Goal: Check status

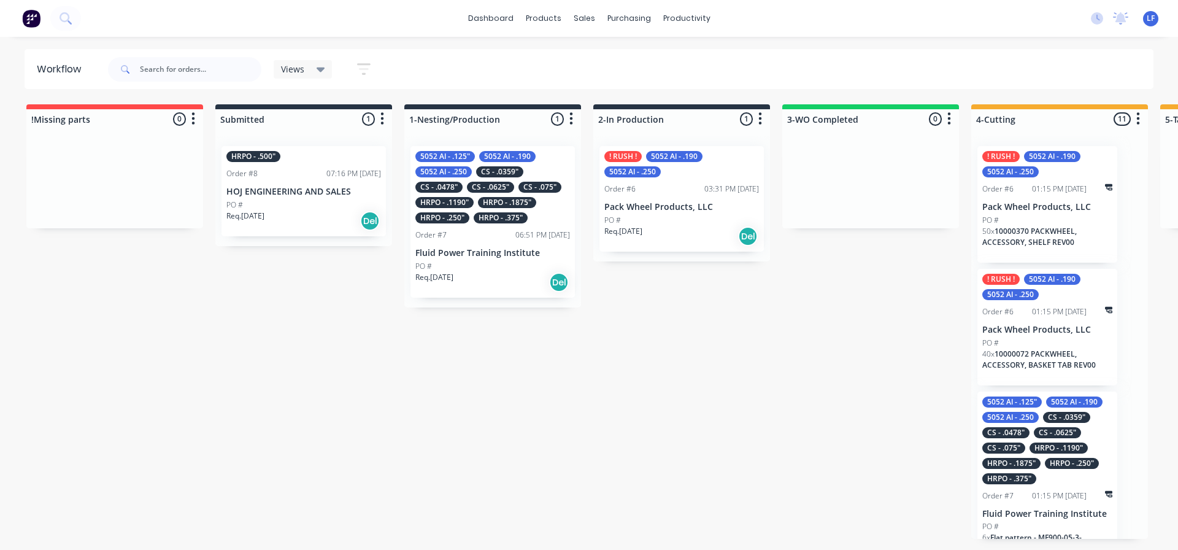
click at [537, 214] on div "5052 Al - .125" 5052 Al - .190 5052 Al - .250 CS - .0359" CS - .0478" CS - .062…" at bounding box center [492, 187] width 155 height 72
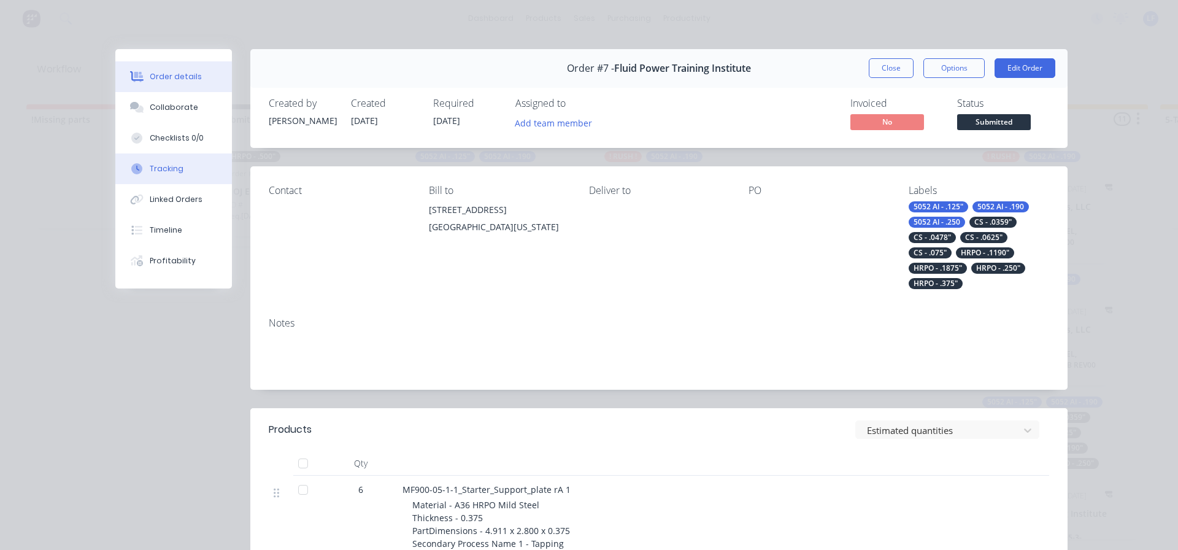
click at [157, 171] on div "Tracking" at bounding box center [167, 168] width 34 height 11
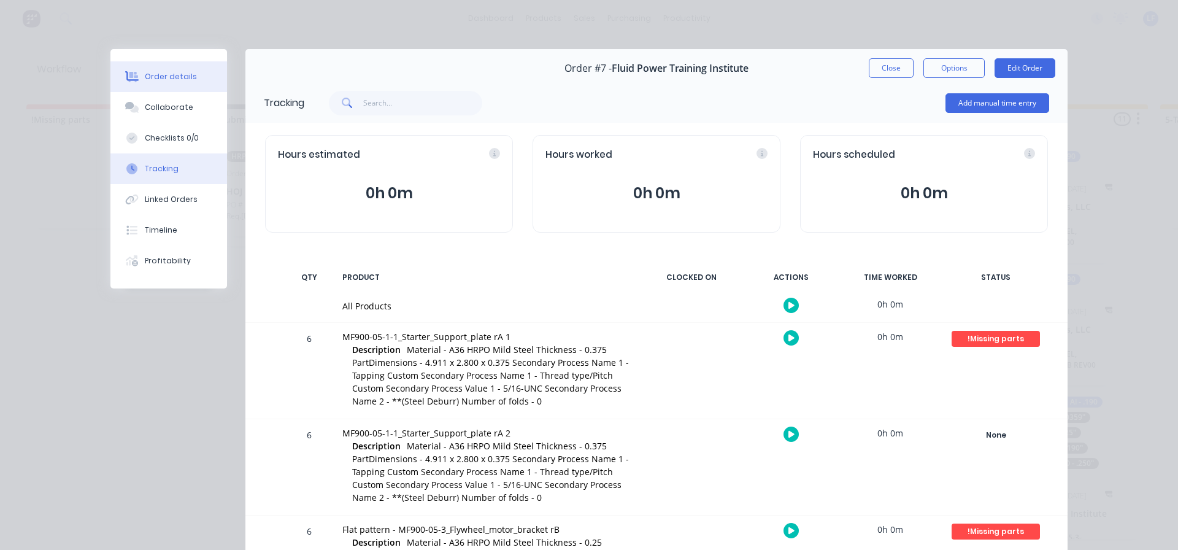
click at [163, 77] on div "Order details" at bounding box center [171, 76] width 52 height 11
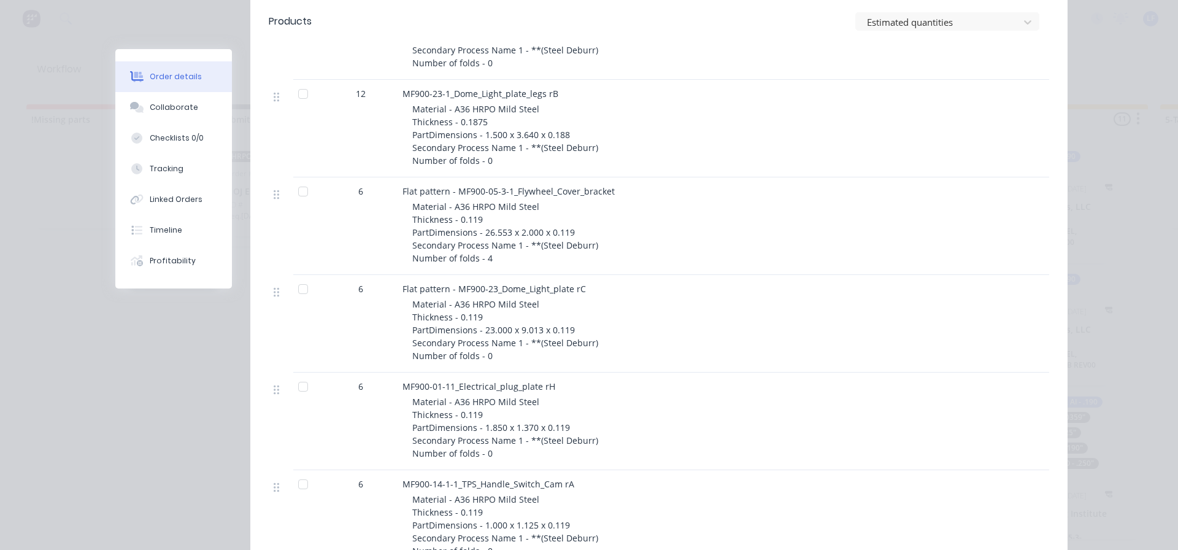
scroll to position [1840, 0]
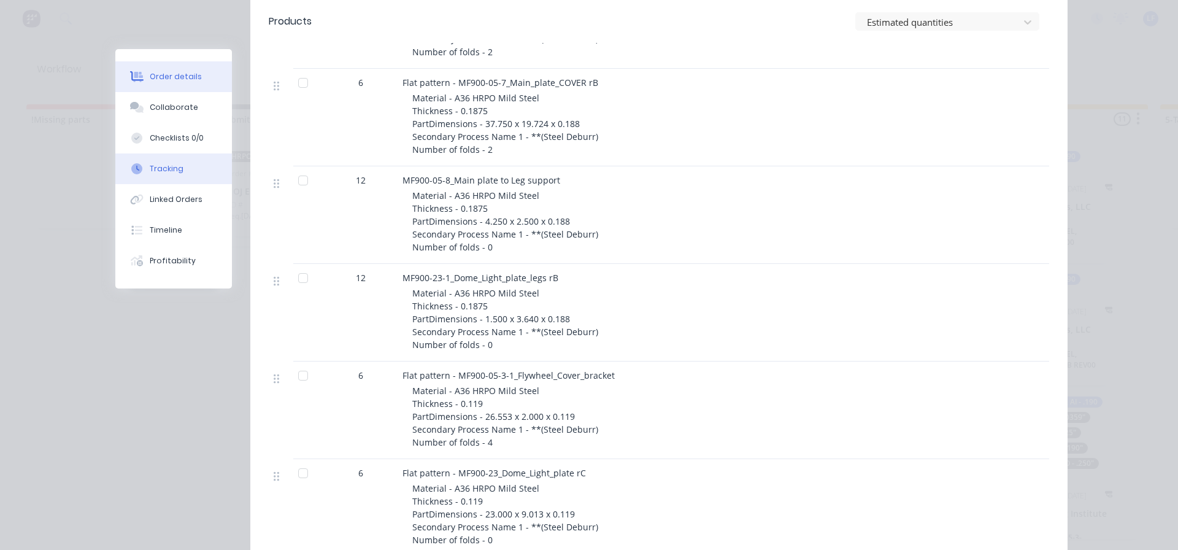
click at [157, 164] on div "Tracking" at bounding box center [167, 168] width 34 height 11
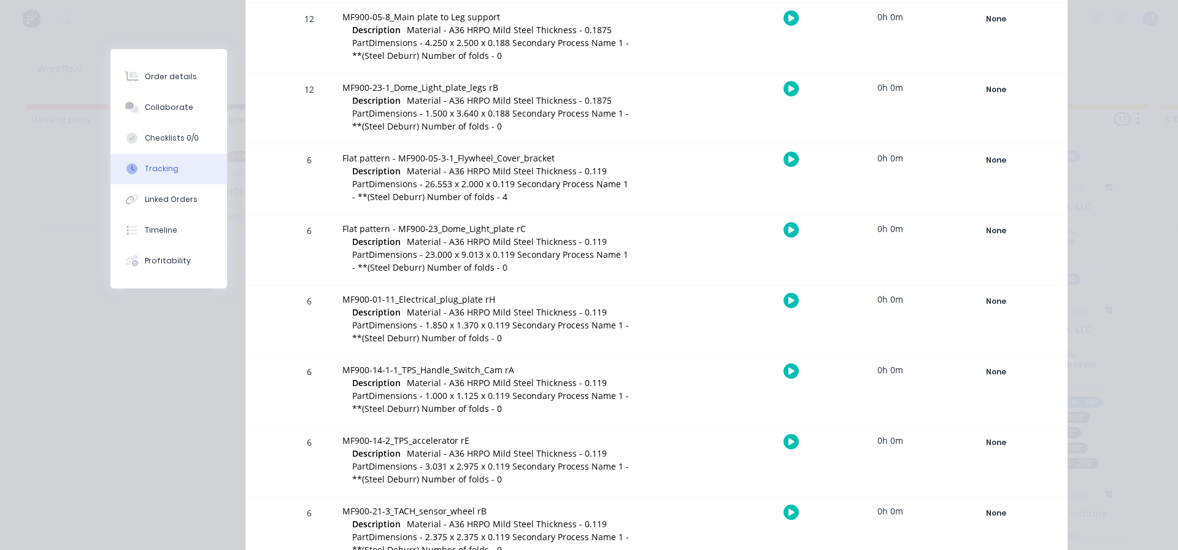
scroll to position [1350, 0]
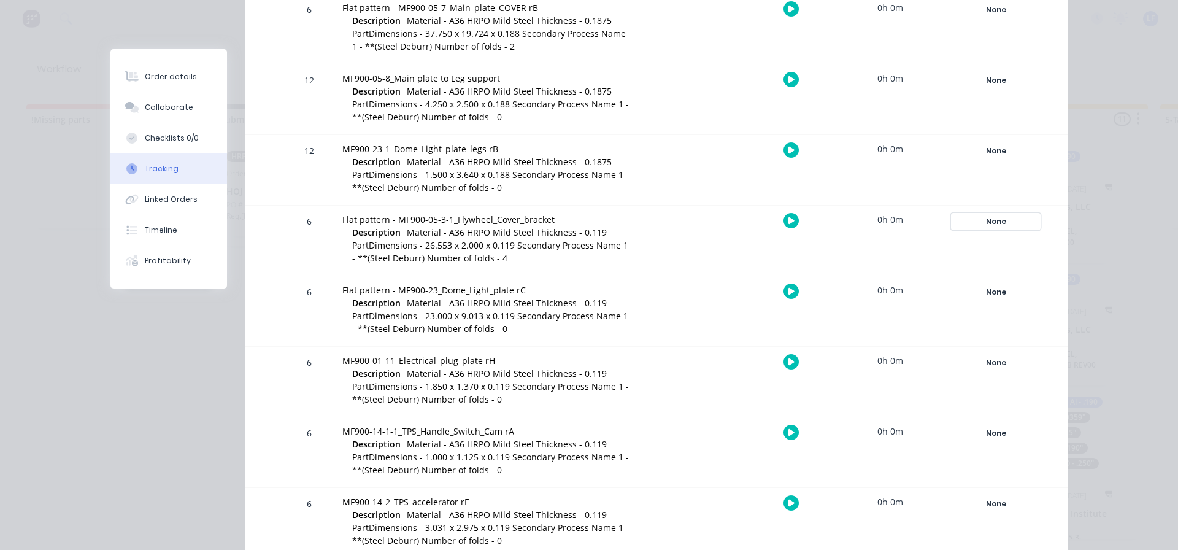
click at [994, 217] on div "None" at bounding box center [995, 221] width 88 height 16
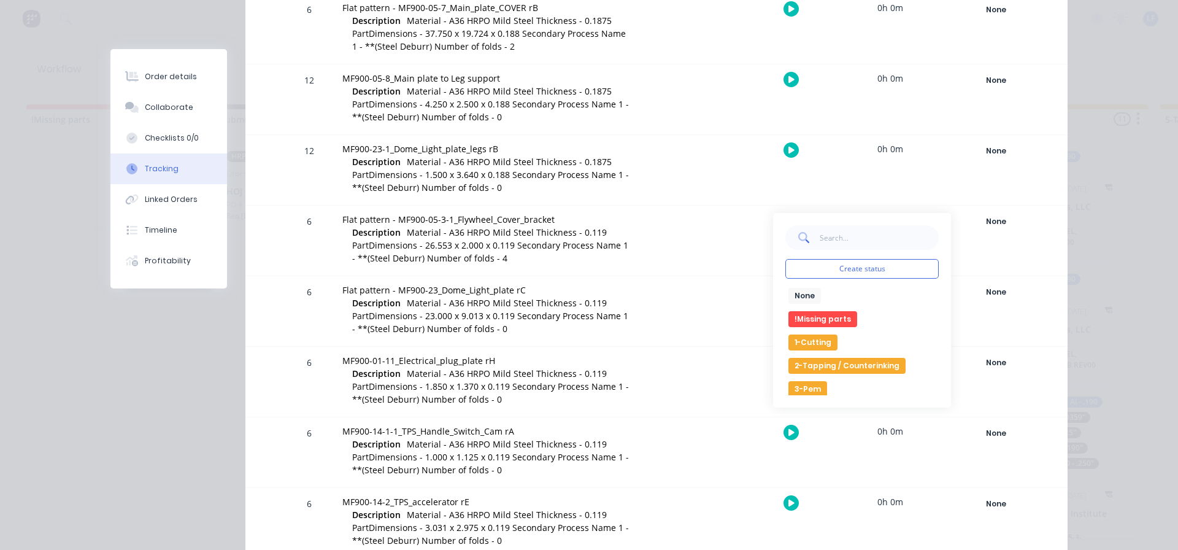
click at [801, 343] on button "1-Cutting" at bounding box center [812, 342] width 49 height 16
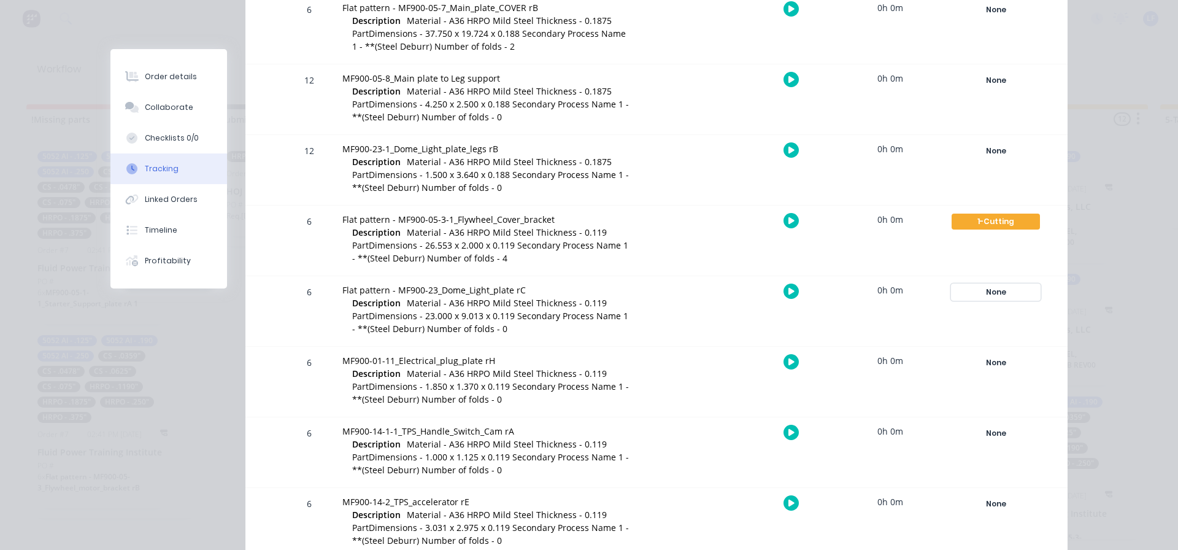
click at [993, 293] on div "None" at bounding box center [995, 292] width 88 height 16
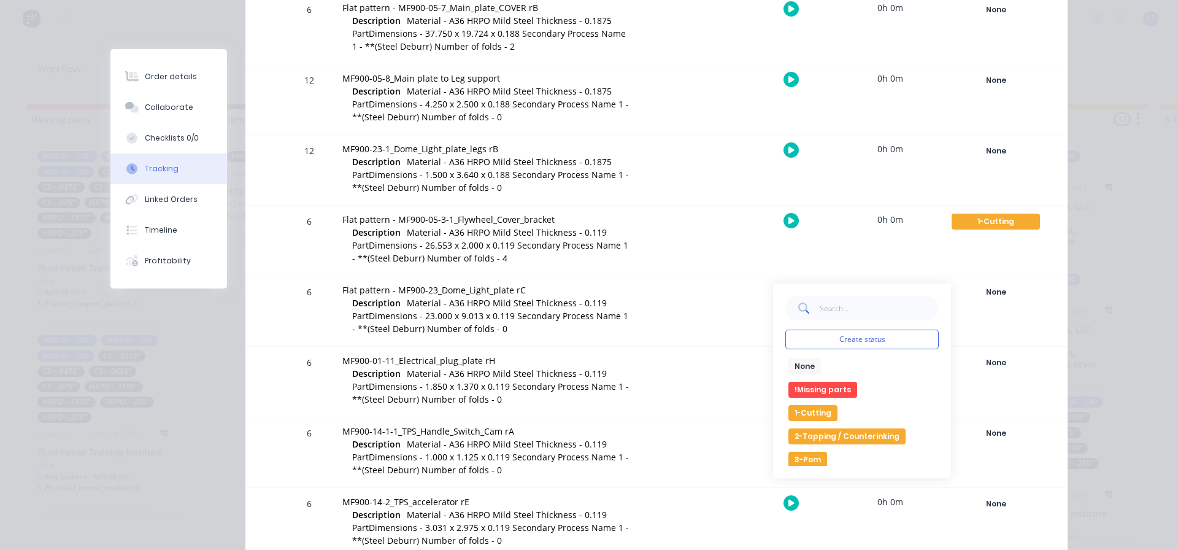
click at [807, 413] on button "1-Cutting" at bounding box center [812, 413] width 49 height 16
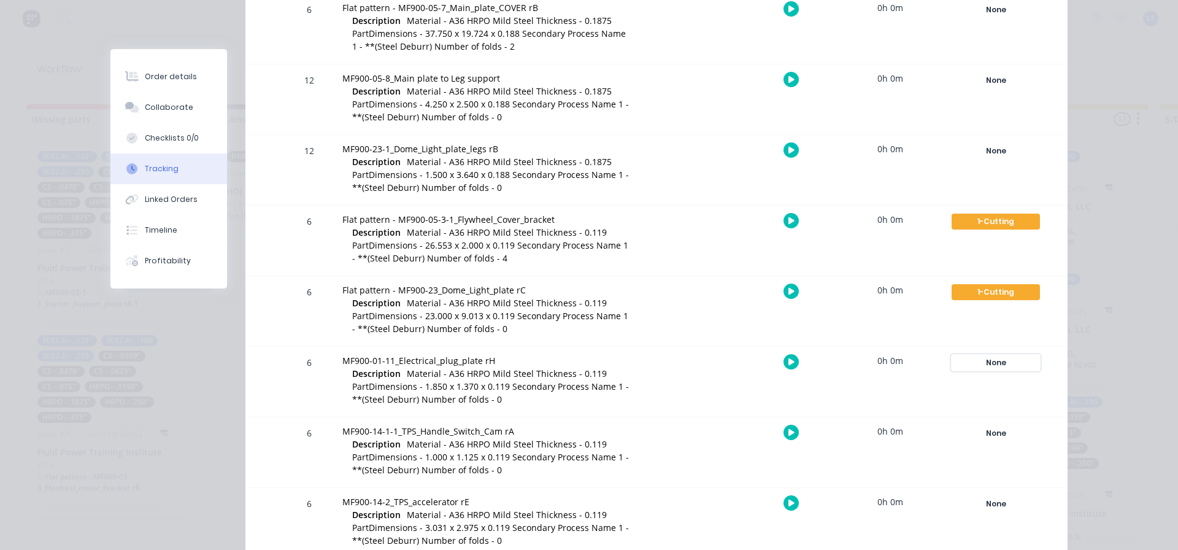
click at [994, 364] on div "None" at bounding box center [995, 363] width 88 height 16
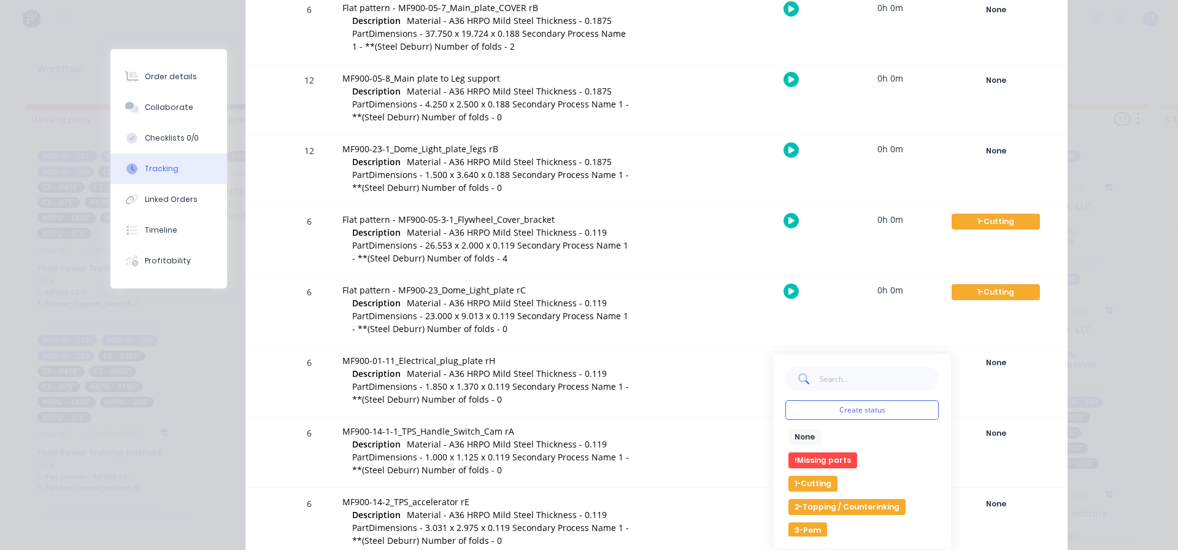
click at [805, 485] on button "1-Cutting" at bounding box center [812, 483] width 49 height 16
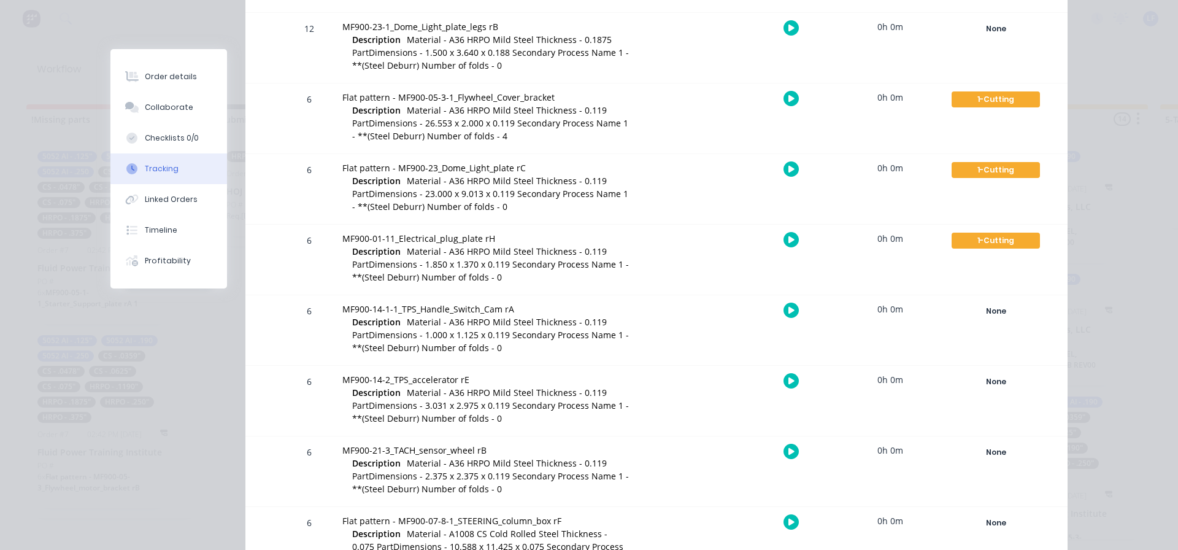
scroll to position [1472, 0]
click at [985, 313] on div "None" at bounding box center [995, 310] width 88 height 16
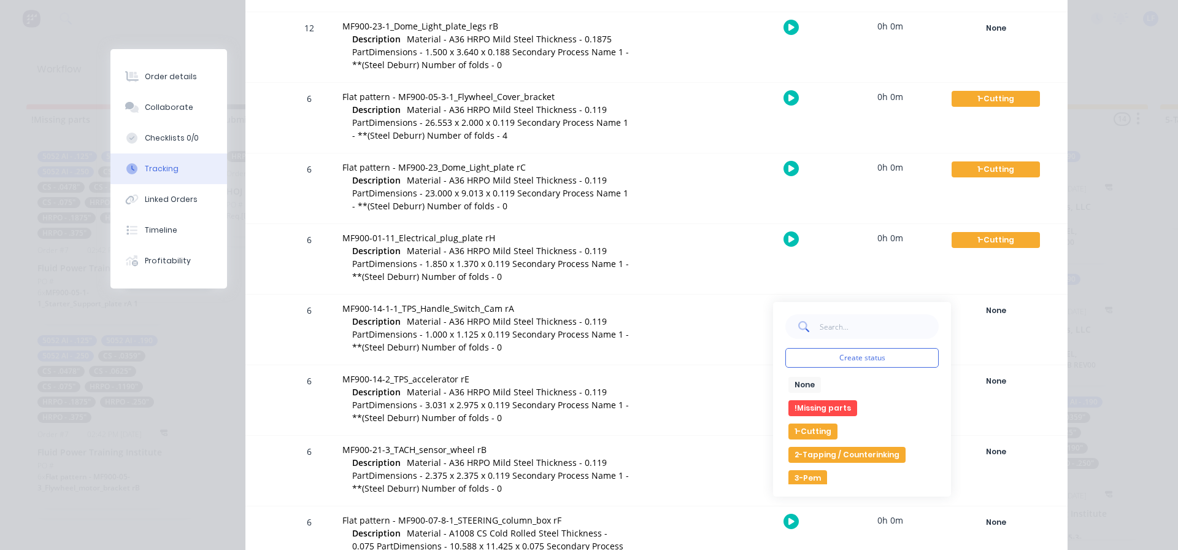
click at [807, 435] on button "1-Cutting" at bounding box center [812, 431] width 49 height 16
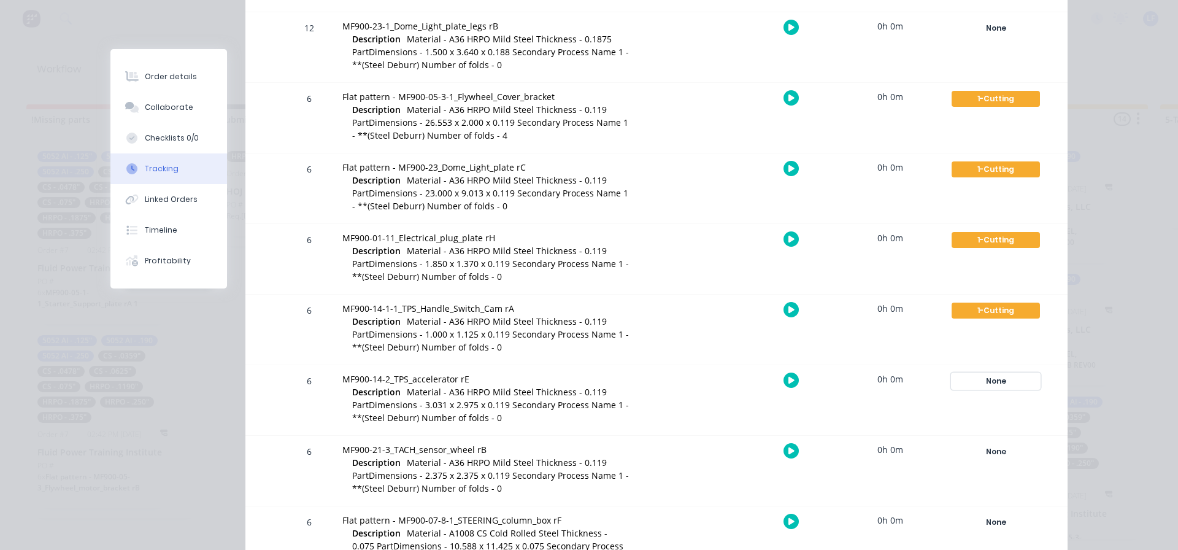
click at [993, 378] on div "None" at bounding box center [995, 381] width 88 height 16
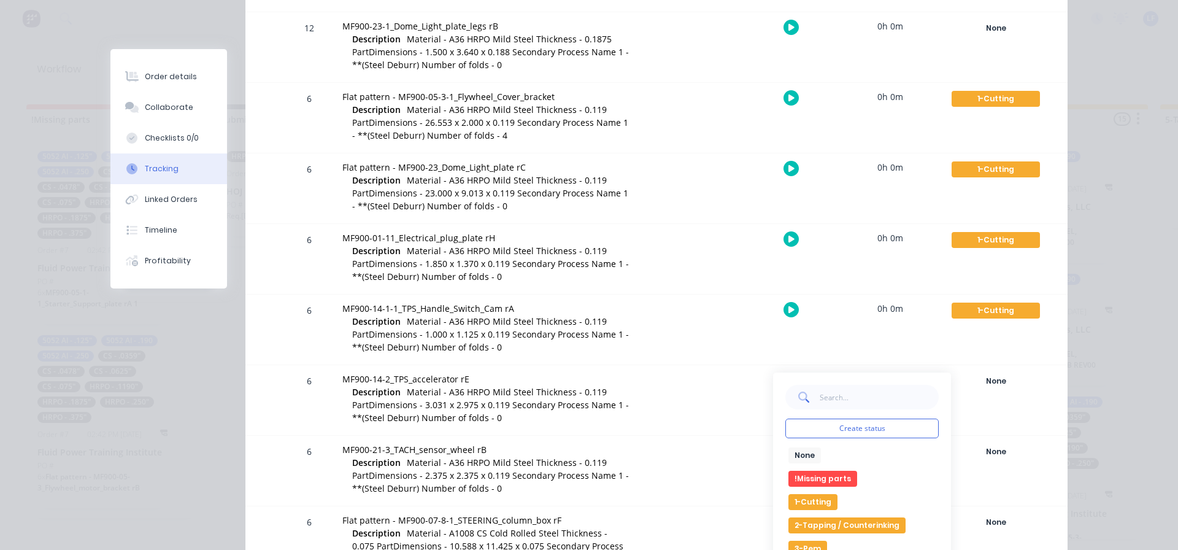
drag, startPoint x: 804, startPoint y: 498, endPoint x: 818, endPoint y: 497, distance: 14.2
click at [805, 499] on button "1-Cutting" at bounding box center [812, 502] width 49 height 16
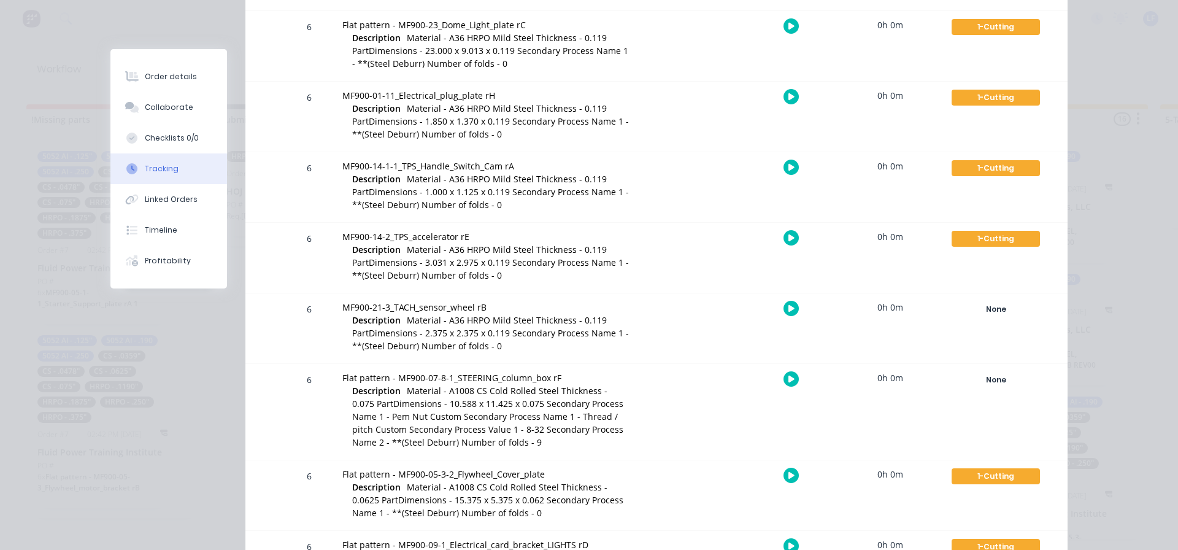
scroll to position [1656, 0]
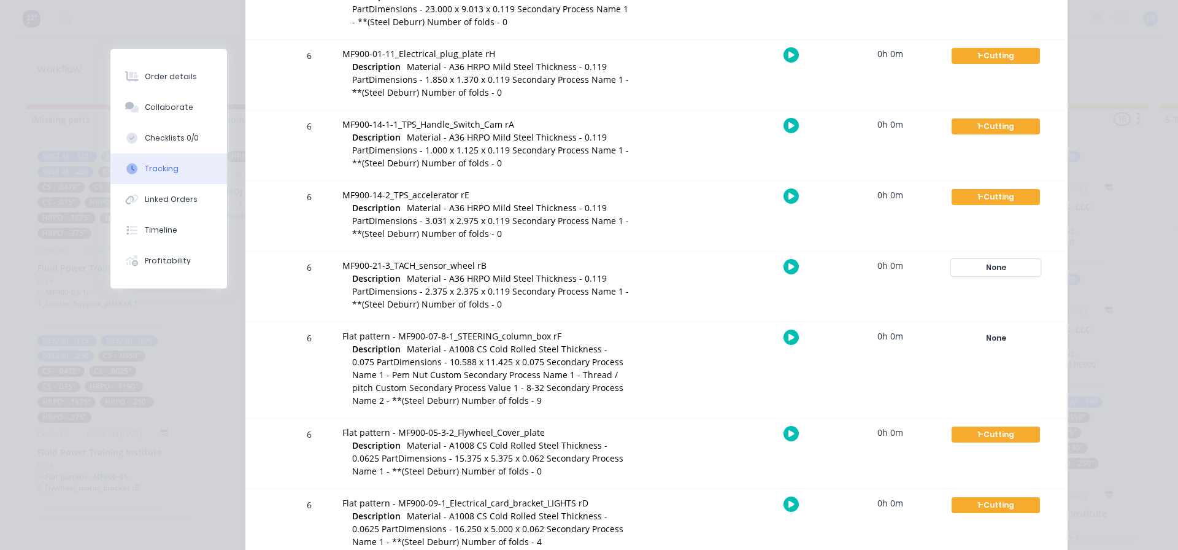
click at [989, 268] on div "None" at bounding box center [995, 267] width 88 height 16
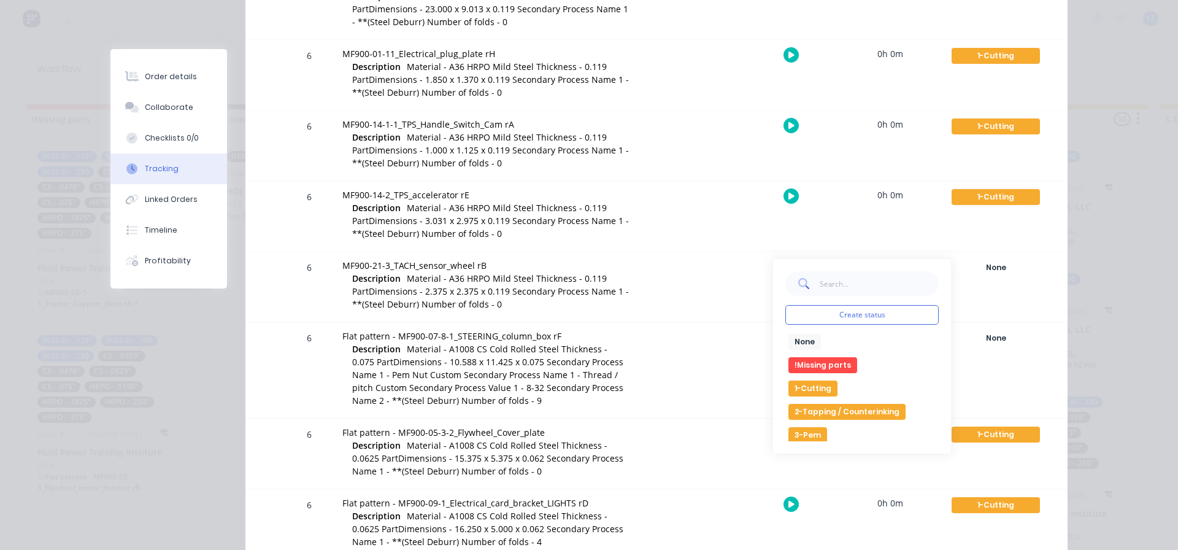
click at [806, 386] on button "1-Cutting" at bounding box center [812, 388] width 49 height 16
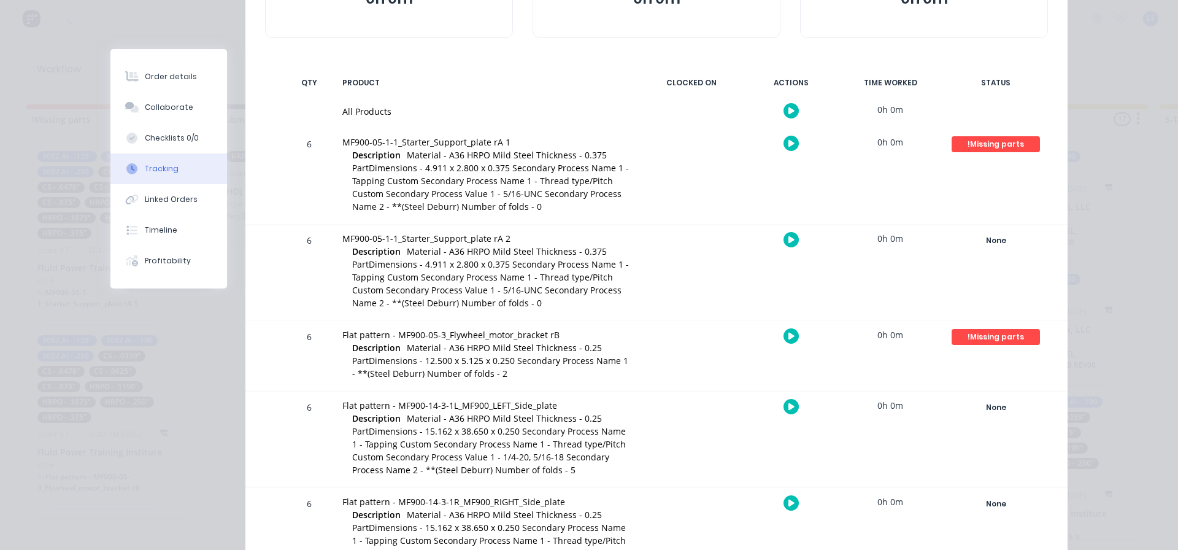
scroll to position [0, 0]
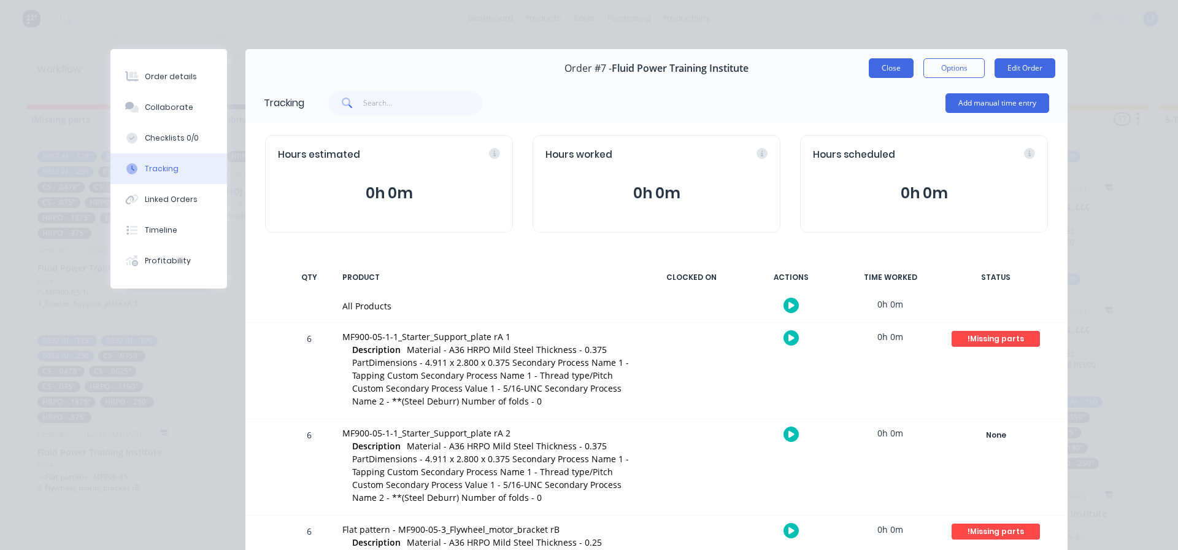
click at [889, 69] on button "Close" at bounding box center [891, 68] width 45 height 20
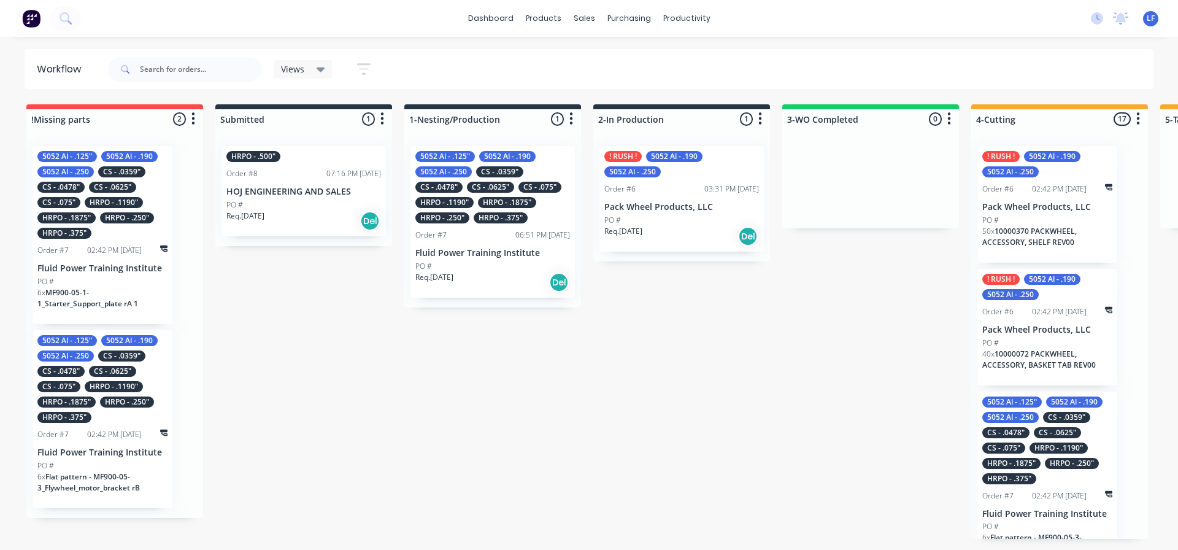
click at [112, 252] on div "02:42 PM [DATE]" at bounding box center [114, 250] width 55 height 11
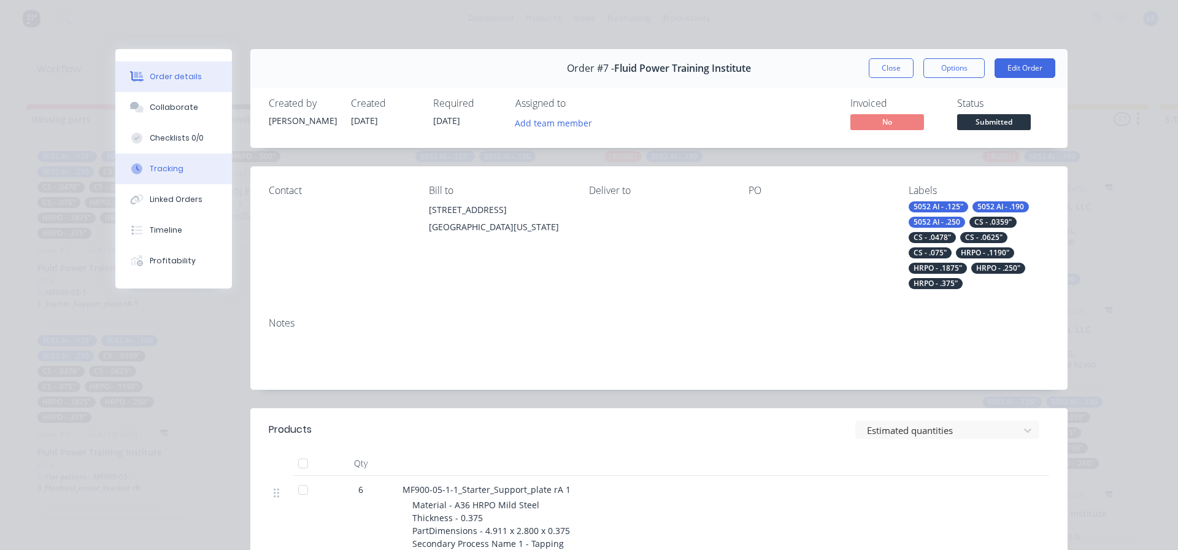
click at [155, 167] on div "Tracking" at bounding box center [167, 168] width 34 height 11
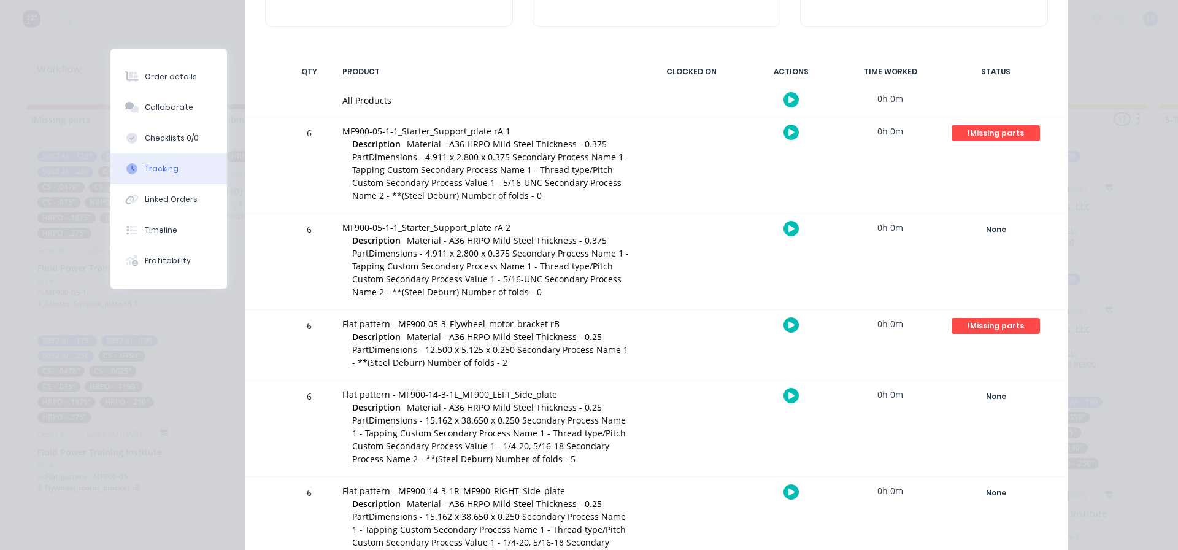
scroll to position [184, 0]
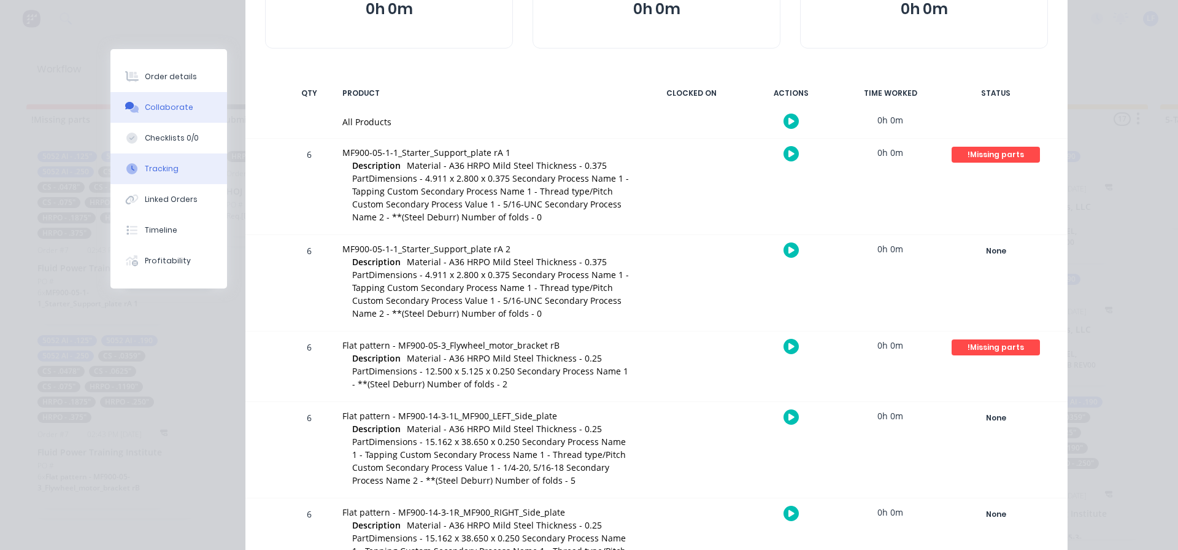
click at [163, 105] on div "Collaborate" at bounding box center [169, 107] width 48 height 11
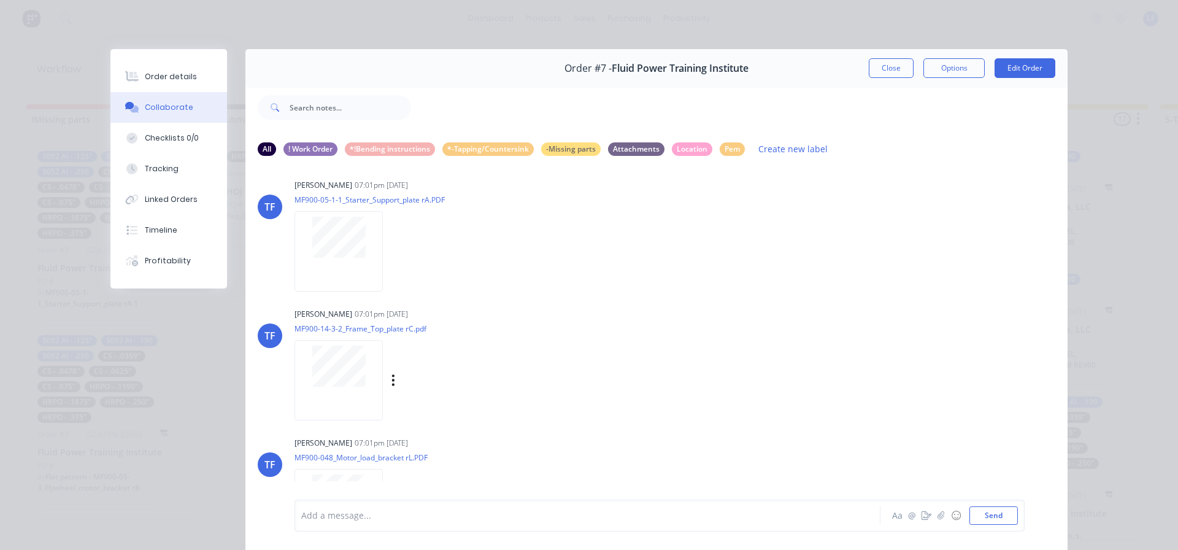
scroll to position [0, 0]
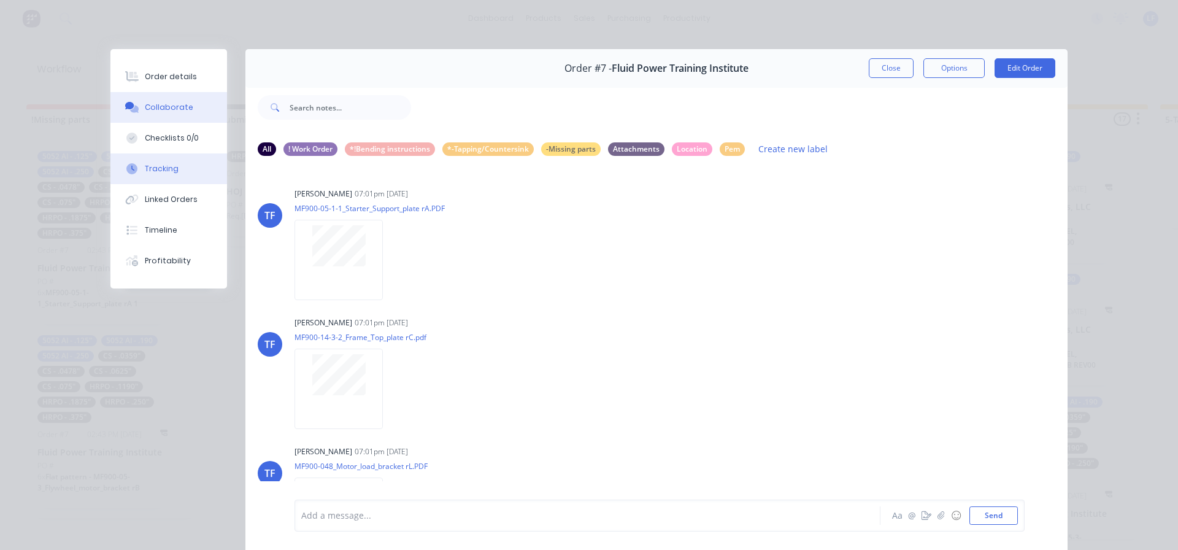
click at [145, 169] on div "Tracking" at bounding box center [162, 168] width 34 height 11
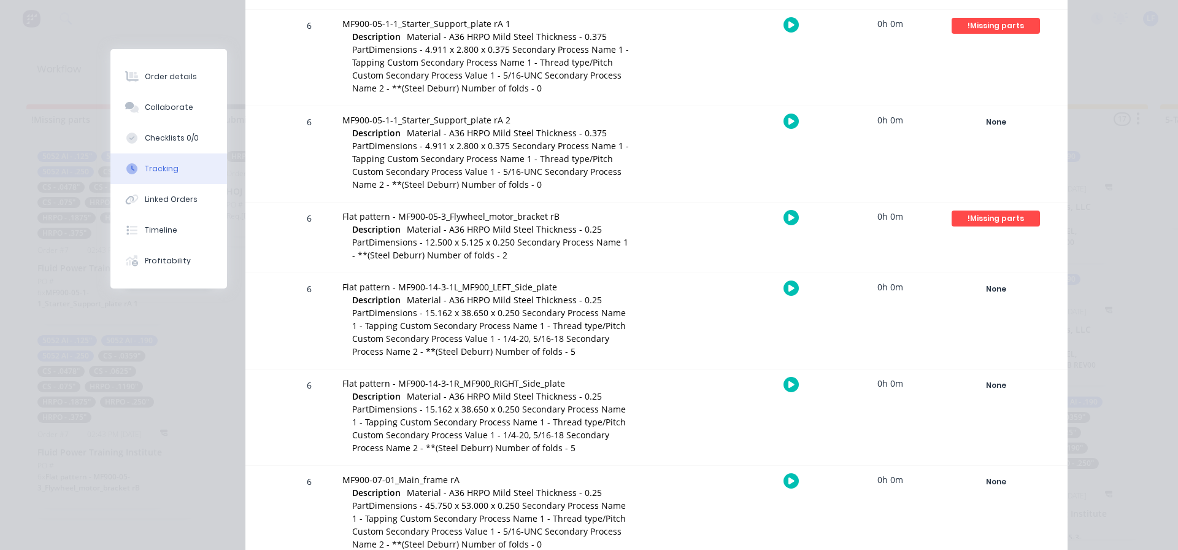
scroll to position [209, 0]
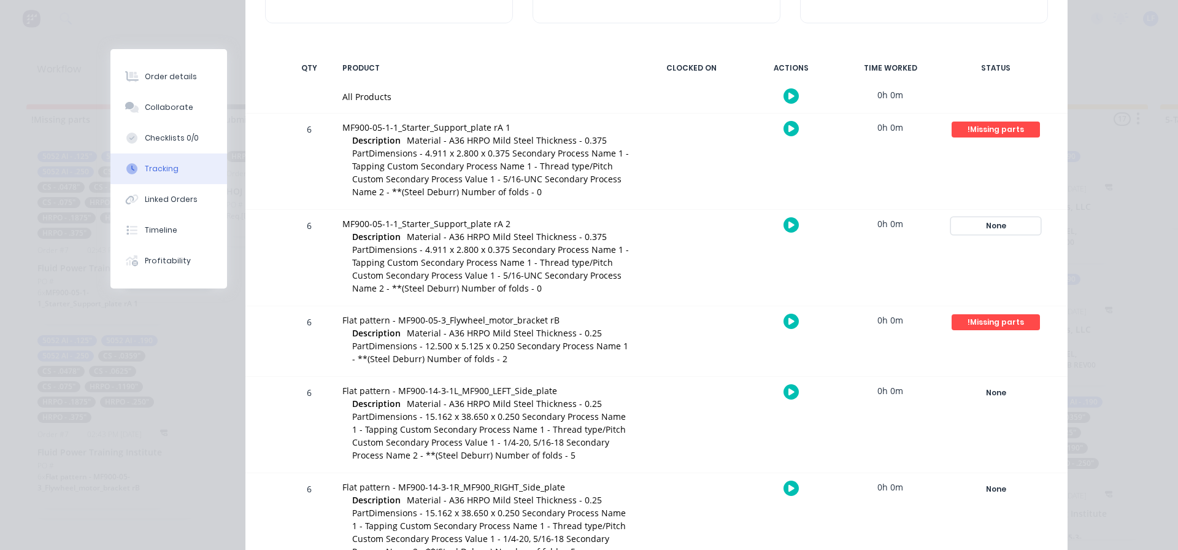
click at [994, 225] on div "None" at bounding box center [995, 226] width 88 height 16
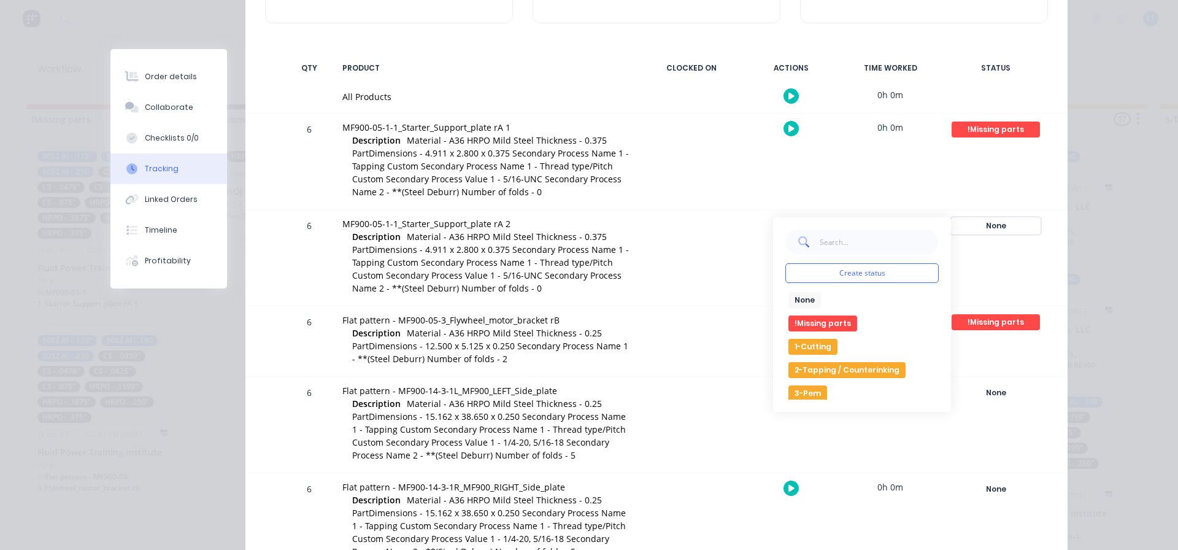
scroll to position [0, 0]
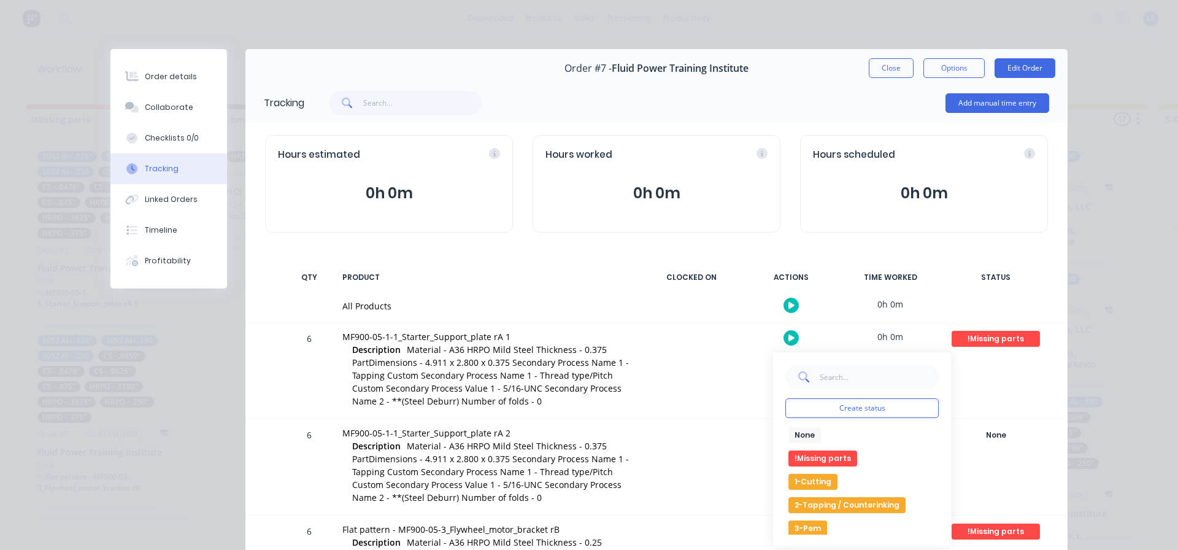
click at [1007, 383] on div "!Missing parts Create status None edit !Missing parts 1-Cutting 2-Tapping / Cou…" at bounding box center [995, 371] width 104 height 96
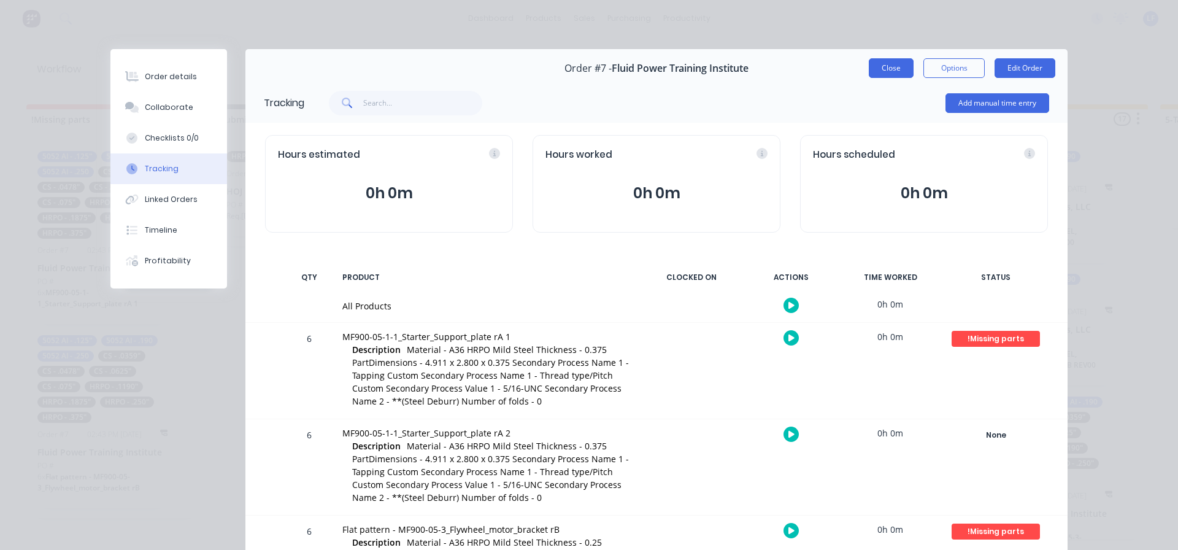
click at [879, 66] on button "Close" at bounding box center [891, 68] width 45 height 20
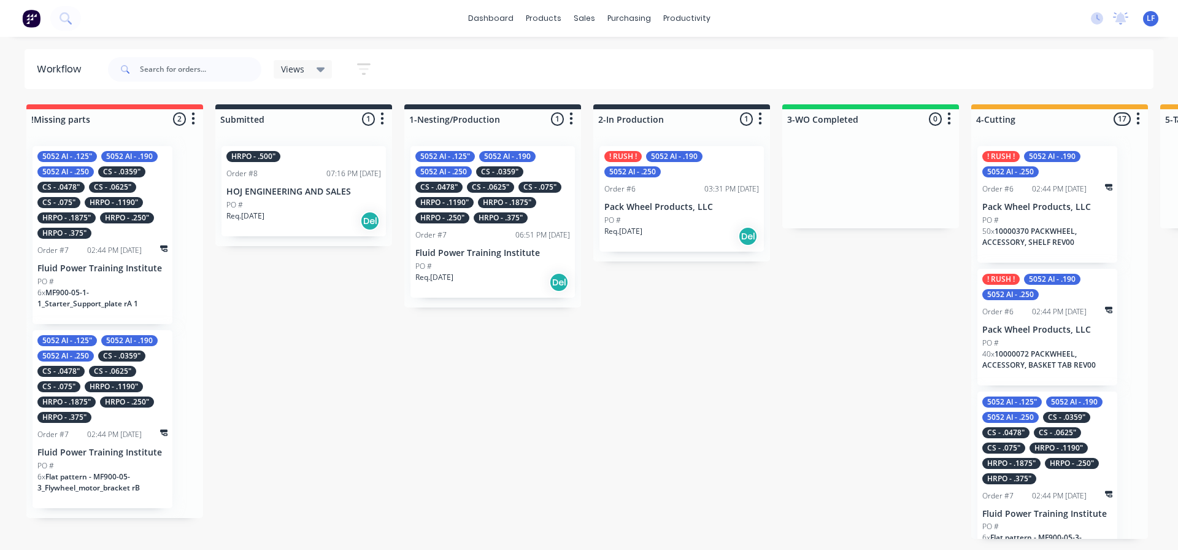
scroll to position [61, 0]
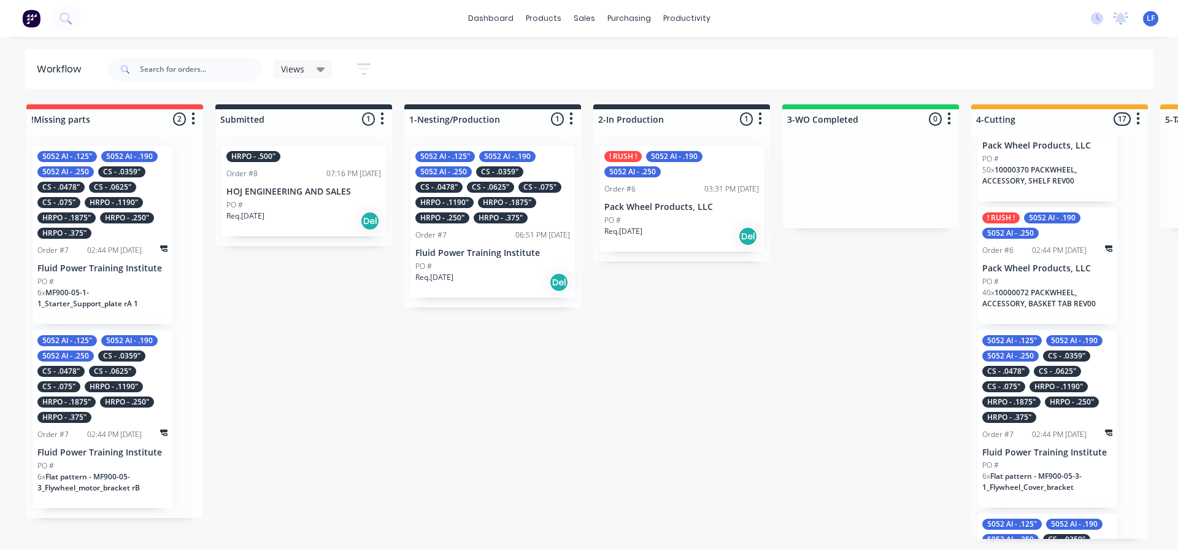
click at [315, 182] on div "HRPO - .500" Order #8 07:16 PM [DATE] HOJ ENGINEERING AND SALES PO # Req. [DATE…" at bounding box center [303, 191] width 164 height 90
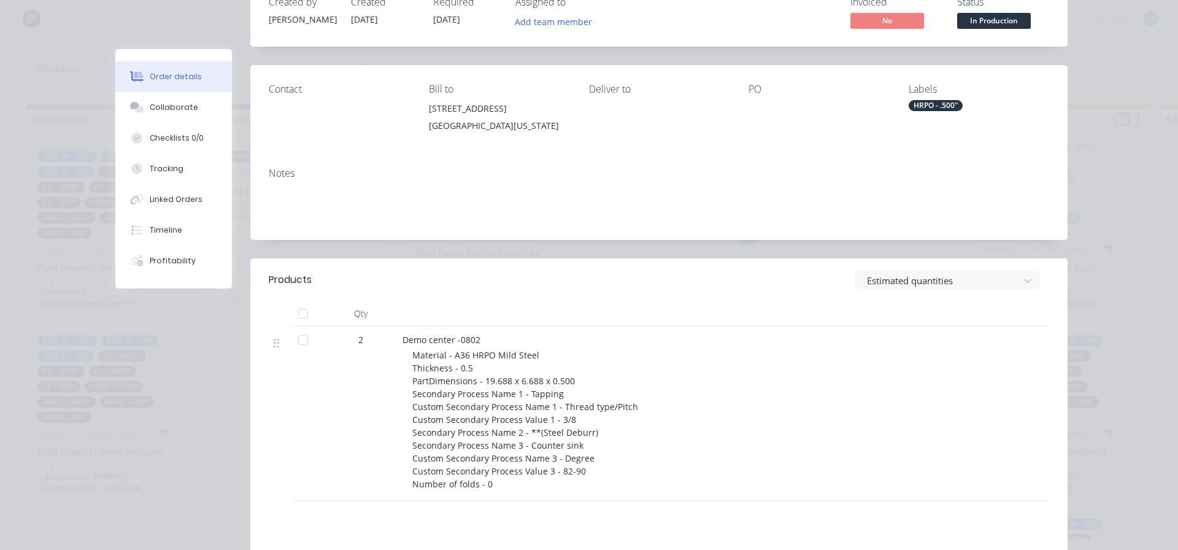
scroll to position [123, 0]
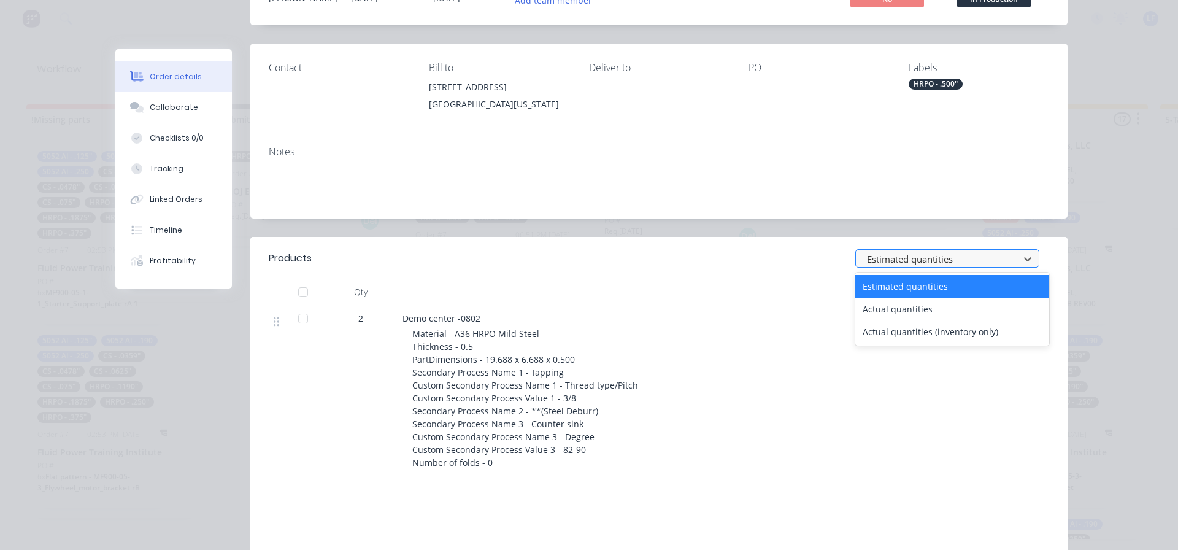
click at [974, 262] on div at bounding box center [939, 259] width 147 height 15
click at [890, 307] on div "Actual quantities" at bounding box center [952, 309] width 194 height 23
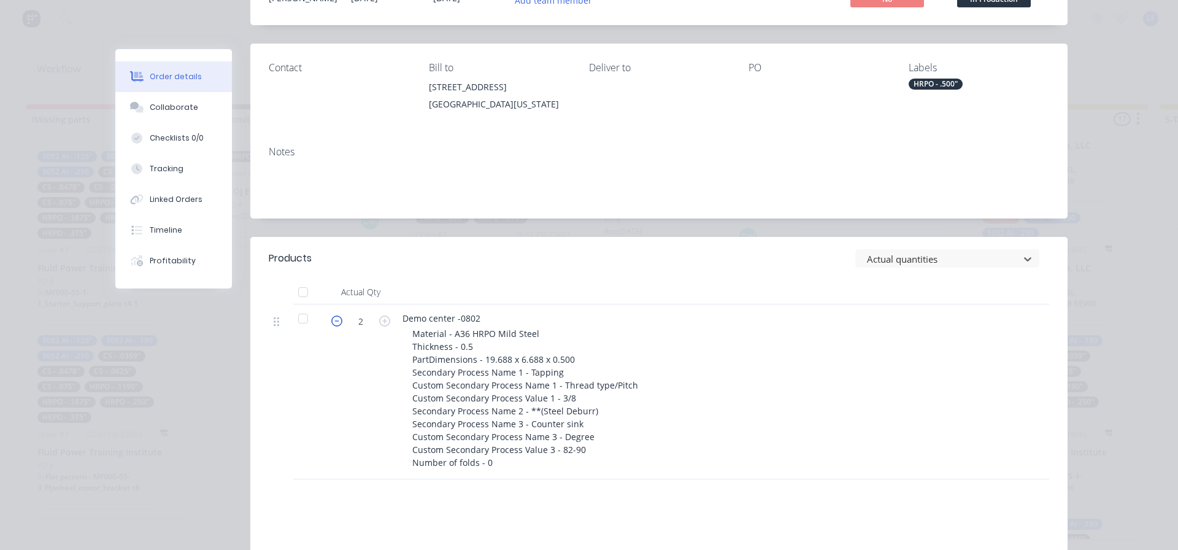
click at [334, 321] on icon "button" at bounding box center [336, 320] width 11 height 11
type input "1"
click at [928, 261] on div at bounding box center [939, 259] width 147 height 15
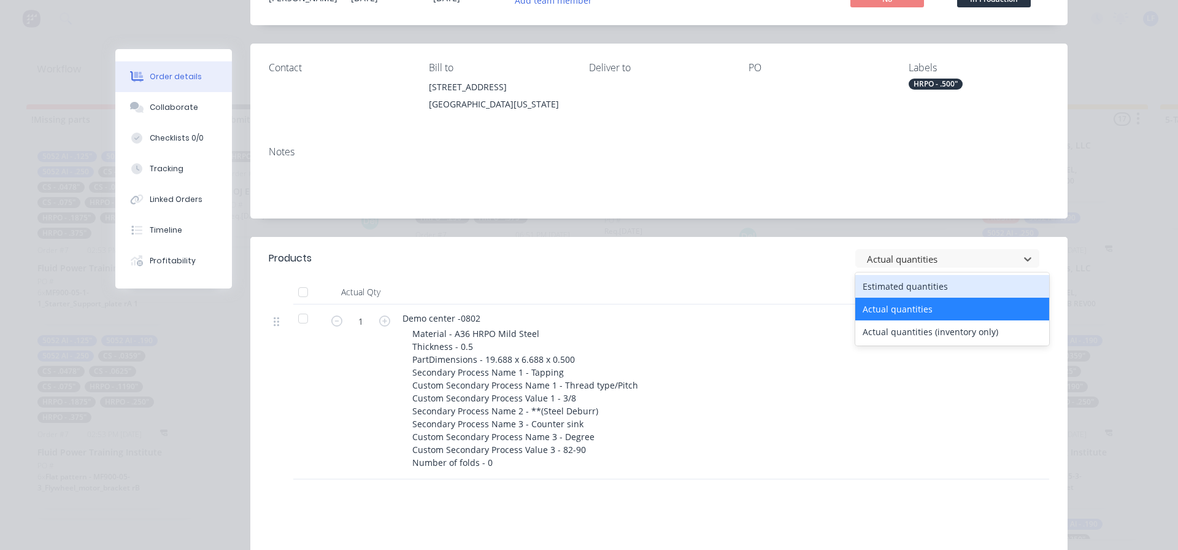
click at [896, 284] on div "Estimated quantities" at bounding box center [952, 286] width 194 height 23
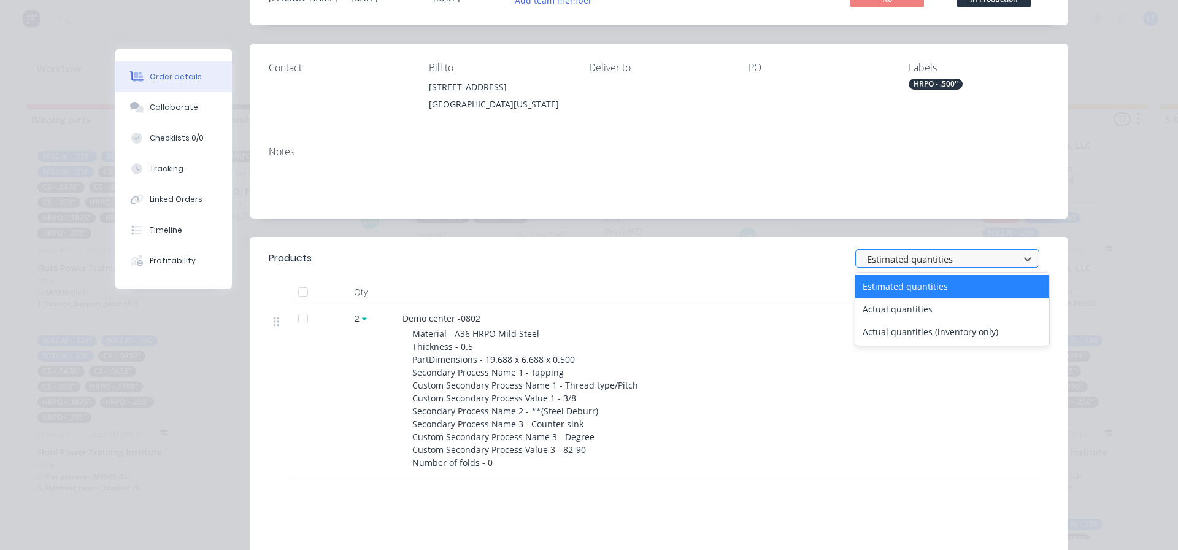
click at [947, 260] on div at bounding box center [939, 259] width 147 height 15
click at [878, 308] on div "Actual quantities" at bounding box center [952, 309] width 194 height 23
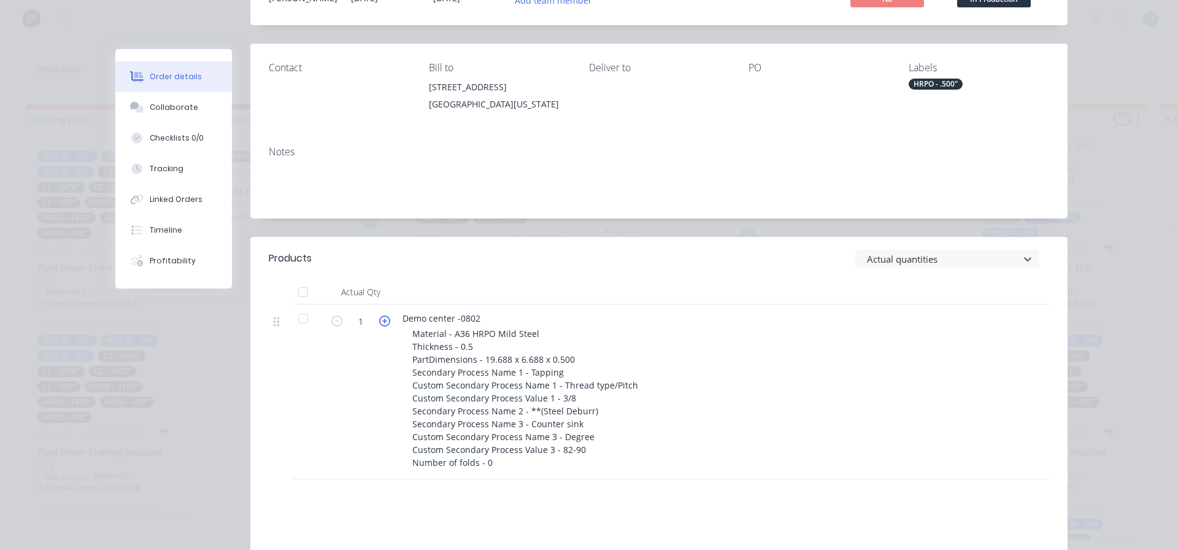
click at [382, 319] on icon "button" at bounding box center [384, 320] width 11 height 11
click at [382, 322] on icon "button" at bounding box center [384, 320] width 11 height 11
click at [336, 321] on icon "button" at bounding box center [336, 320] width 11 height 11
type input "2"
click at [747, 327] on div "Material - A36 HRPO Mild Steel Thickness - 0.5 PartDimensions - 19.688 x 6.688 …" at bounding box center [647, 398] width 471 height 142
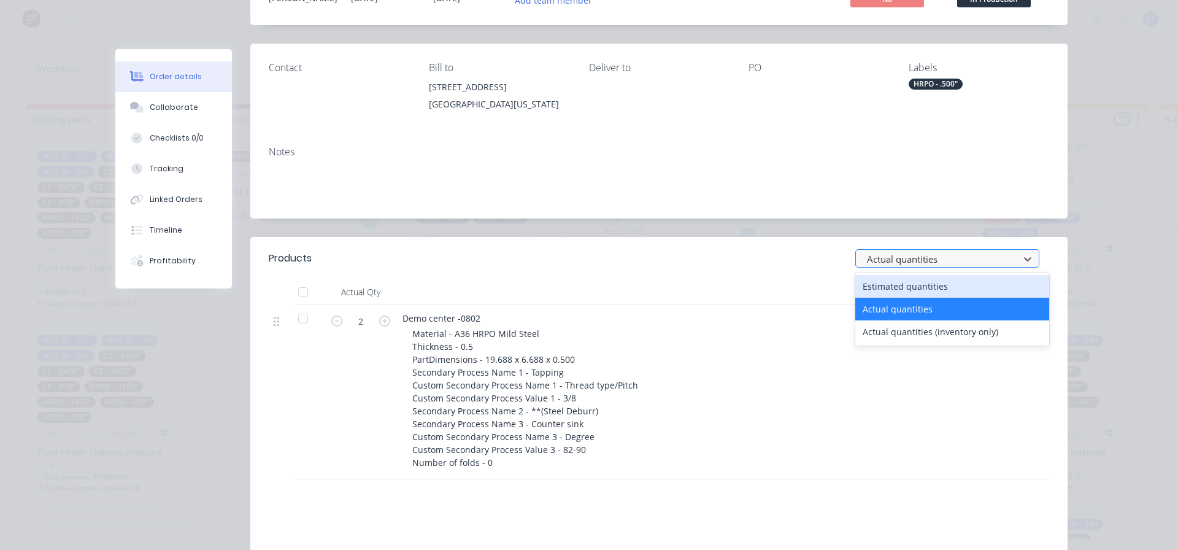
click at [930, 259] on div at bounding box center [939, 259] width 147 height 15
click at [872, 307] on div "Actual quantities" at bounding box center [952, 309] width 194 height 23
click at [922, 259] on div at bounding box center [939, 259] width 147 height 15
click at [880, 285] on div "Estimated quantities" at bounding box center [952, 286] width 194 height 23
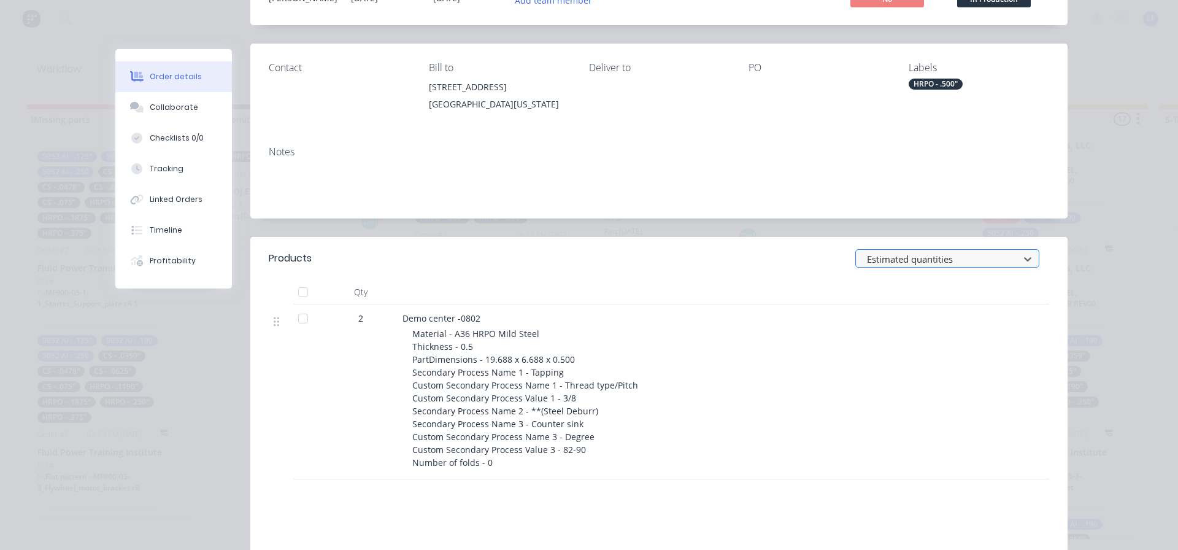
click at [932, 258] on div at bounding box center [939, 259] width 147 height 15
drag, startPoint x: 761, startPoint y: 281, endPoint x: 742, endPoint y: 282, distance: 19.0
click at [761, 280] on div at bounding box center [643, 292] width 491 height 25
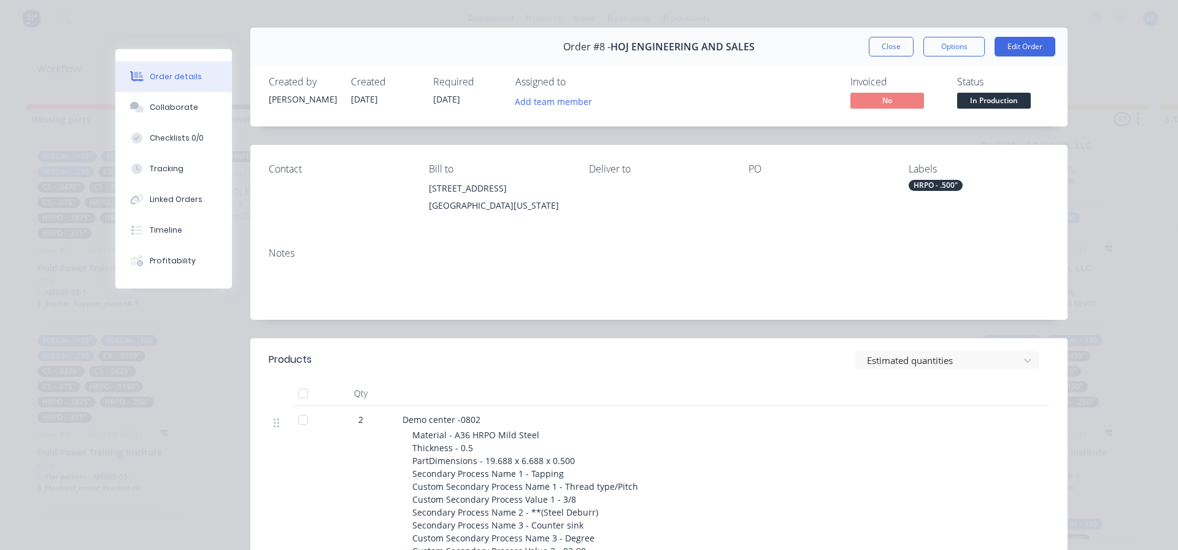
scroll to position [0, 0]
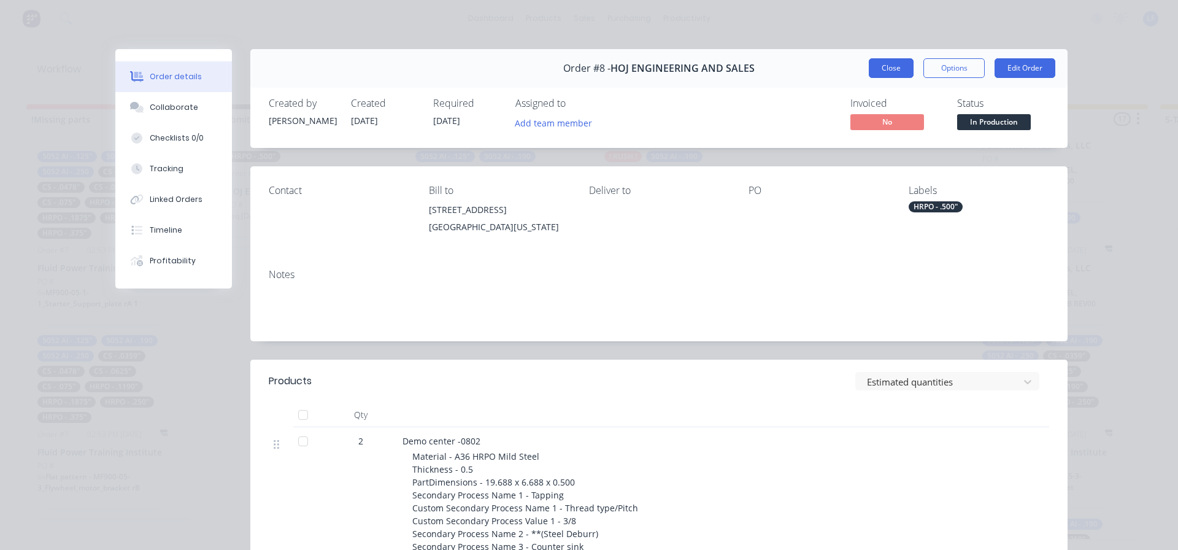
click at [871, 69] on button "Close" at bounding box center [891, 68] width 45 height 20
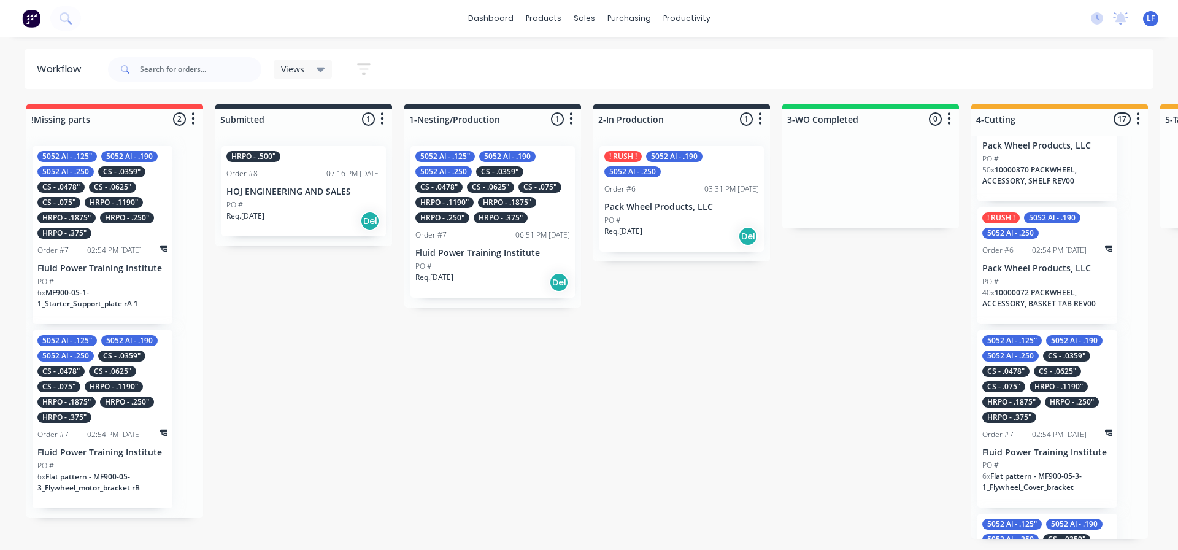
click at [493, 205] on div "HRPO - .1875"" at bounding box center [507, 202] width 58 height 11
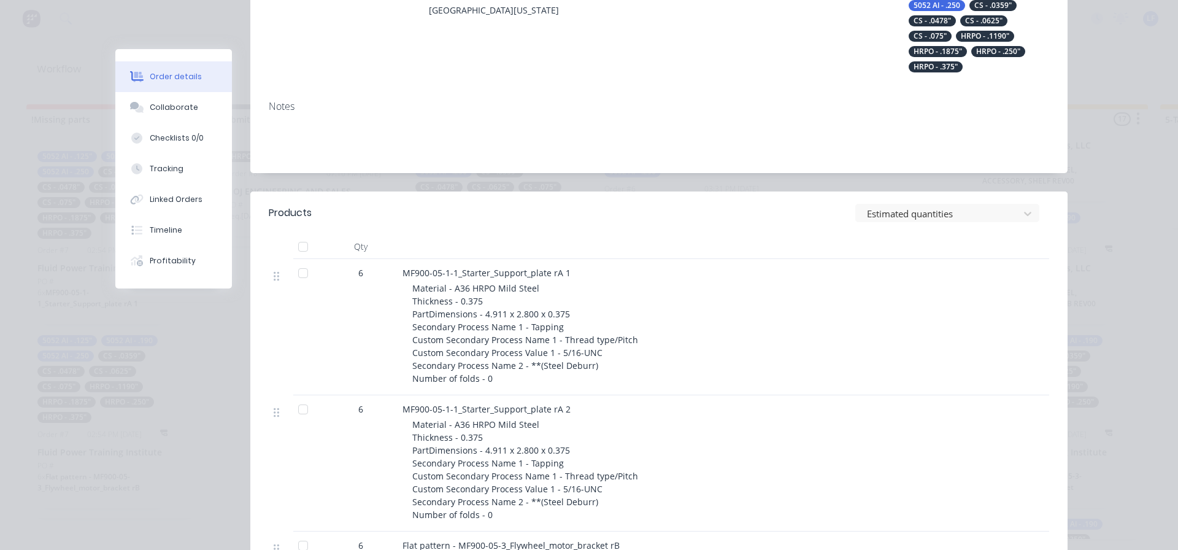
scroll to position [245, 0]
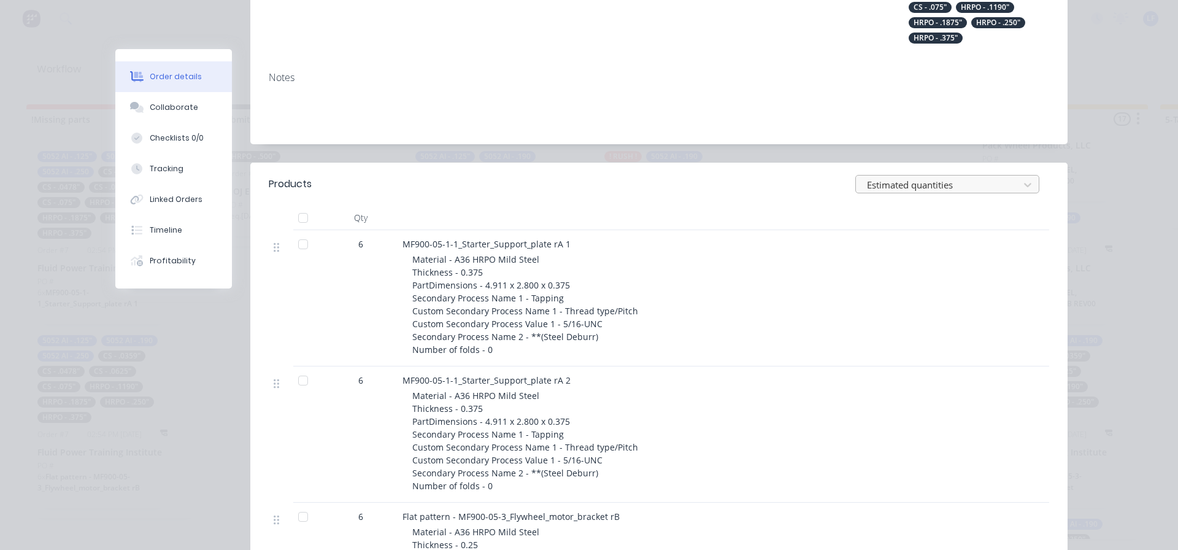
click at [993, 186] on div at bounding box center [939, 184] width 147 height 15
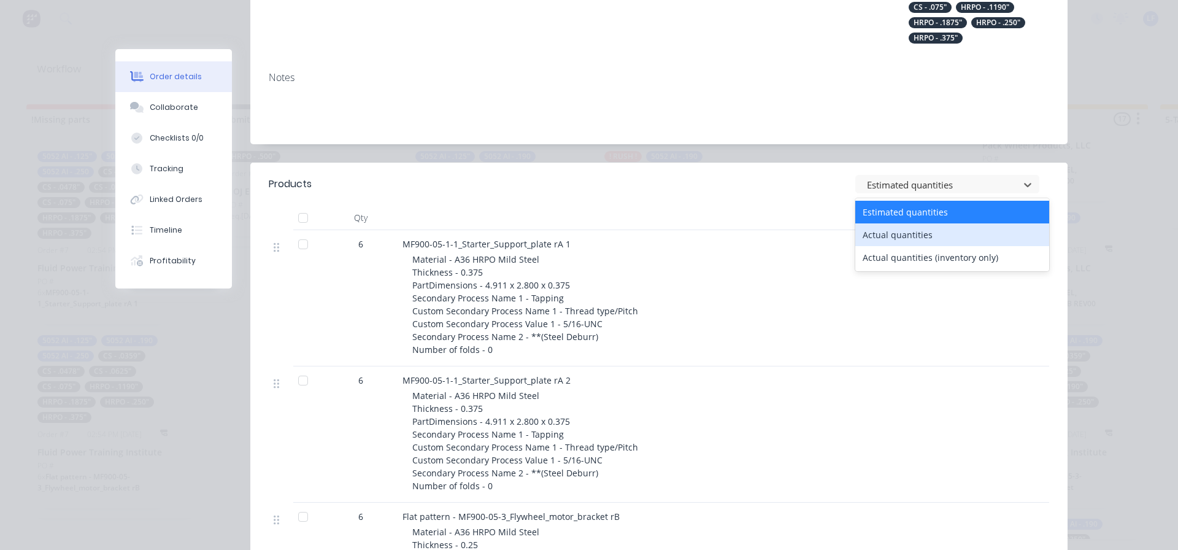
click at [872, 234] on div "Actual quantities" at bounding box center [952, 234] width 194 height 23
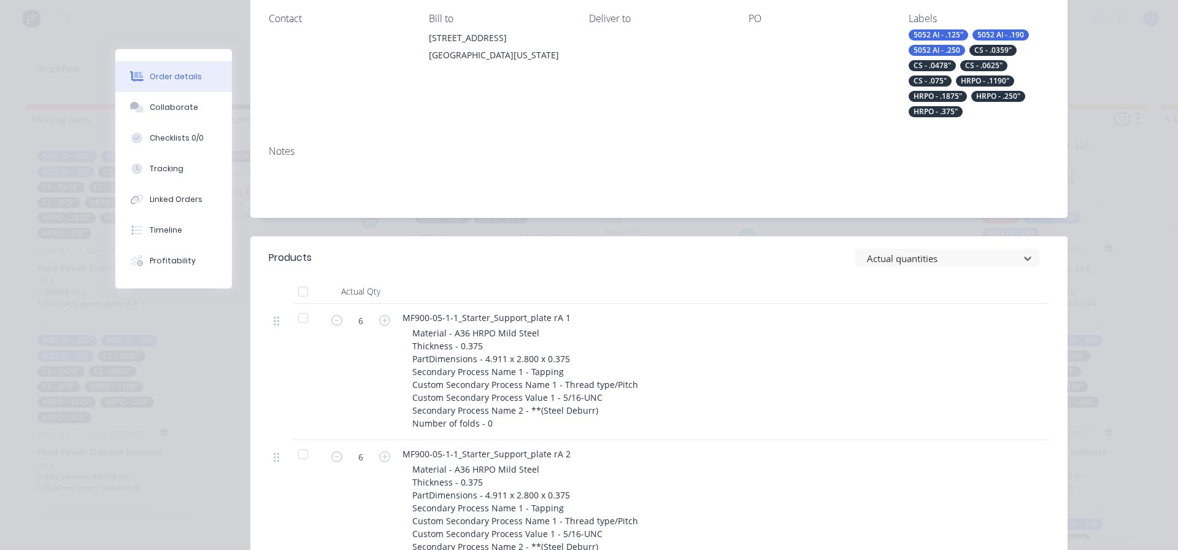
scroll to position [184, 0]
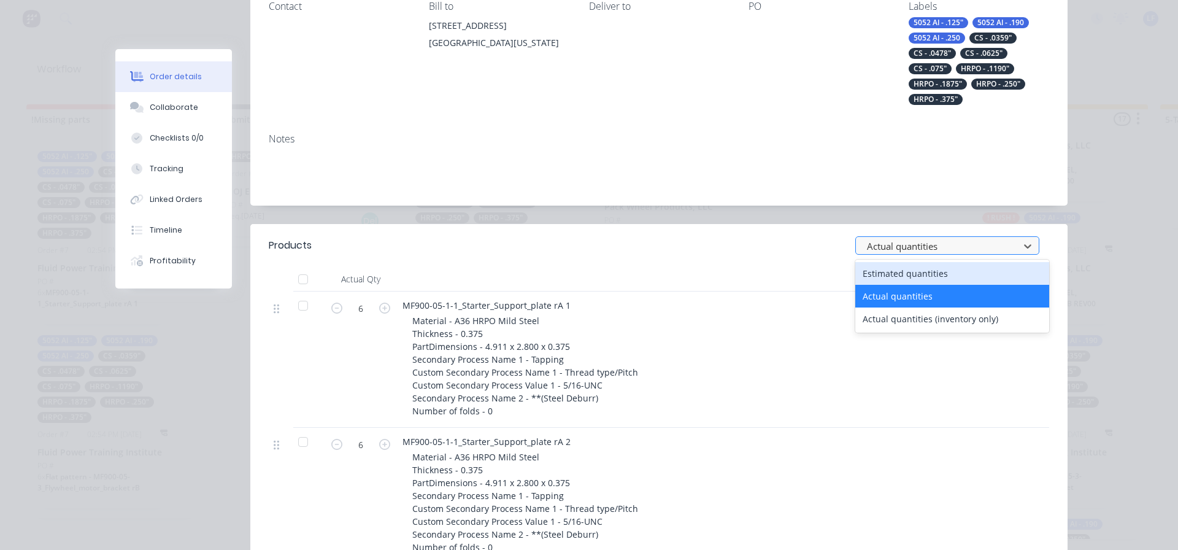
click at [947, 237] on div "Actual quantities" at bounding box center [939, 246] width 155 height 18
click at [884, 272] on div "Estimated quantities" at bounding box center [952, 273] width 194 height 23
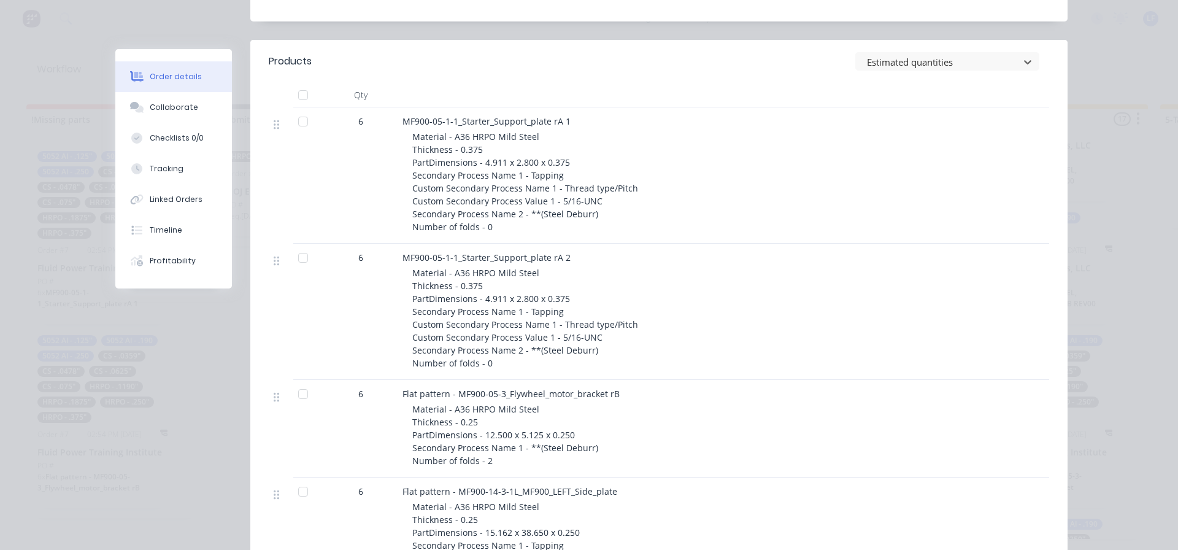
scroll to position [245, 0]
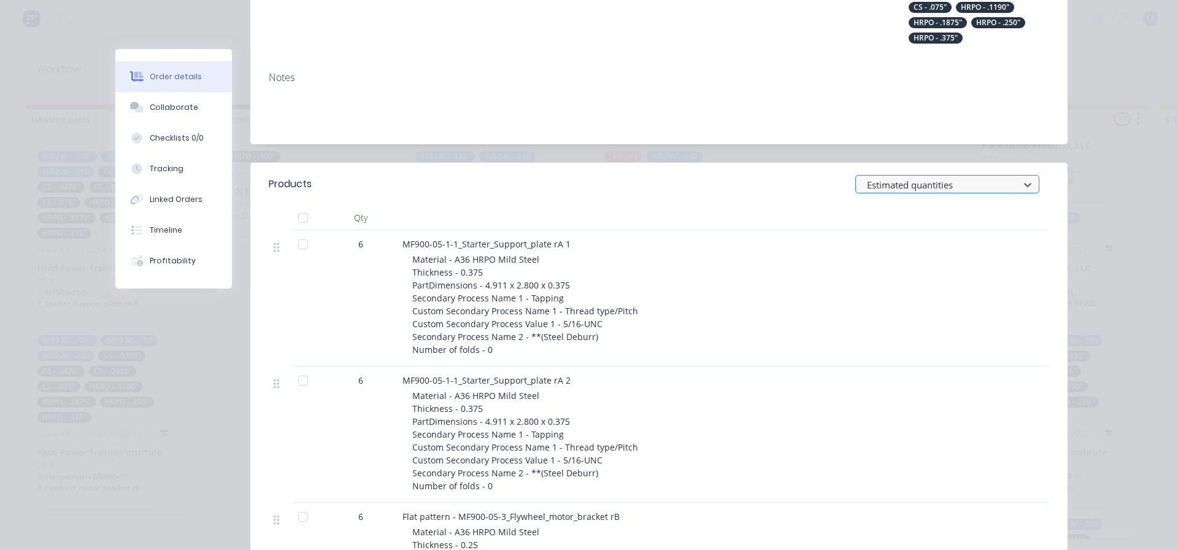
click at [939, 188] on div at bounding box center [939, 184] width 147 height 15
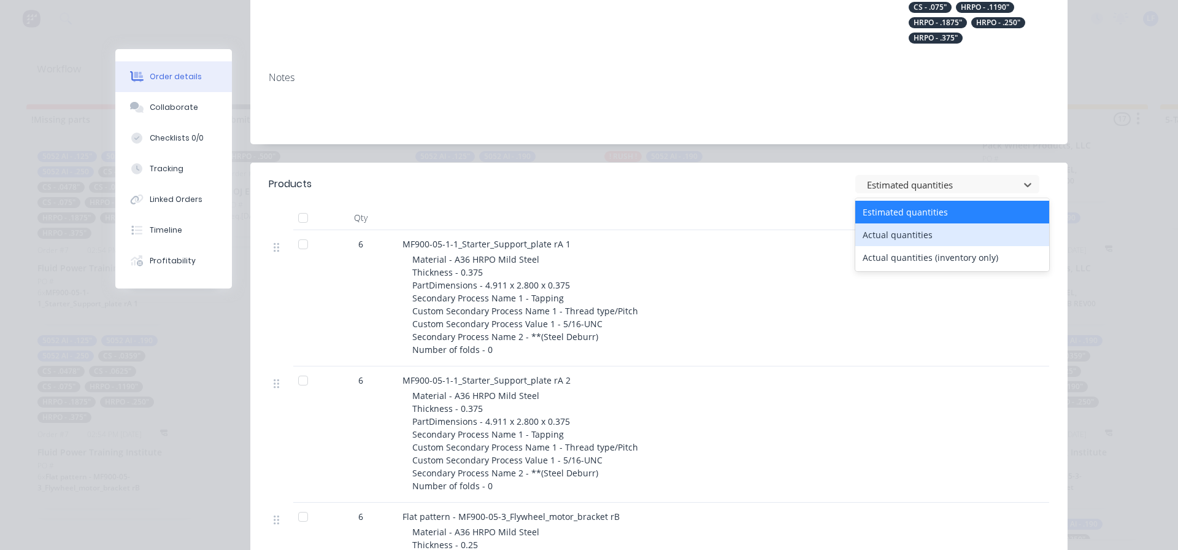
click at [889, 235] on div "Actual quantities" at bounding box center [952, 234] width 194 height 23
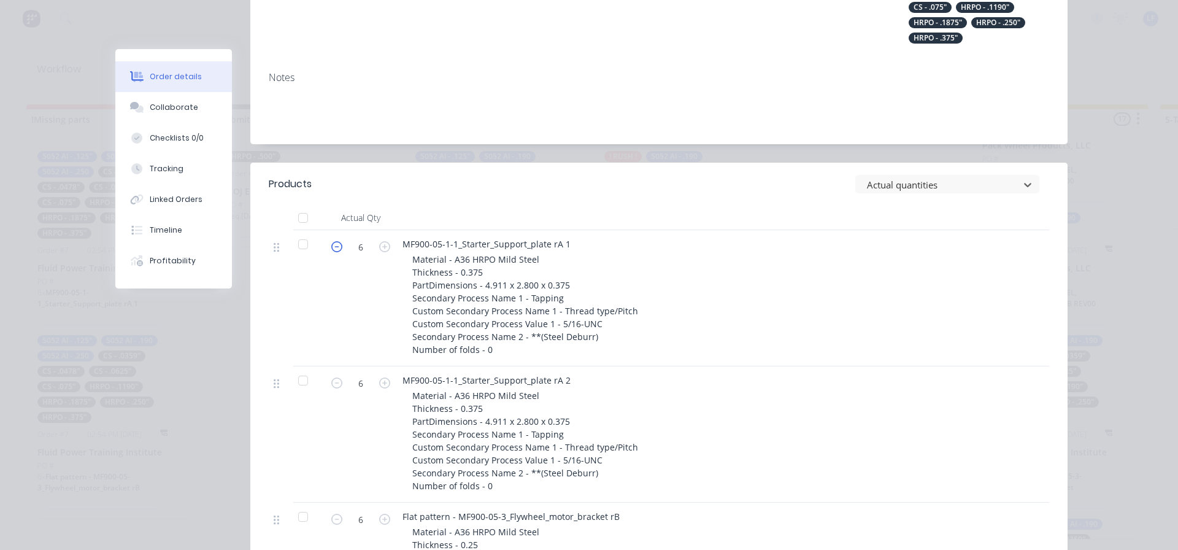
drag, startPoint x: 330, startPoint y: 245, endPoint x: 363, endPoint y: 266, distance: 39.1
click at [331, 245] on icon "button" at bounding box center [336, 246] width 11 height 11
type input "5"
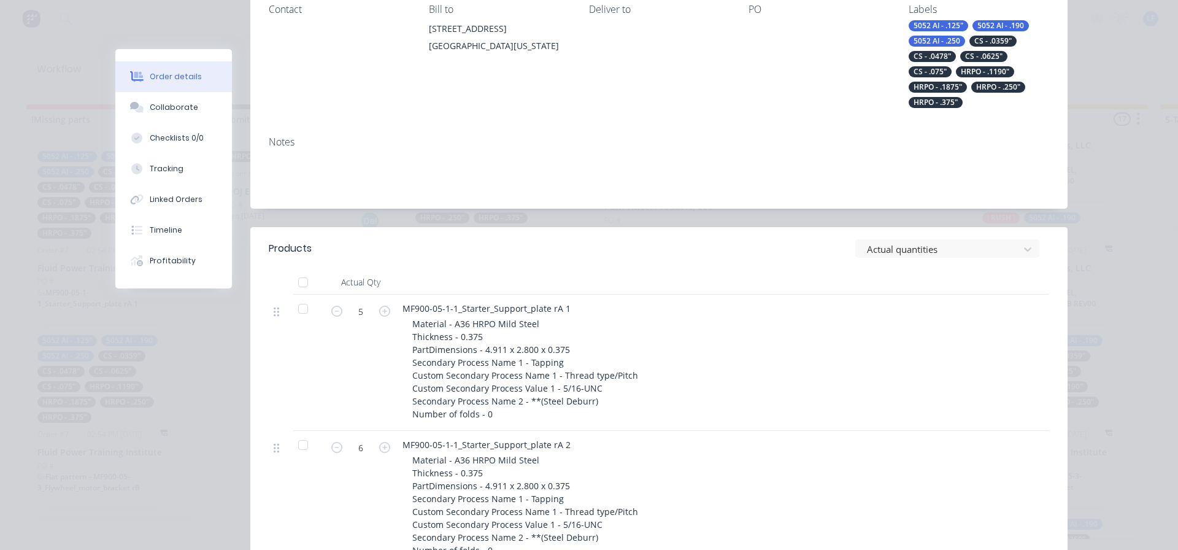
scroll to position [0, 0]
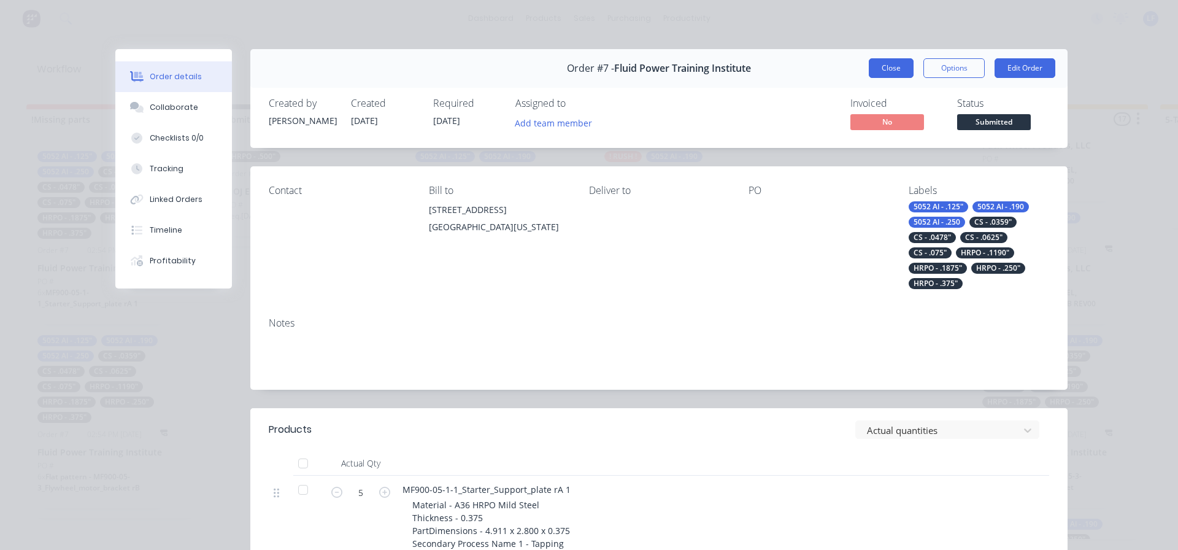
click at [893, 67] on button "Close" at bounding box center [891, 68] width 45 height 20
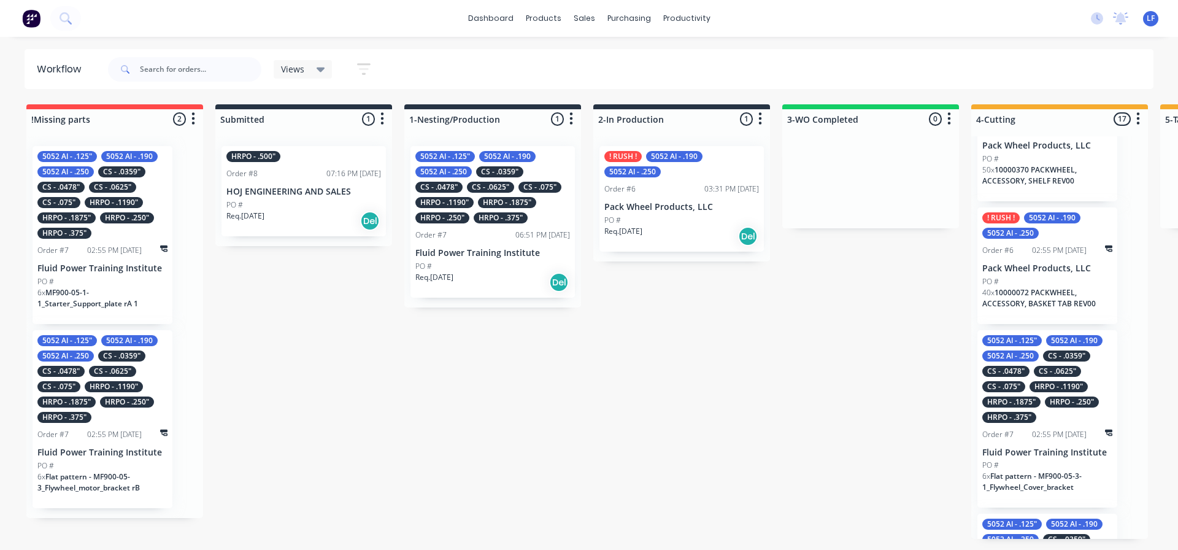
click at [484, 244] on div "5052 Al - .125" 5052 Al - .190 5052 Al - .250 CS - .0359" CS - .0478" CS - .062…" at bounding box center [492, 222] width 164 height 152
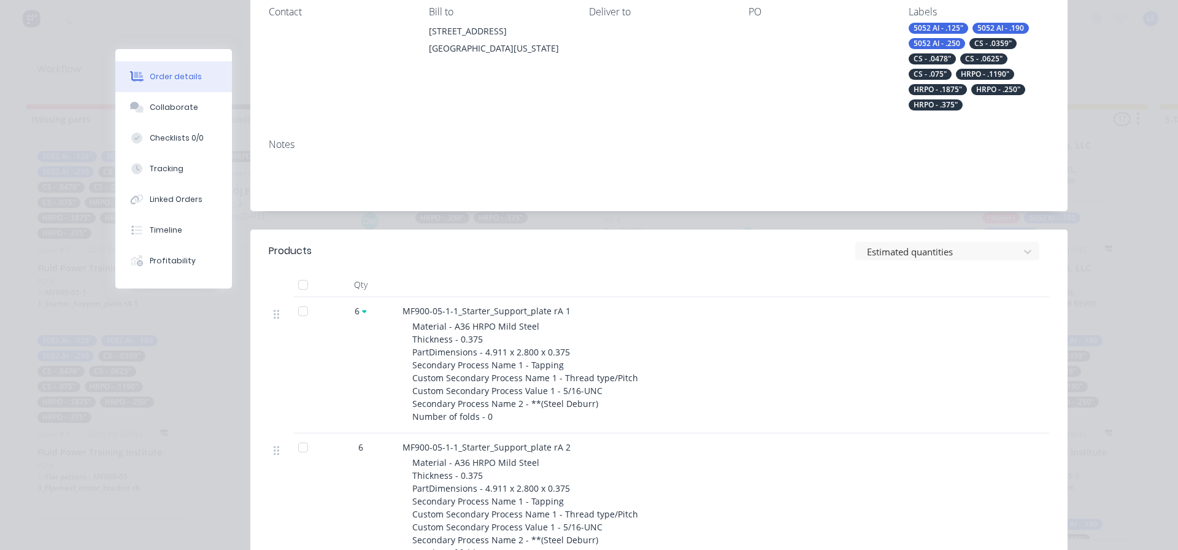
scroll to position [184, 0]
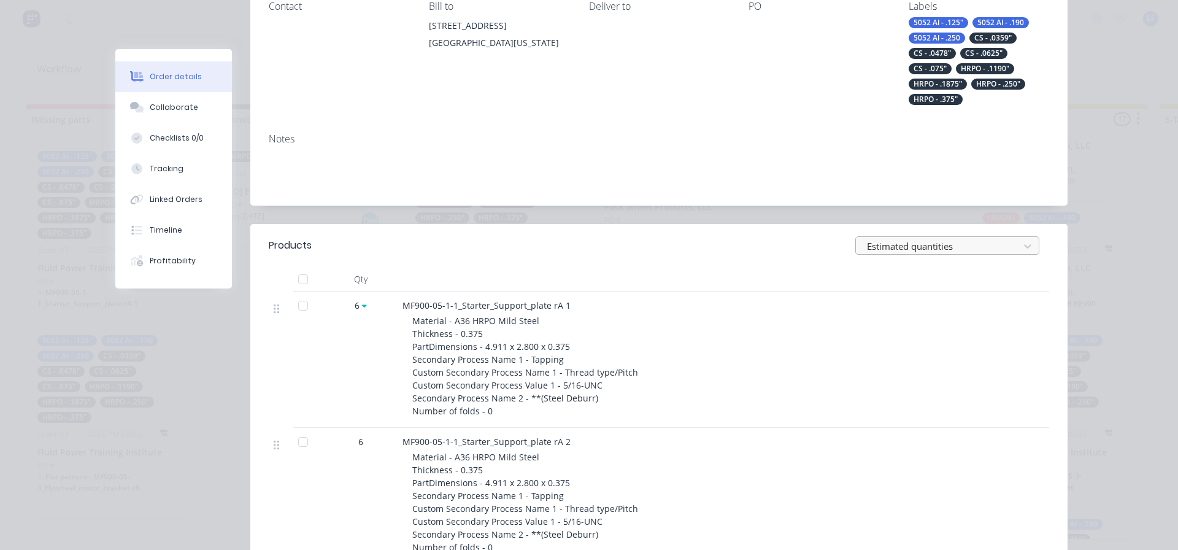
click at [948, 249] on div at bounding box center [939, 246] width 147 height 15
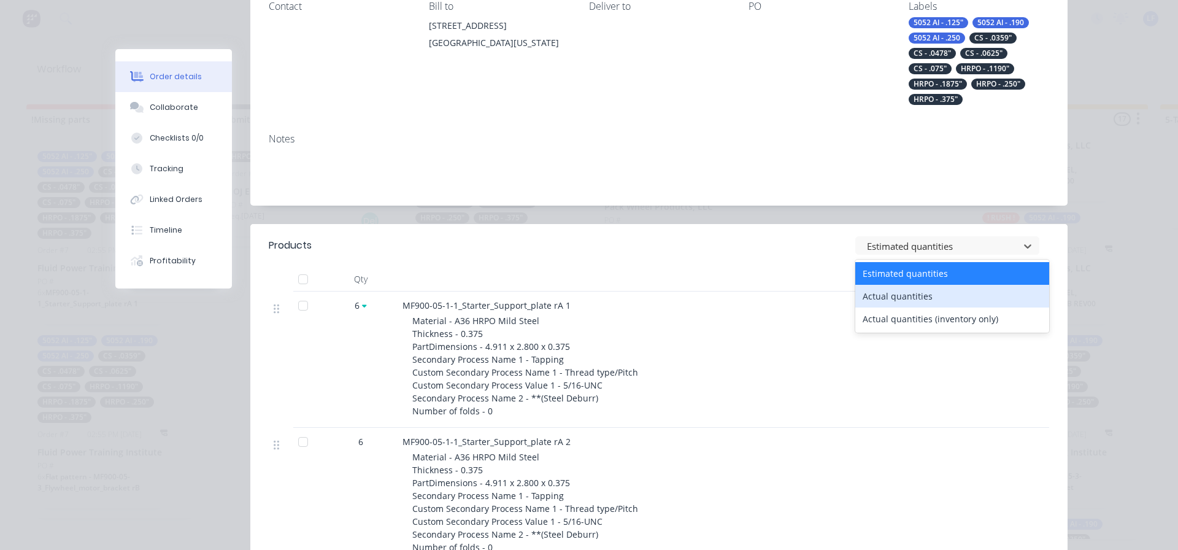
click at [886, 298] on div "Actual quantities" at bounding box center [952, 296] width 194 height 23
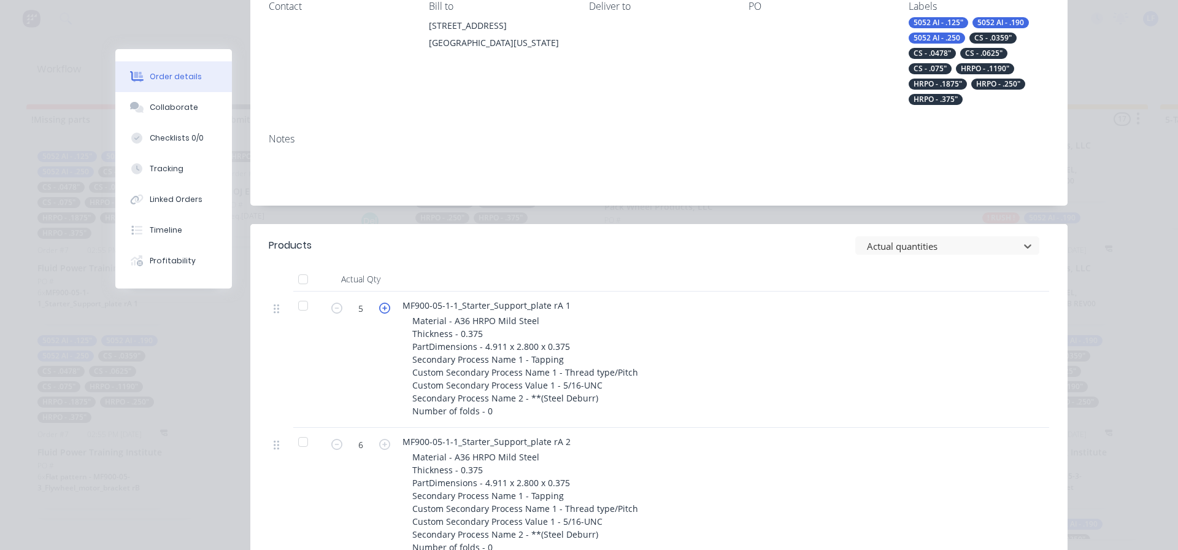
click at [379, 307] on icon "button" at bounding box center [384, 307] width 11 height 11
type input "6"
click at [845, 347] on div "Material - A36 HRPO Mild Steel Thickness - 0.375 PartDimensions - 4.911 x 2.800…" at bounding box center [647, 365] width 471 height 103
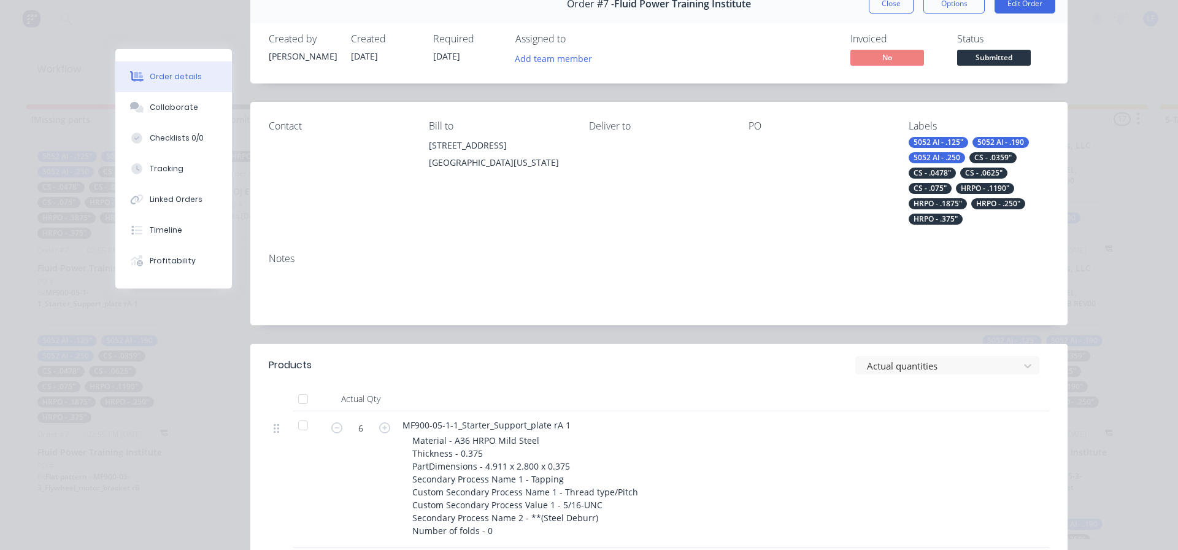
scroll to position [0, 0]
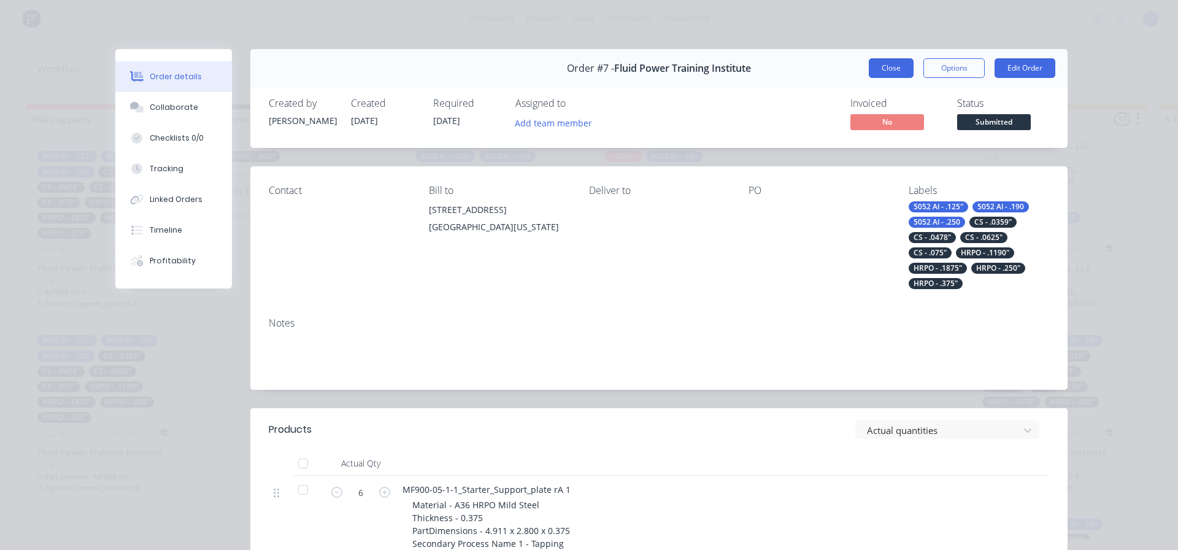
click at [882, 69] on button "Close" at bounding box center [891, 68] width 45 height 20
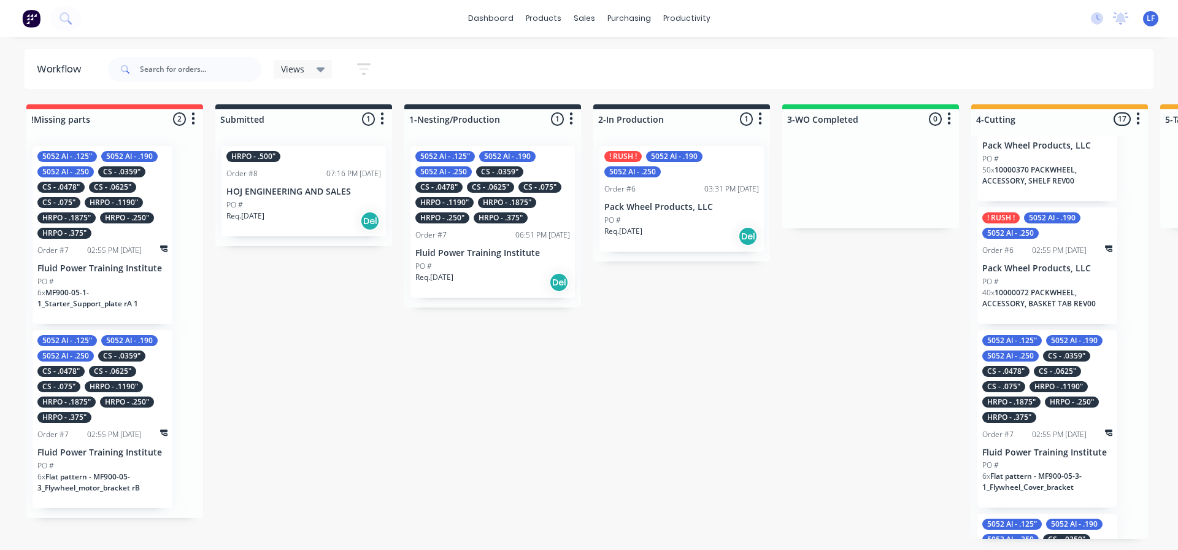
click at [485, 202] on div "HRPO - .1875"" at bounding box center [507, 202] width 58 height 11
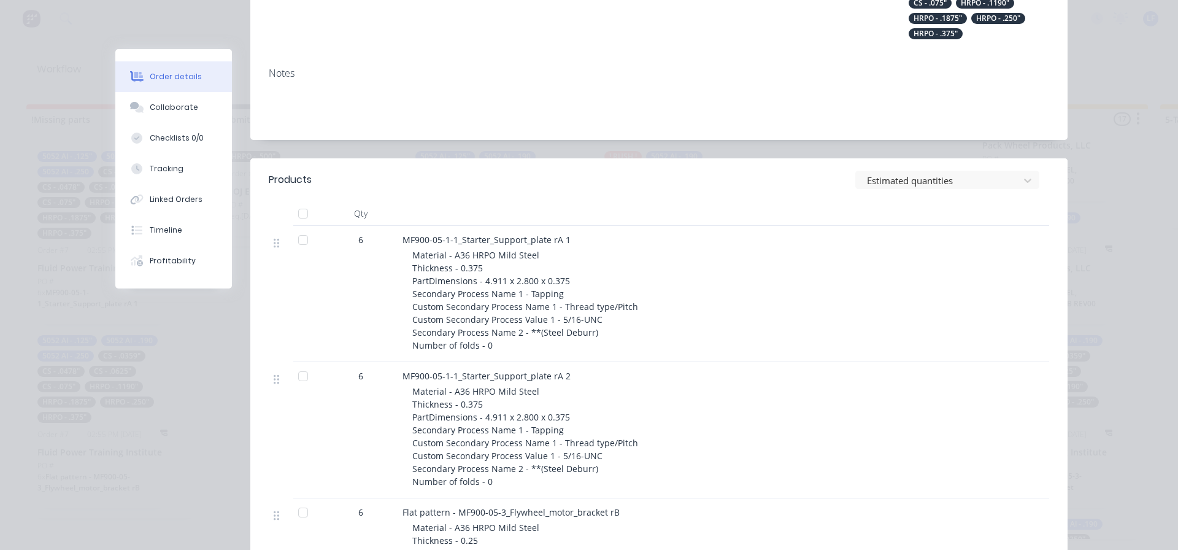
scroll to position [245, 0]
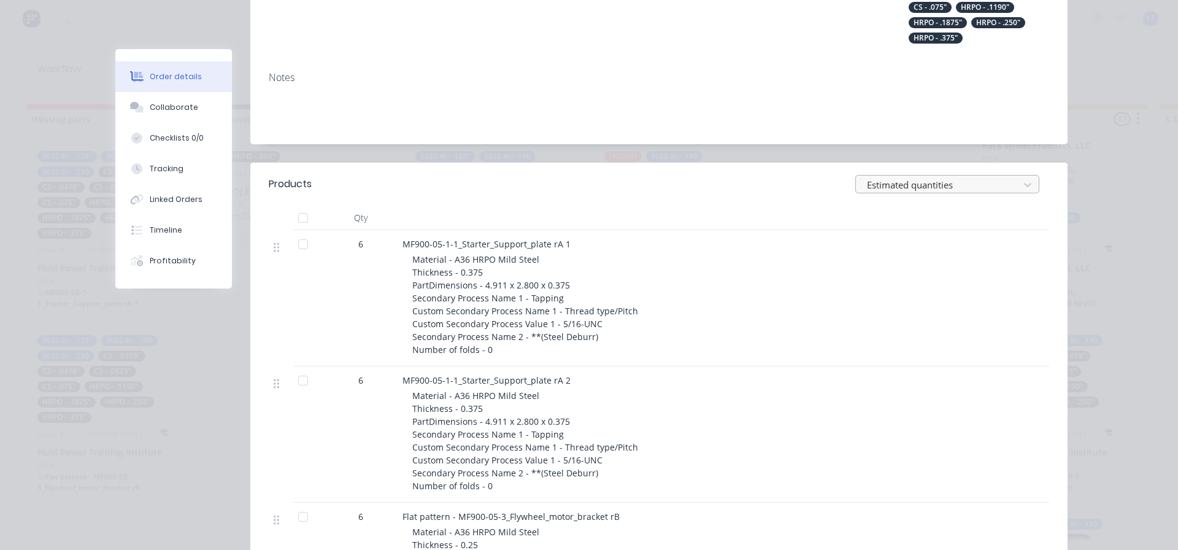
click at [948, 186] on div at bounding box center [939, 184] width 147 height 15
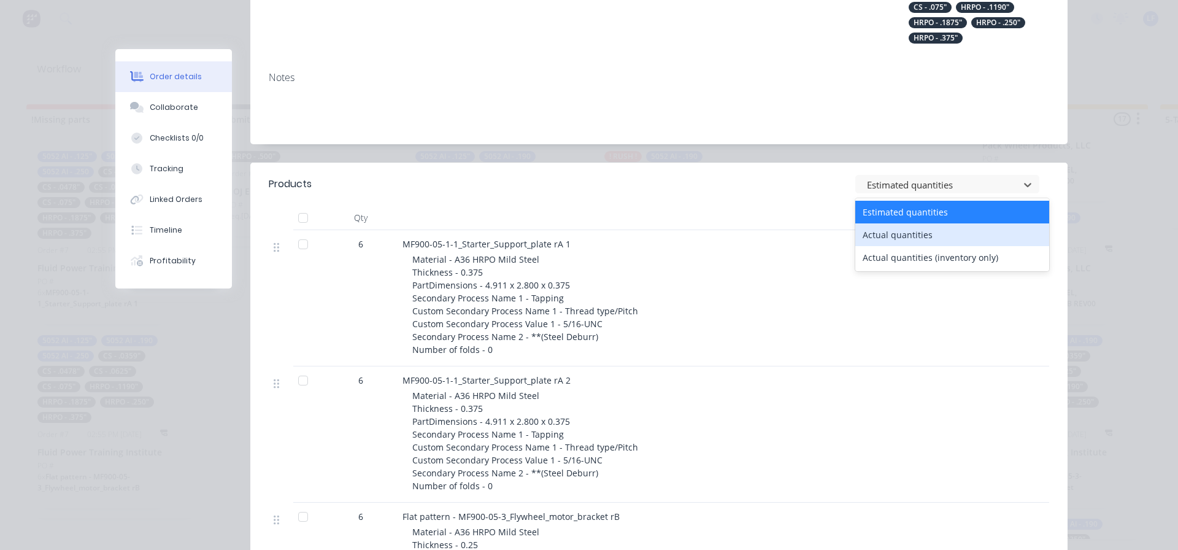
click at [900, 234] on div "Actual quantities" at bounding box center [952, 234] width 194 height 23
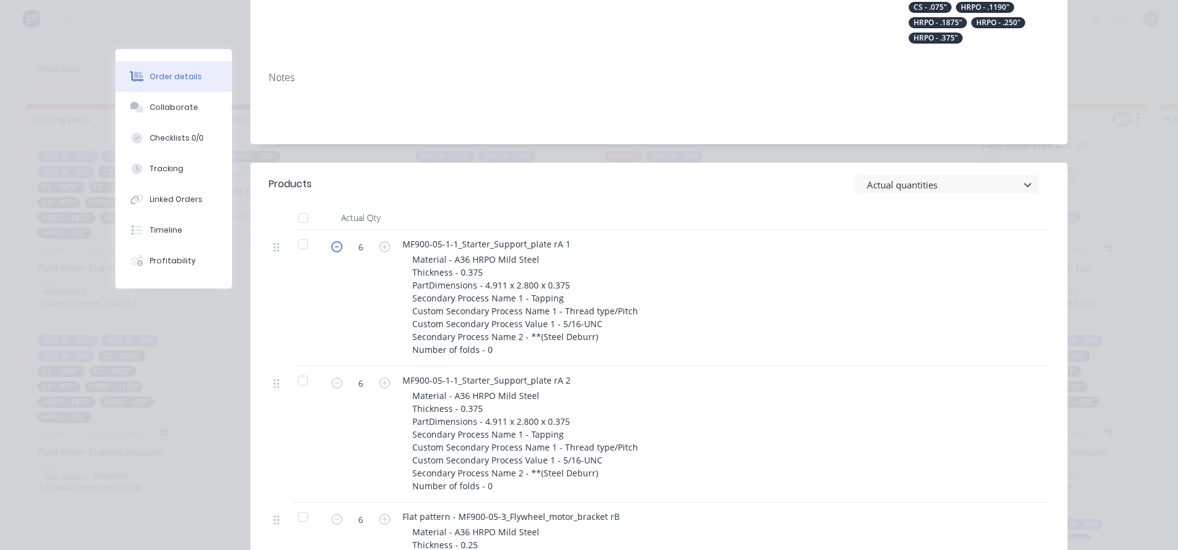
click at [332, 246] on icon "button" at bounding box center [336, 246] width 11 height 11
type input "4"
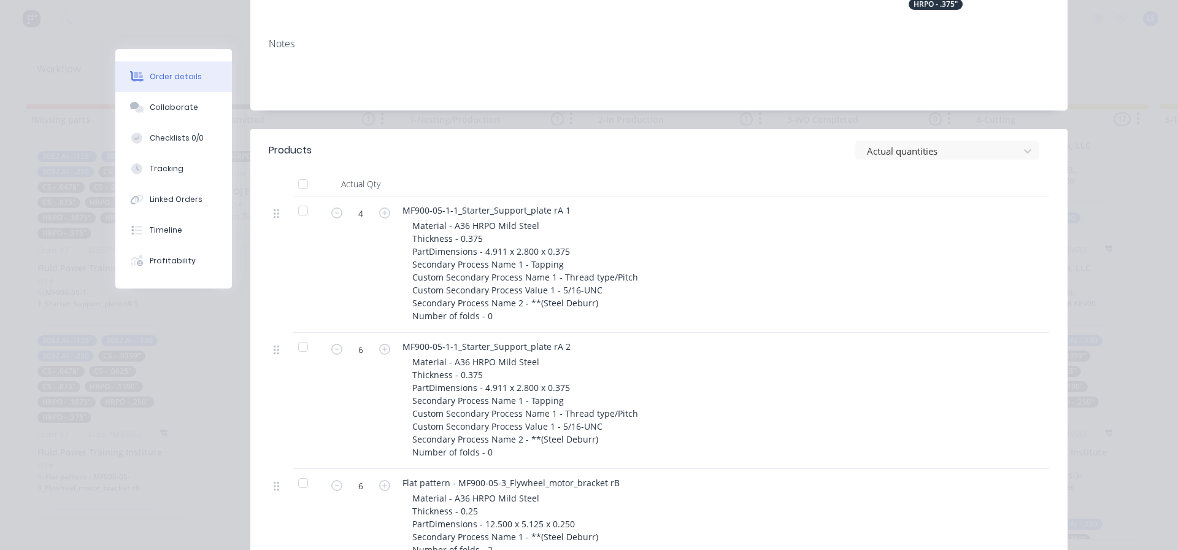
scroll to position [307, 0]
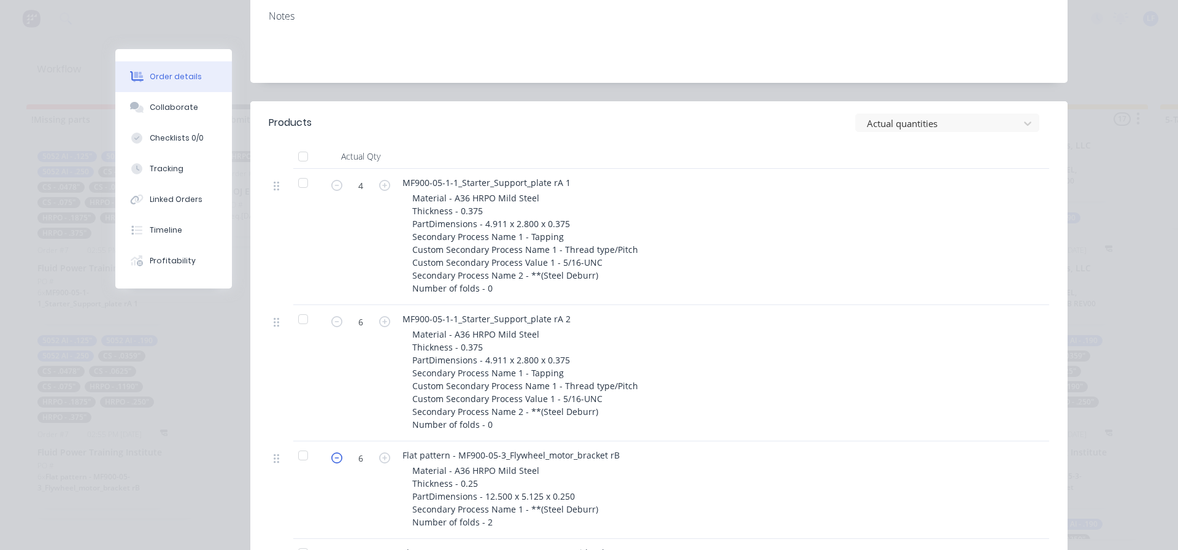
click at [331, 458] on icon "button" at bounding box center [336, 457] width 11 height 11
type input "5"
click at [934, 126] on div at bounding box center [939, 123] width 147 height 15
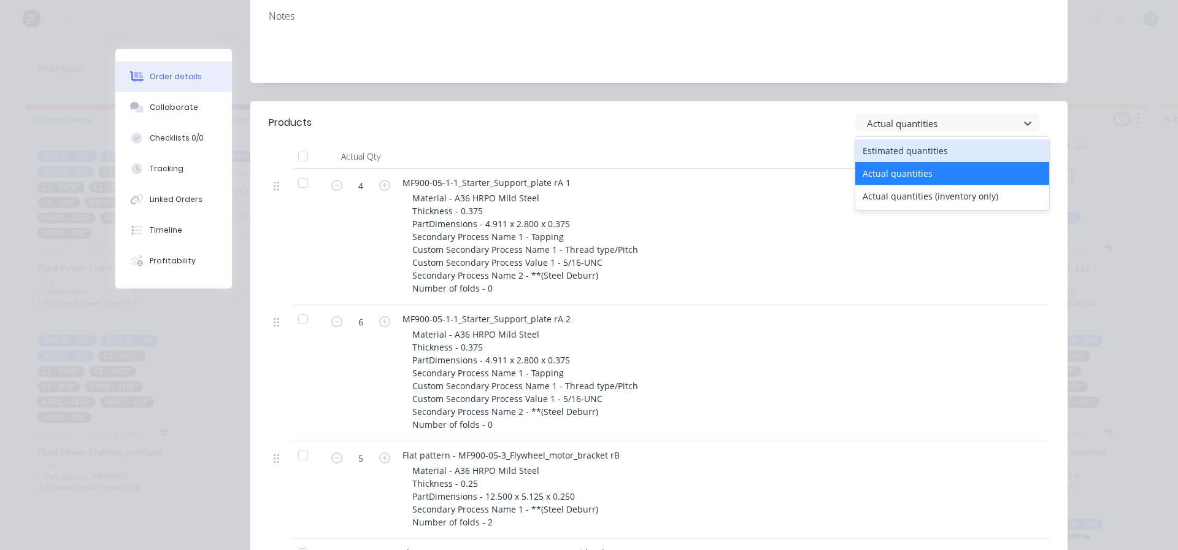
click at [908, 150] on div "Estimated quantities" at bounding box center [952, 150] width 194 height 23
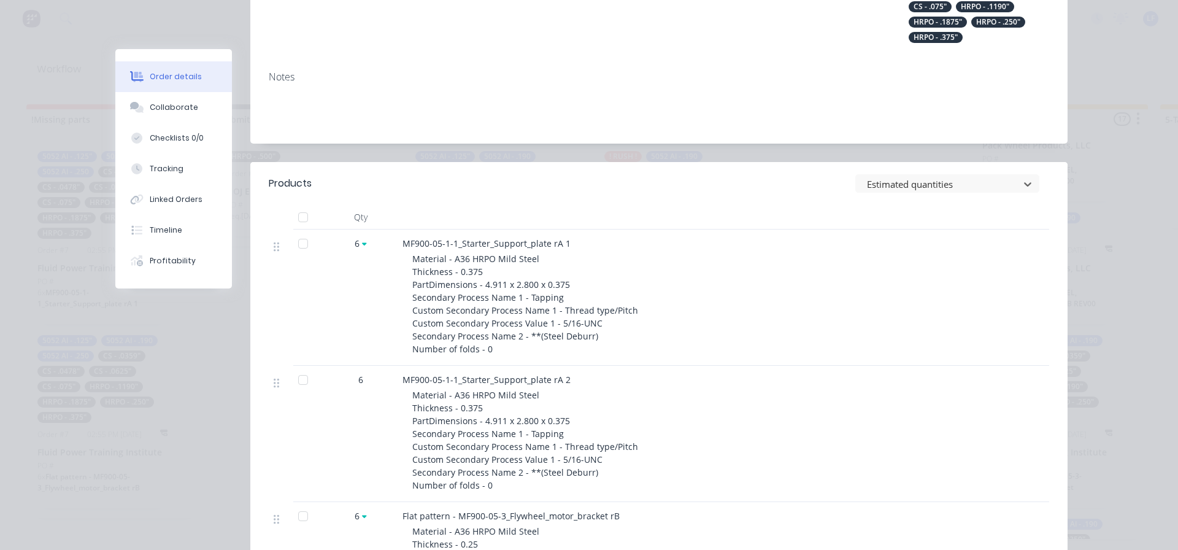
scroll to position [245, 0]
click at [939, 186] on div at bounding box center [939, 184] width 147 height 15
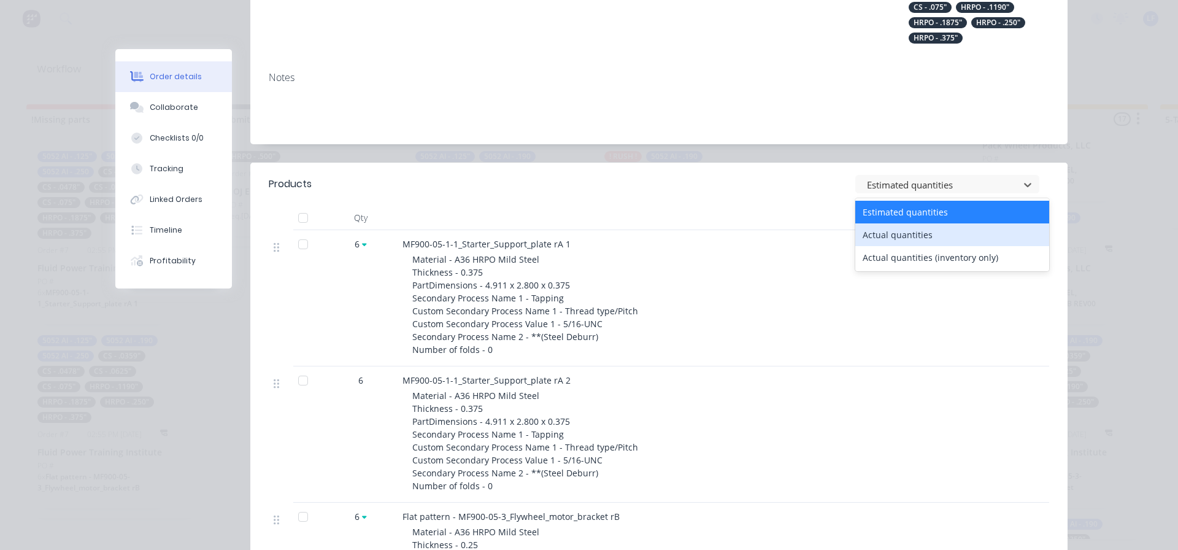
click at [886, 237] on div "Actual quantities" at bounding box center [952, 234] width 194 height 23
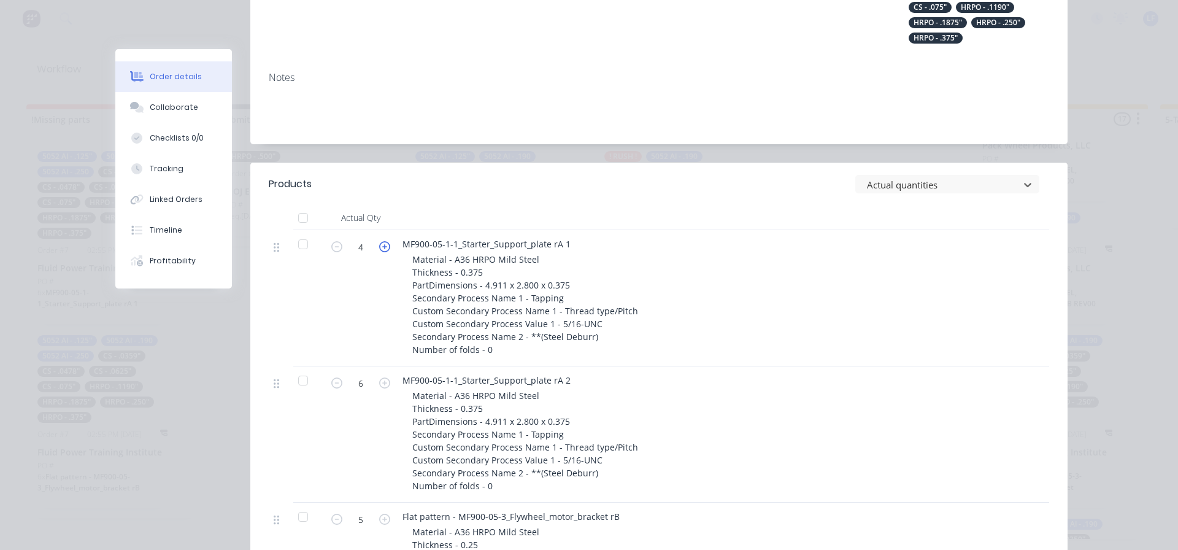
click at [379, 245] on icon "button" at bounding box center [384, 246] width 11 height 11
type input "6"
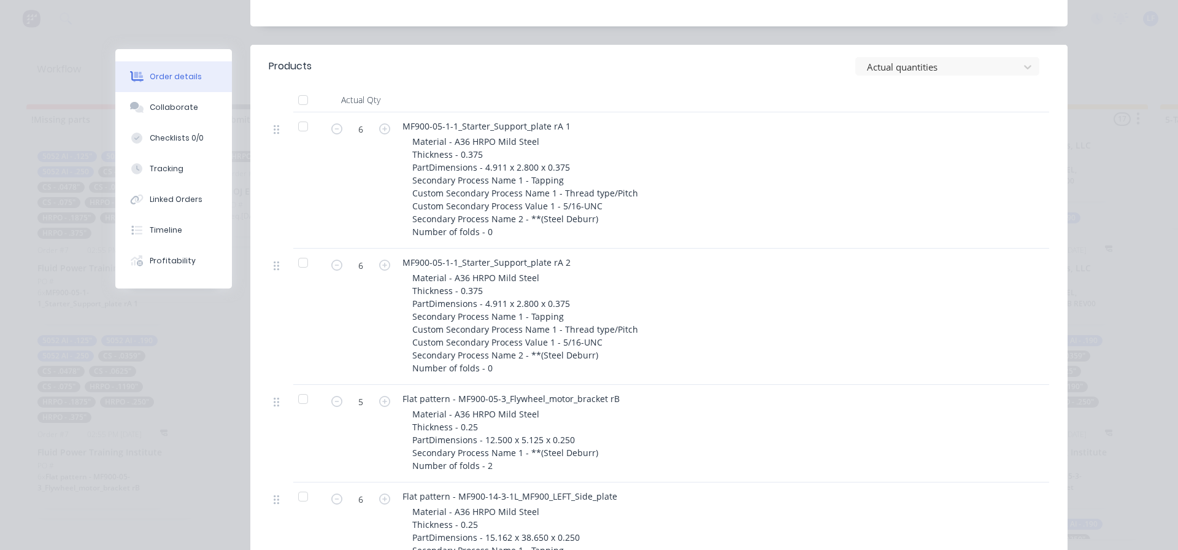
scroll to position [368, 0]
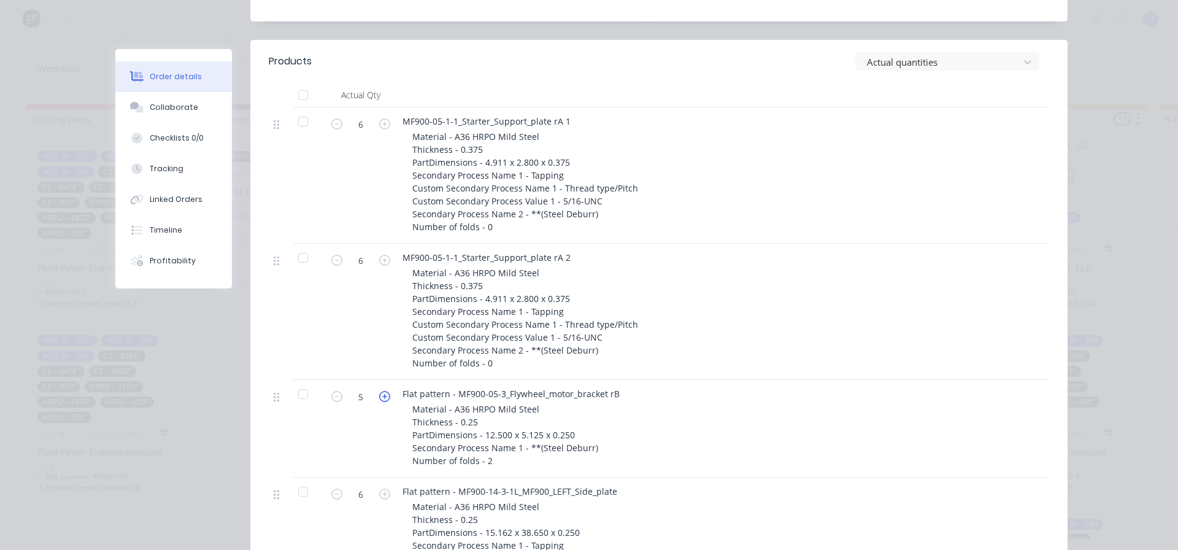
click at [380, 397] on icon "button" at bounding box center [384, 396] width 11 height 11
type input "6"
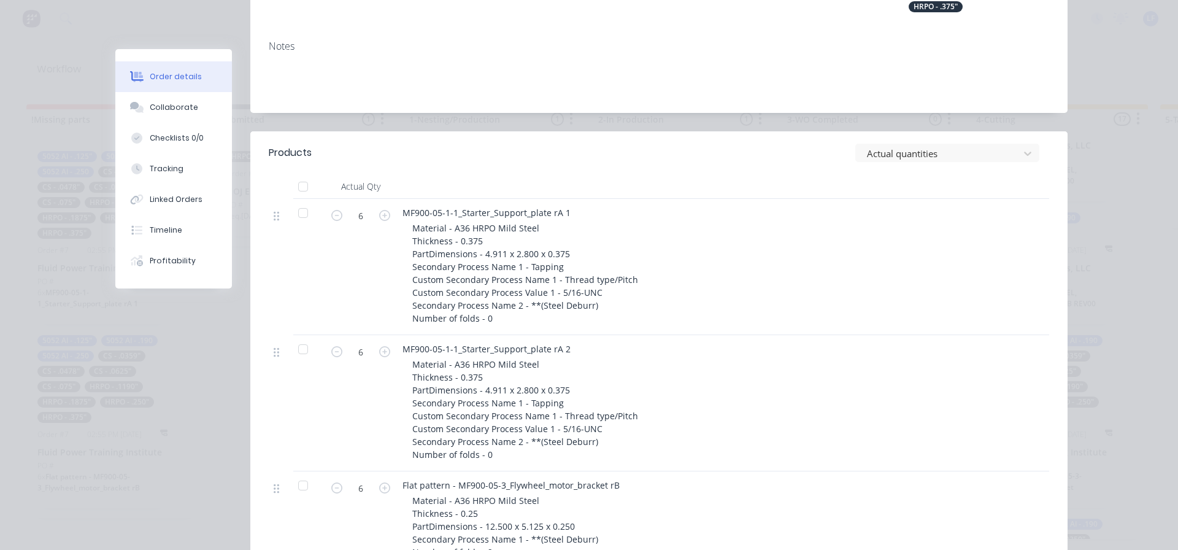
scroll to position [184, 0]
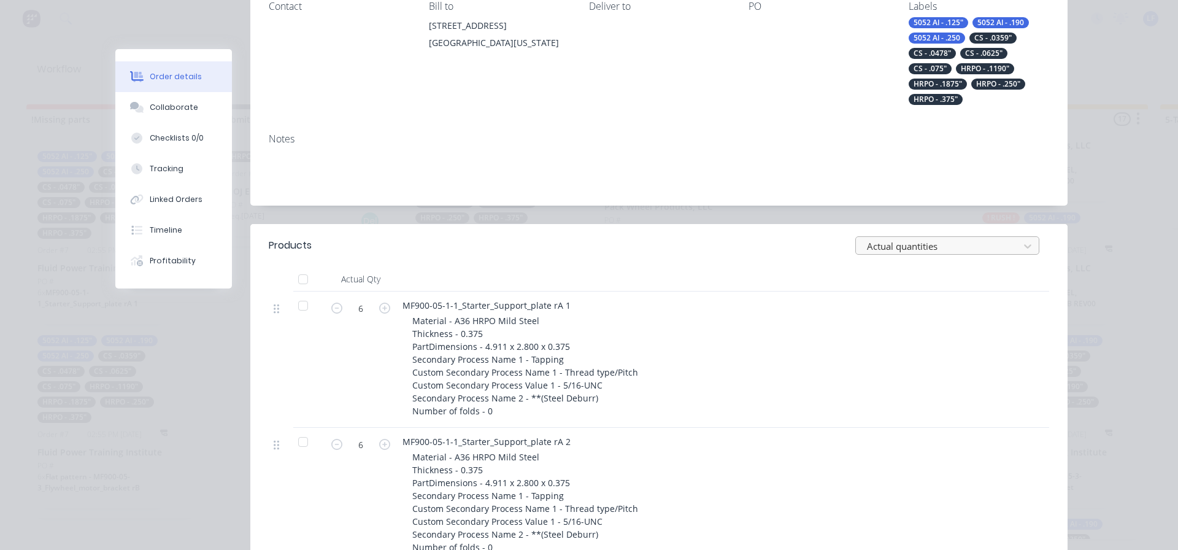
click at [957, 246] on div at bounding box center [939, 246] width 147 height 15
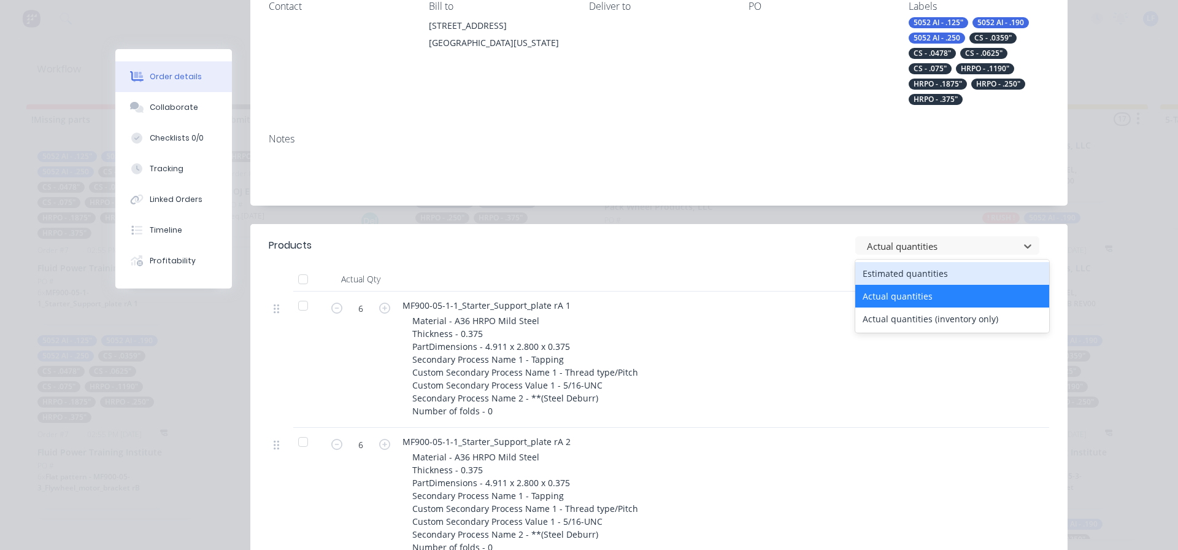
click at [918, 273] on div "Estimated quantities" at bounding box center [952, 273] width 194 height 23
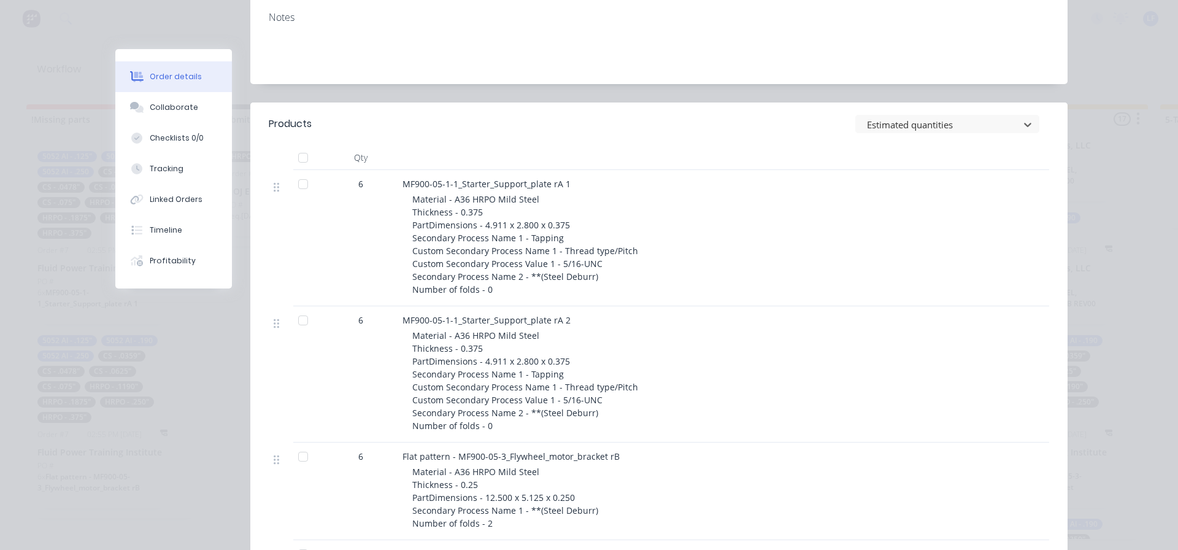
scroll to position [307, 0]
click at [158, 169] on div "Tracking" at bounding box center [167, 168] width 34 height 11
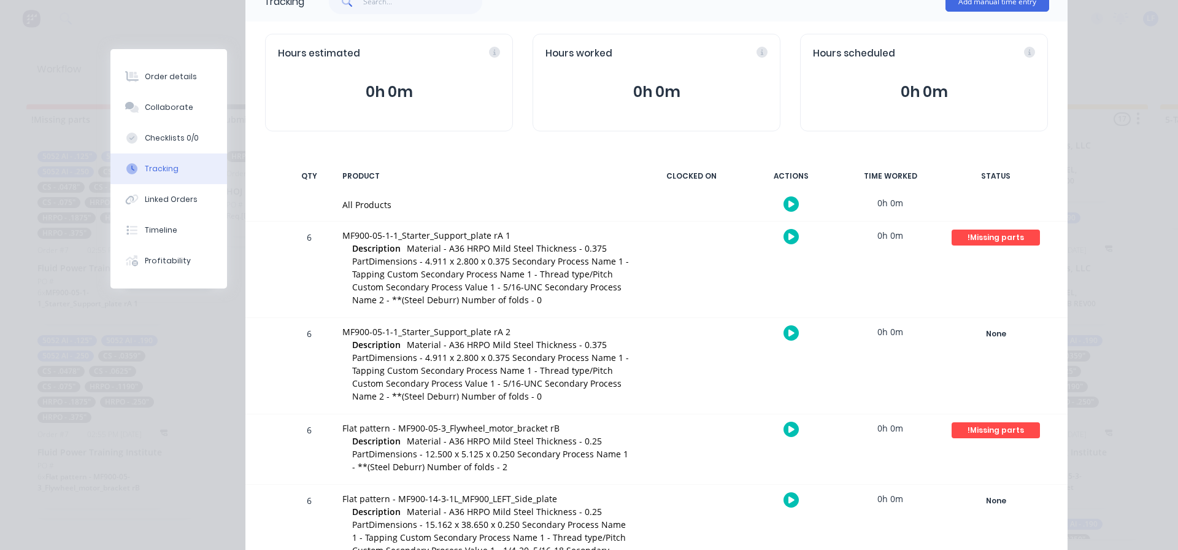
scroll to position [123, 0]
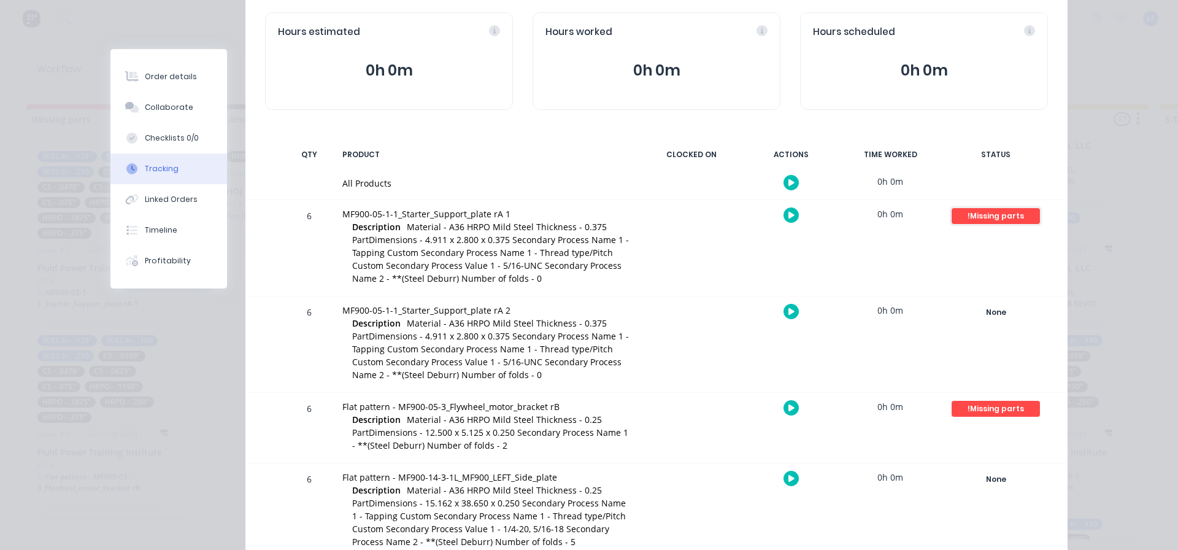
click at [1006, 215] on div "!Missing parts" at bounding box center [995, 216] width 88 height 16
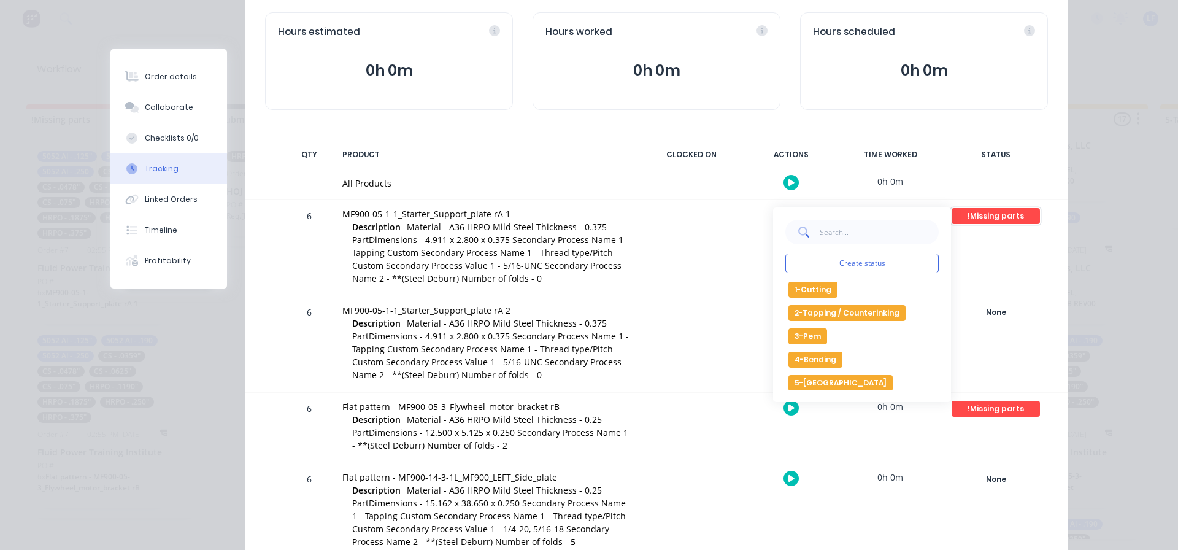
scroll to position [0, 0]
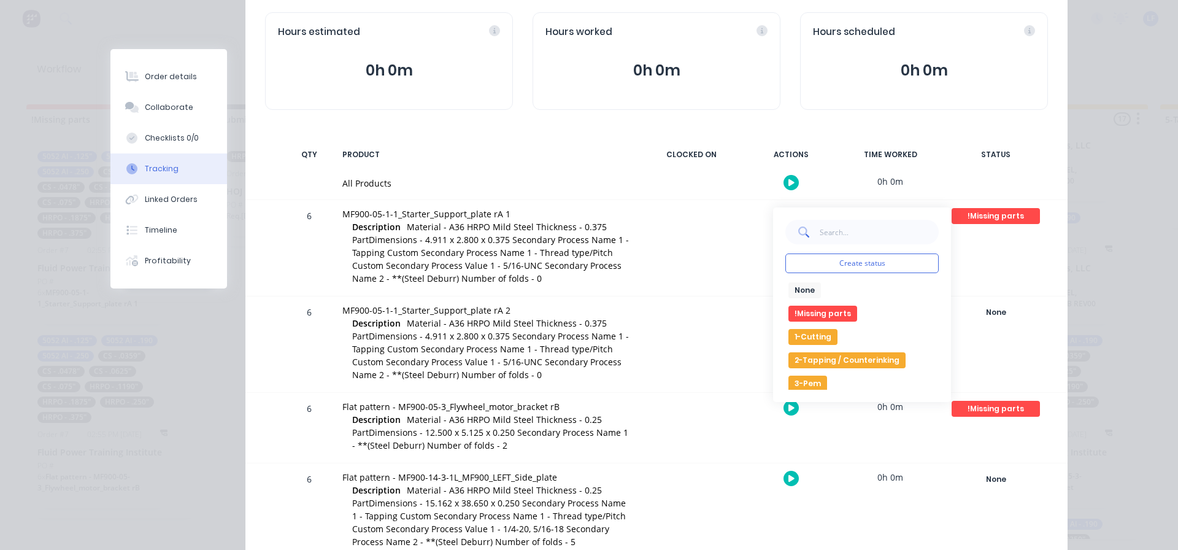
click at [801, 278] on div "Create status None edit !Missing parts 1-Cutting 2-Tapping / Counterinking 3-Pe…" at bounding box center [862, 304] width 178 height 194
click at [804, 288] on button "None" at bounding box center [804, 290] width 33 height 16
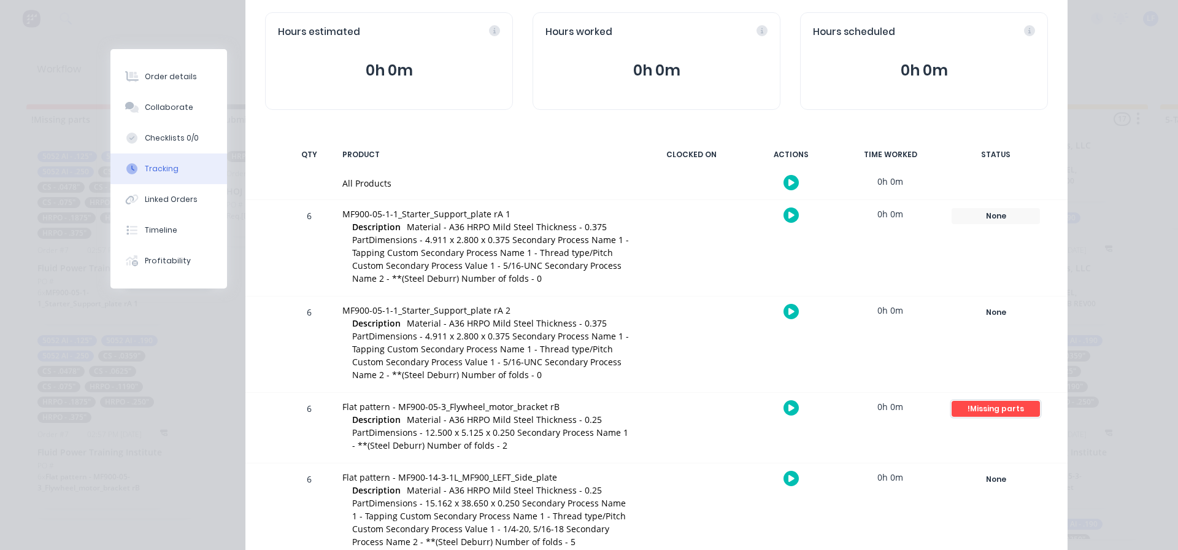
click at [1008, 410] on div "!Missing parts" at bounding box center [995, 409] width 88 height 16
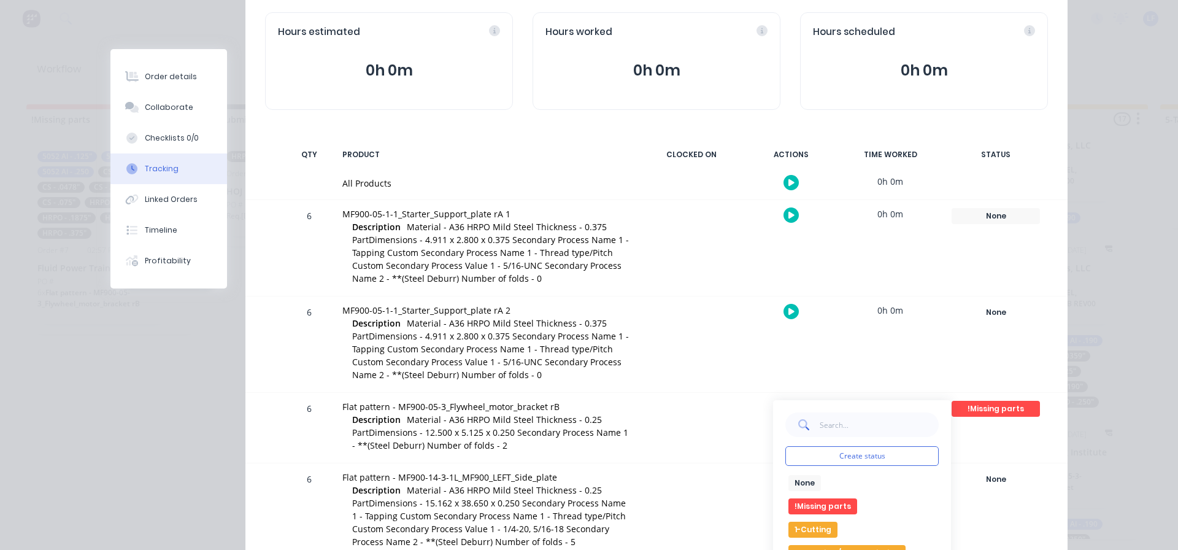
click at [798, 483] on button "None" at bounding box center [804, 483] width 33 height 16
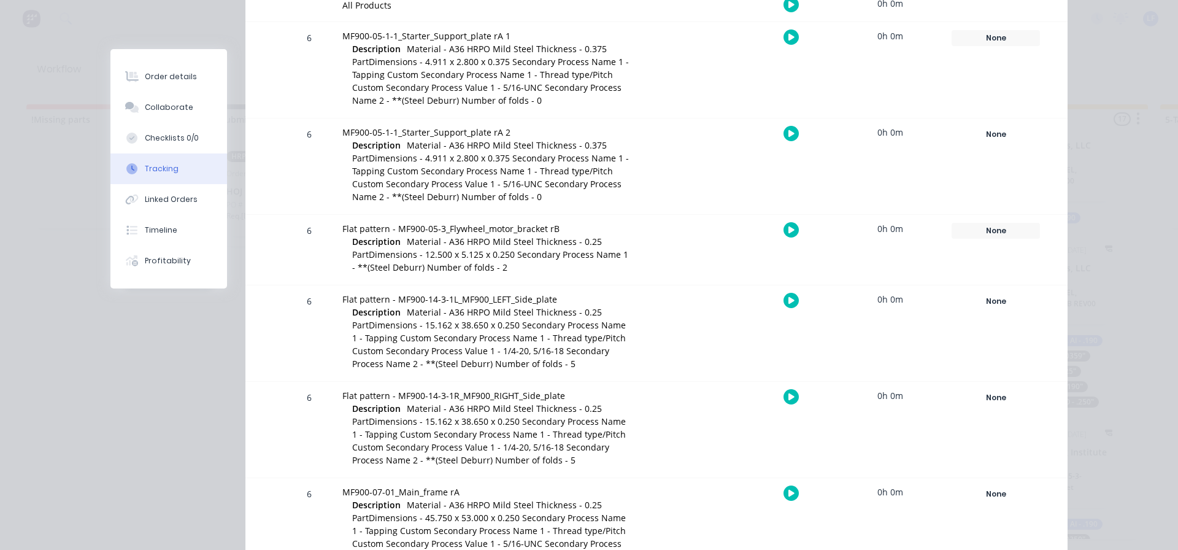
scroll to position [61, 0]
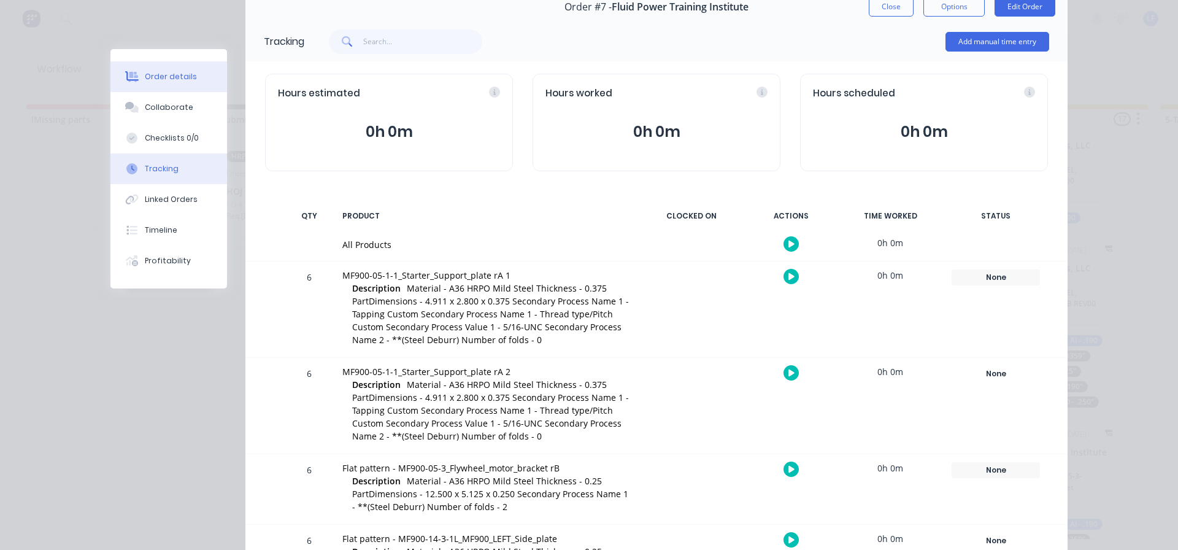
click at [168, 82] on button "Order details" at bounding box center [168, 76] width 117 height 31
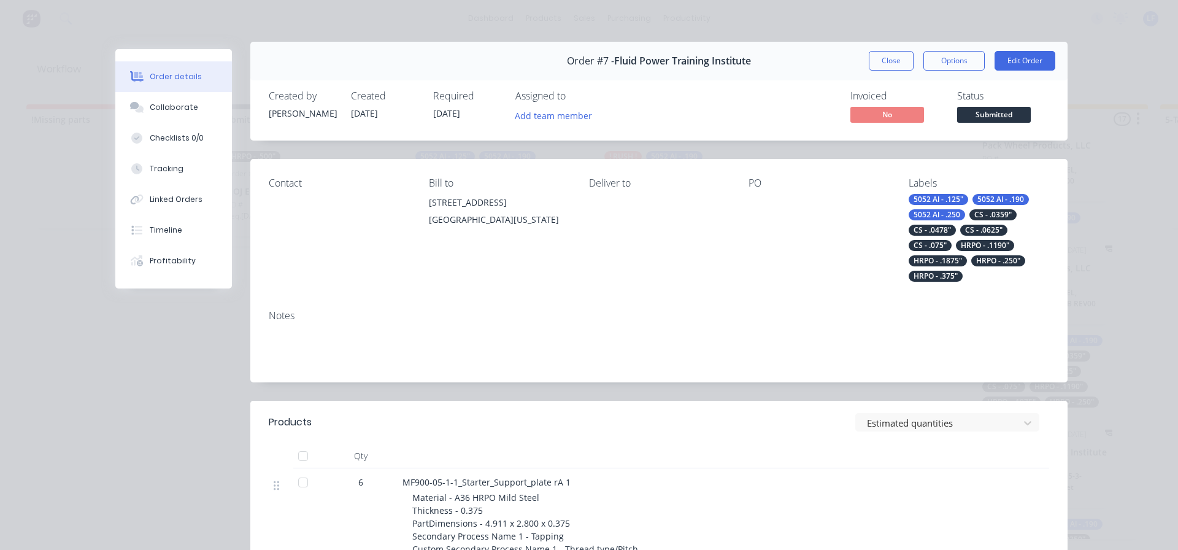
scroll to position [0, 0]
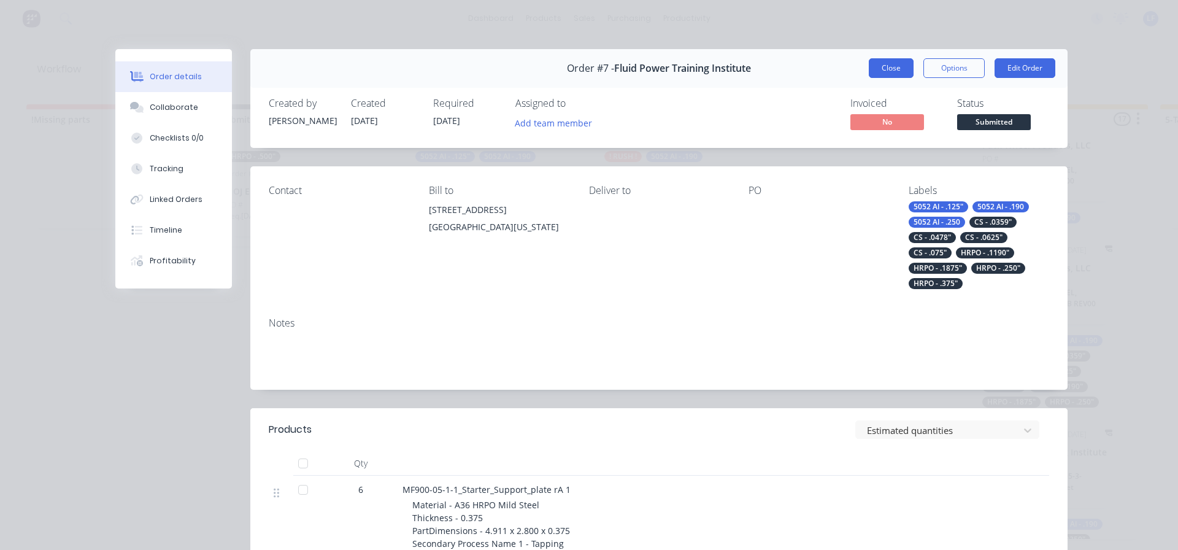
click at [883, 64] on button "Close" at bounding box center [891, 68] width 45 height 20
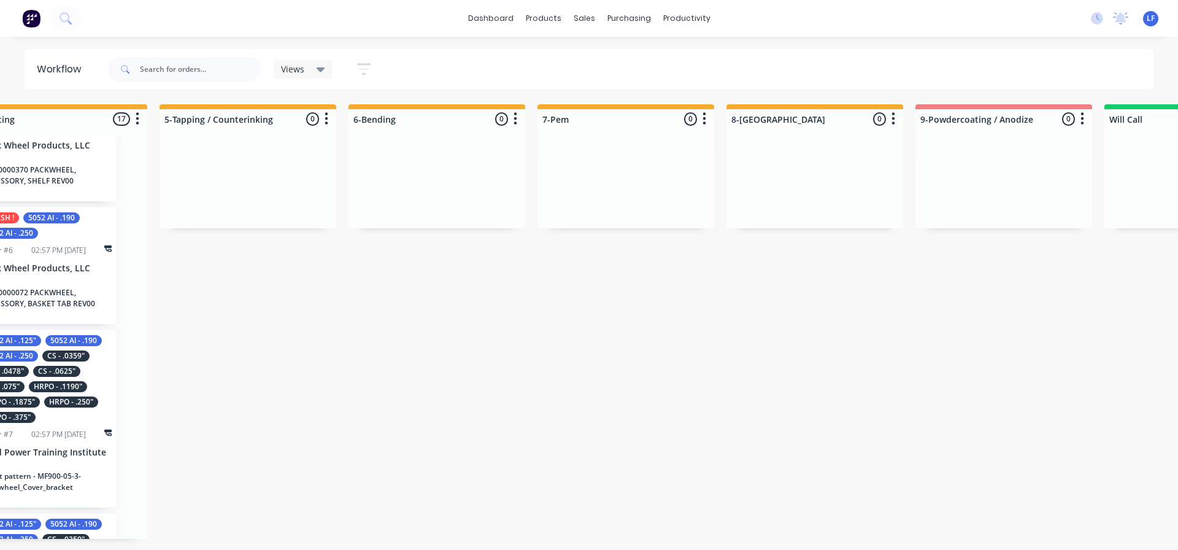
scroll to position [0, 953]
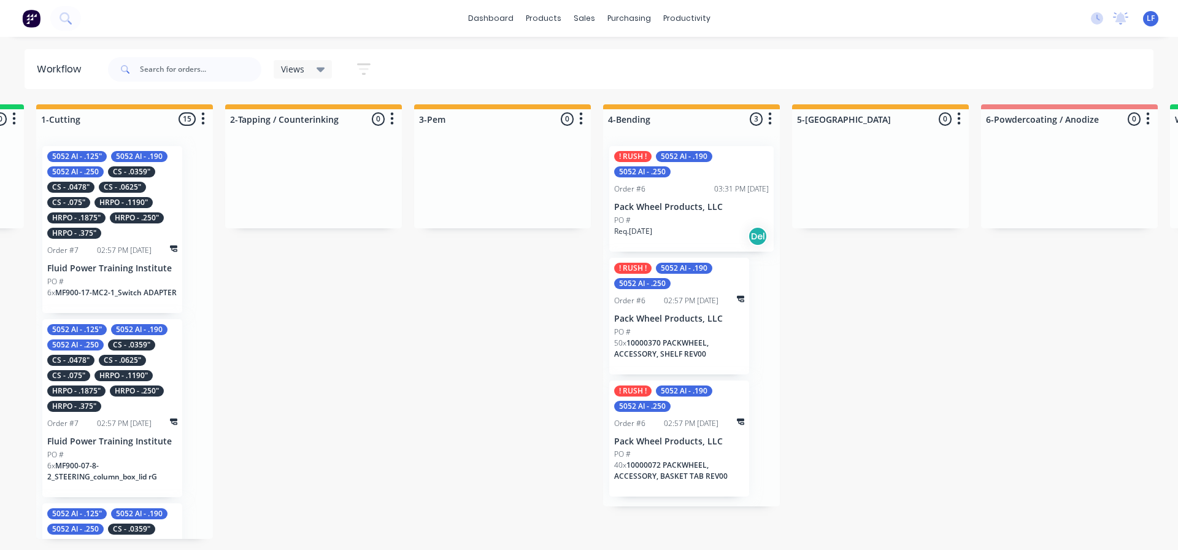
scroll to position [0, 981]
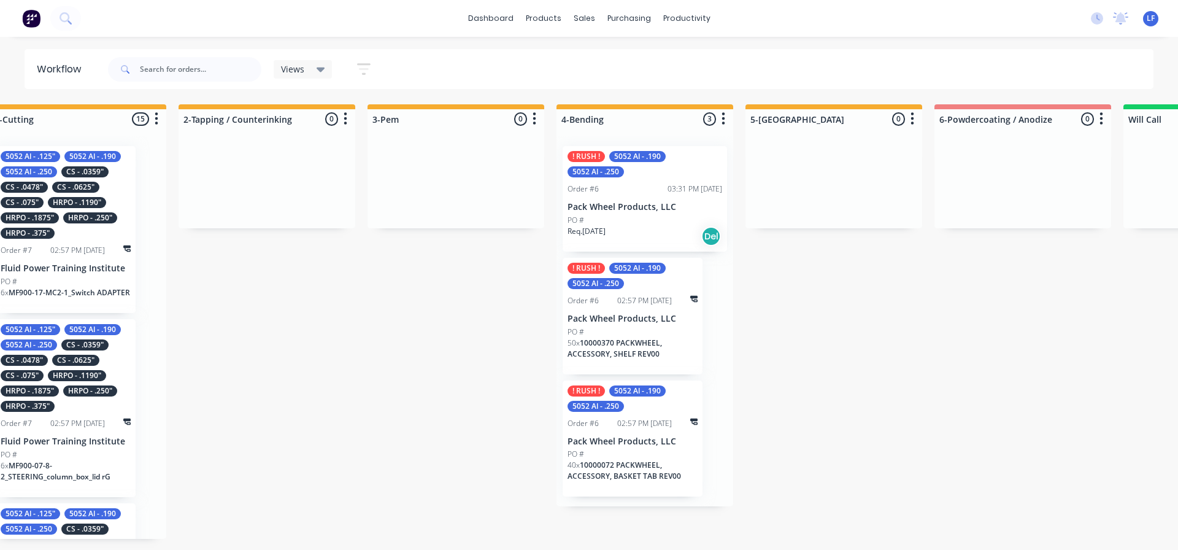
click at [623, 205] on p "Pack Wheel Products, LLC" at bounding box center [644, 207] width 155 height 10
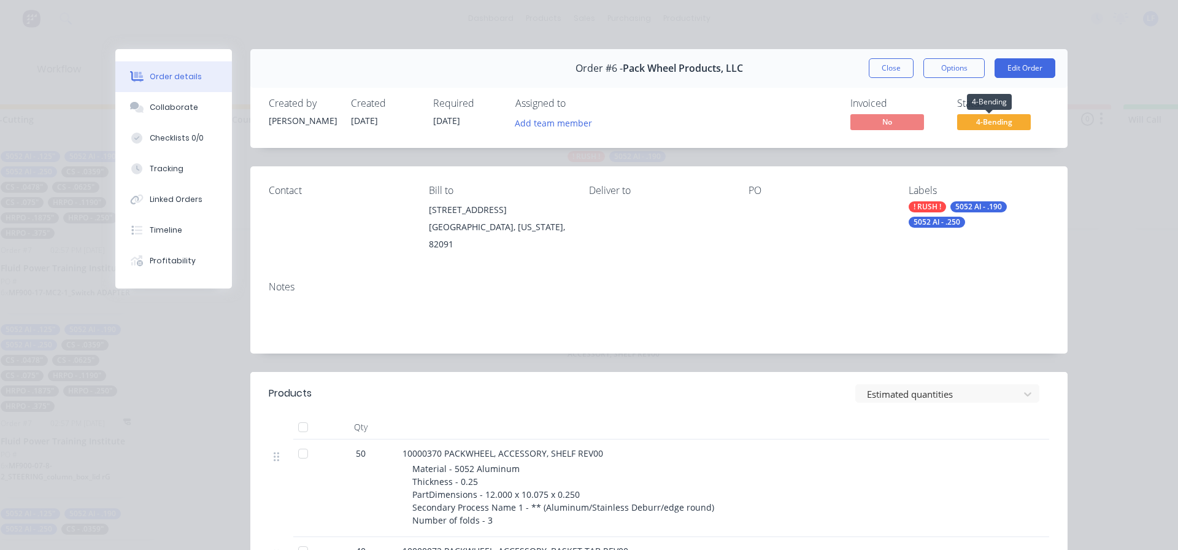
click at [1001, 125] on span "4-Bending" at bounding box center [994, 121] width 74 height 15
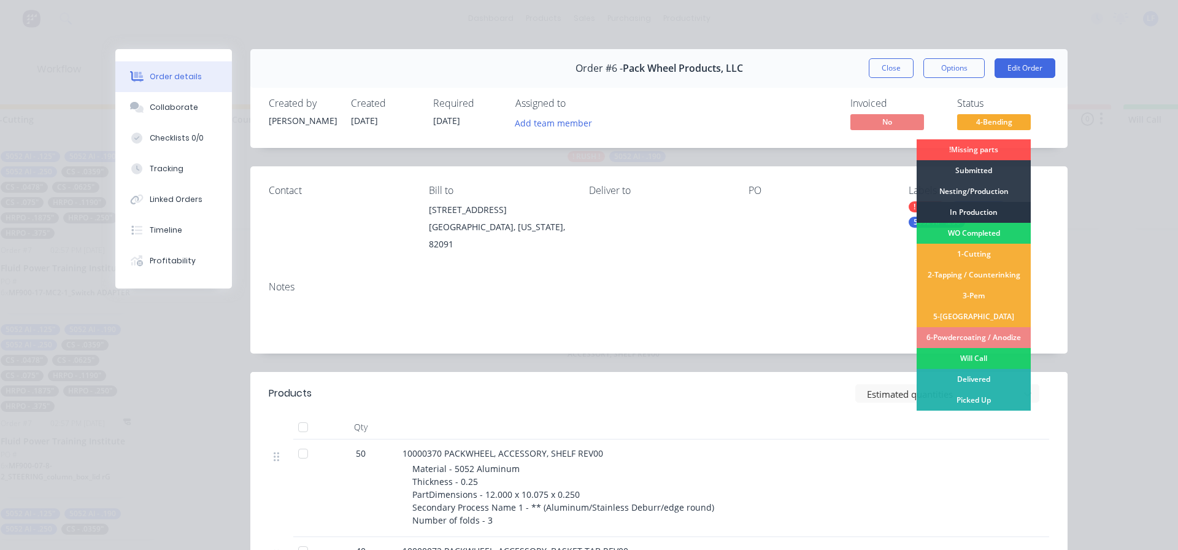
click at [969, 211] on div "In Production" at bounding box center [973, 212] width 114 height 21
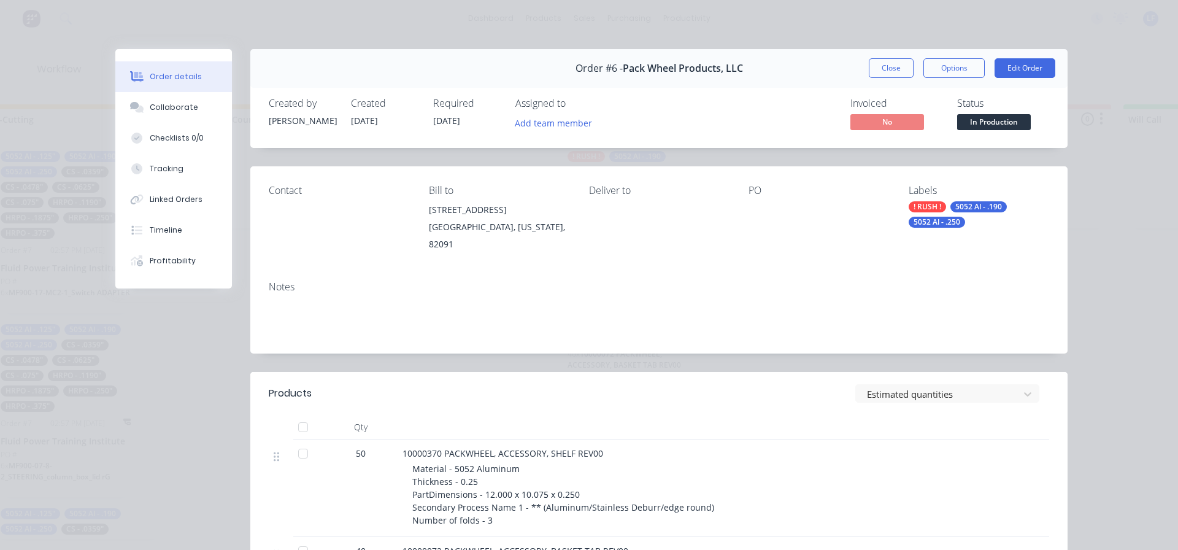
drag, startPoint x: 876, startPoint y: 67, endPoint x: 875, endPoint y: 78, distance: 10.5
click at [875, 68] on button "Close" at bounding box center [891, 68] width 45 height 20
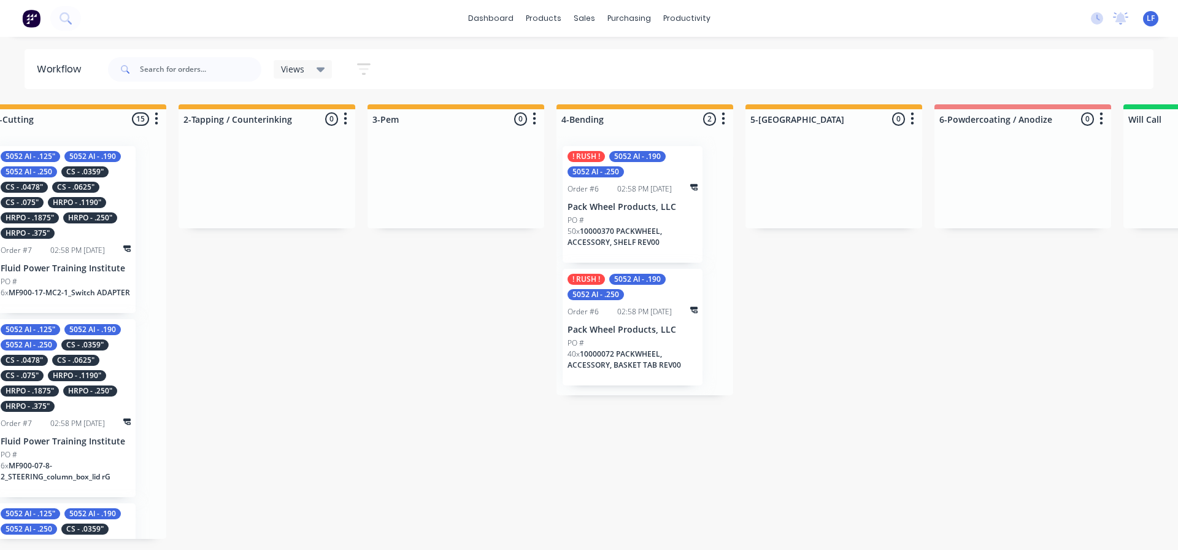
click at [621, 219] on div "PO #" at bounding box center [632, 220] width 130 height 11
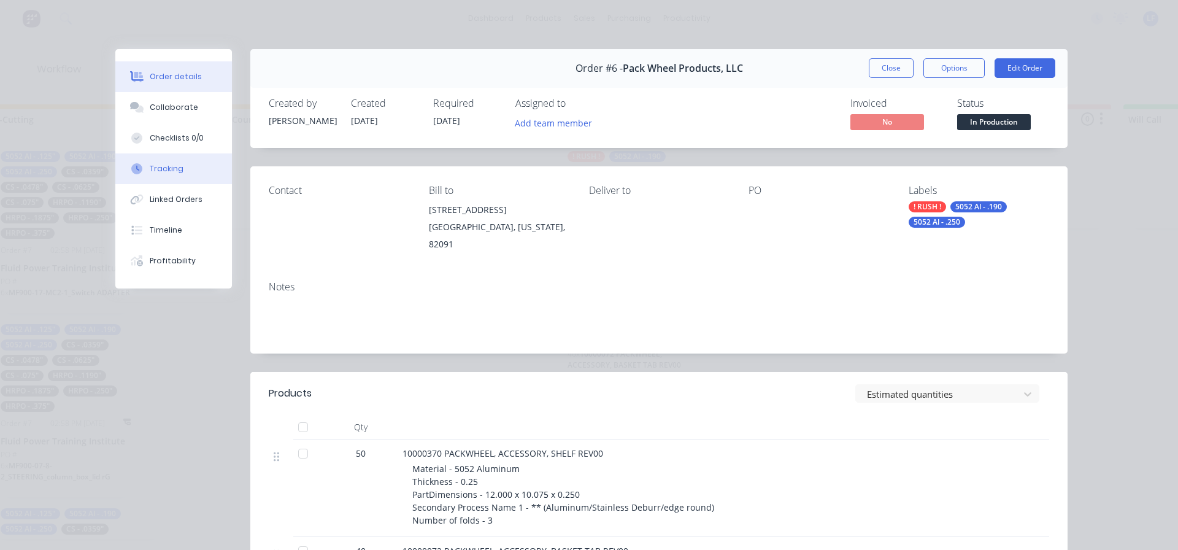
click at [164, 166] on div "Tracking" at bounding box center [167, 168] width 34 height 11
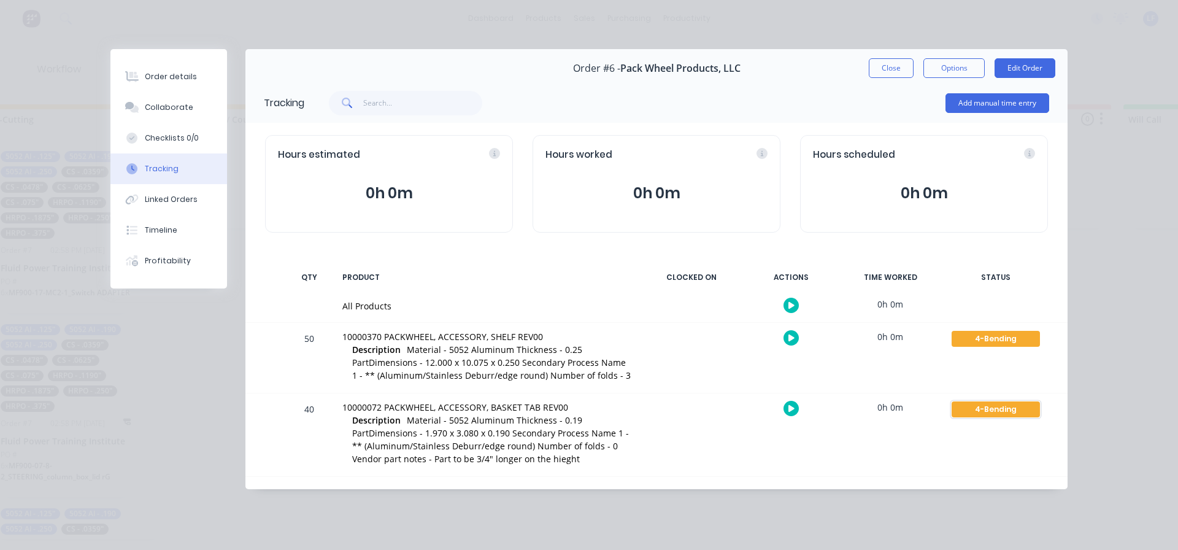
click at [1009, 412] on div "4-Bending" at bounding box center [995, 409] width 88 height 16
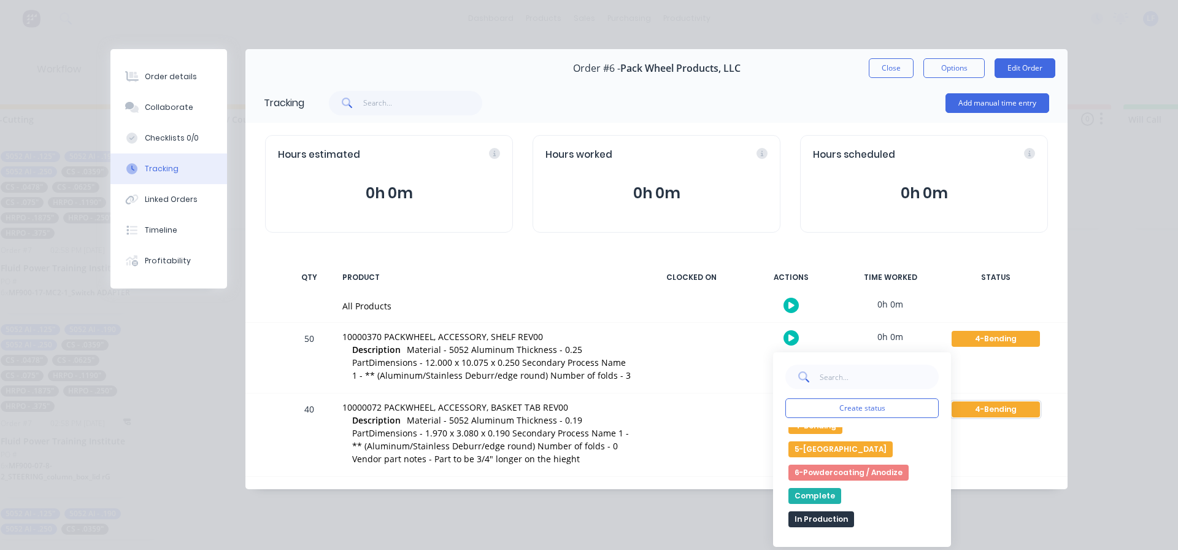
scroll to position [112, 0]
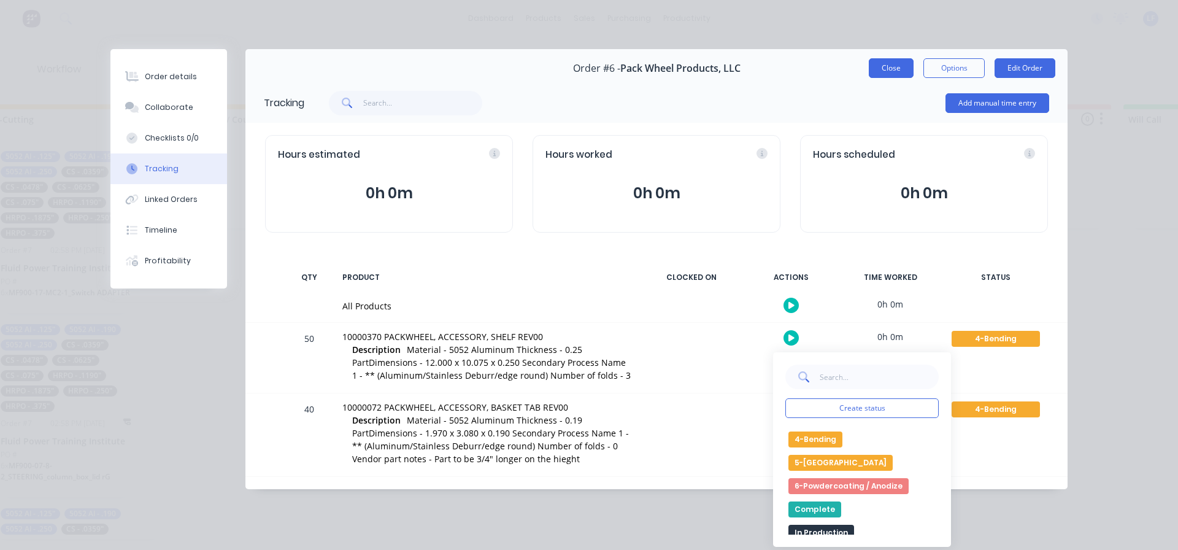
click at [888, 64] on button "Close" at bounding box center [891, 68] width 45 height 20
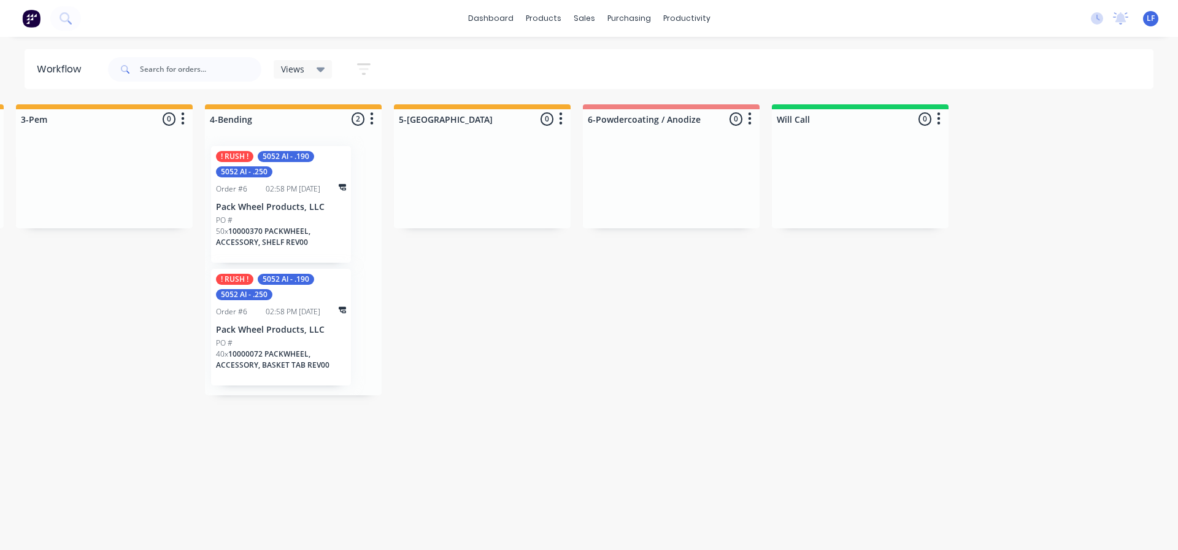
scroll to position [0, 1402]
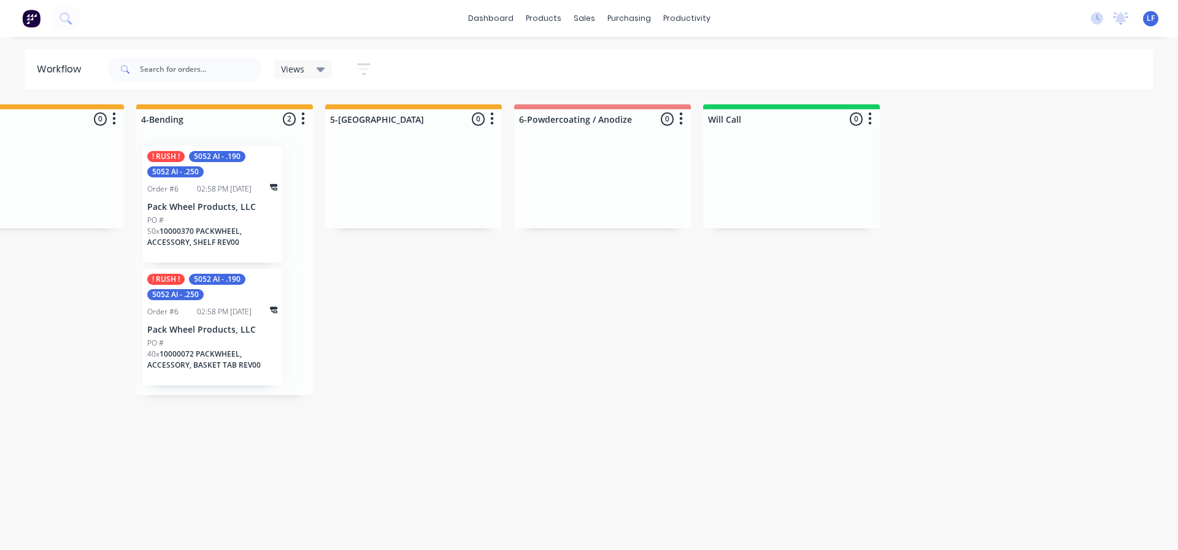
drag, startPoint x: 916, startPoint y: 121, endPoint x: 799, endPoint y: 333, distance: 242.4
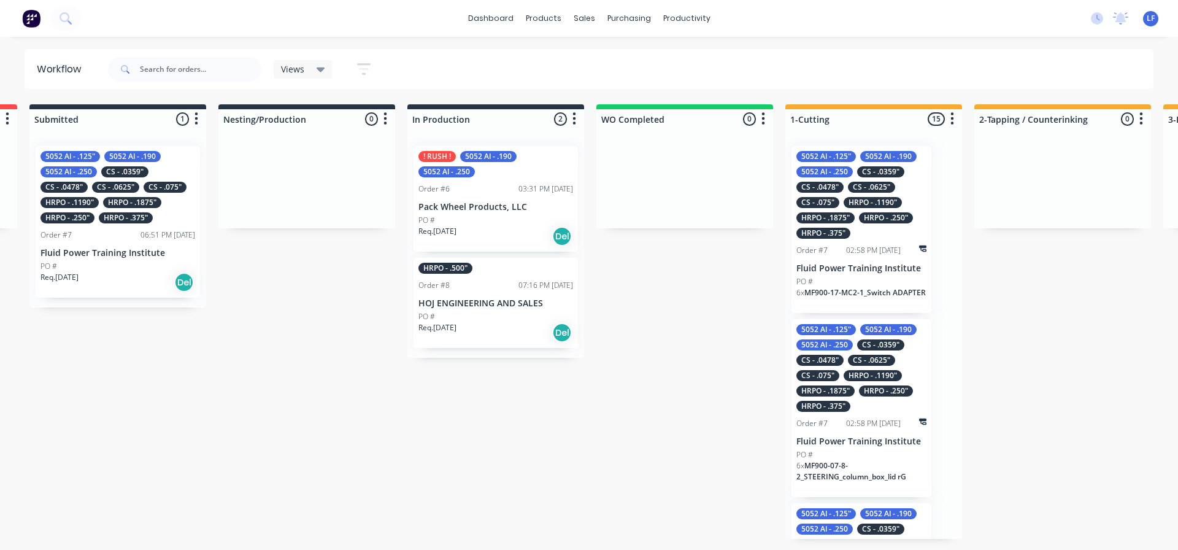
scroll to position [0, 153]
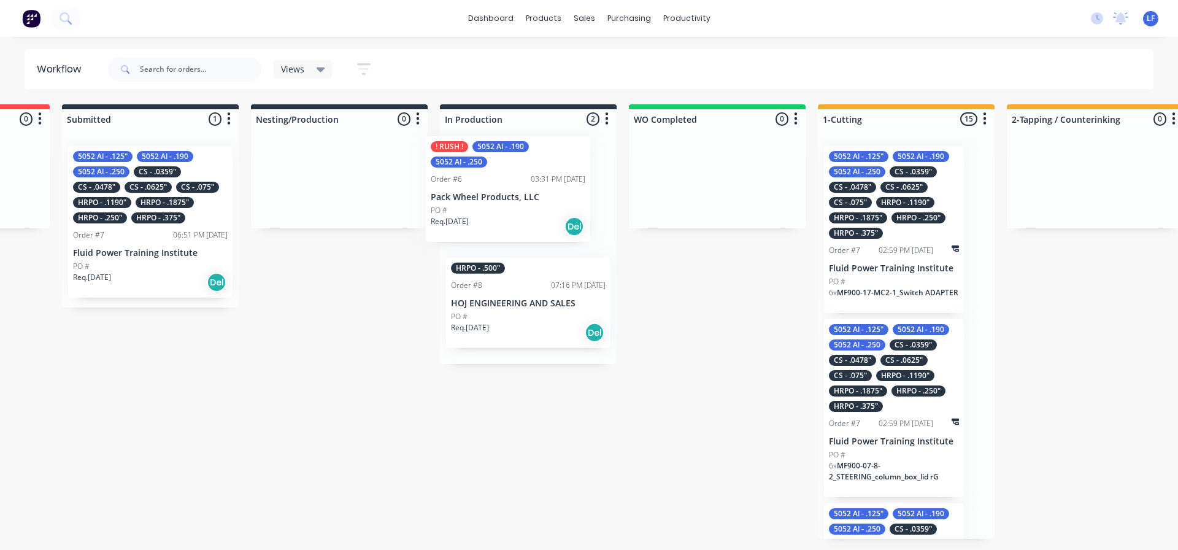
drag, startPoint x: 529, startPoint y: 175, endPoint x: 512, endPoint y: 167, distance: 18.7
click at [512, 167] on div "! RUSH ! 5052 Al - .190 5052 Al - .250 Order #6 03:31 PM 06/10/25 Pack Wheel Pr…" at bounding box center [528, 250] width 177 height 228
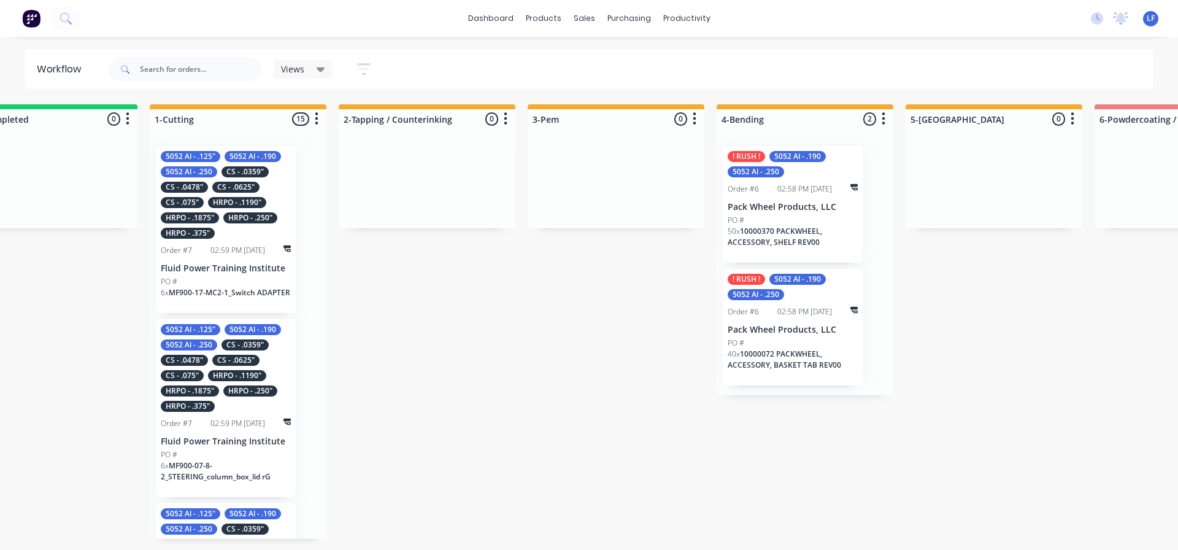
scroll to position [0, 823]
click at [772, 209] on p "Pack Wheel Products, LLC" at bounding box center [791, 207] width 130 height 10
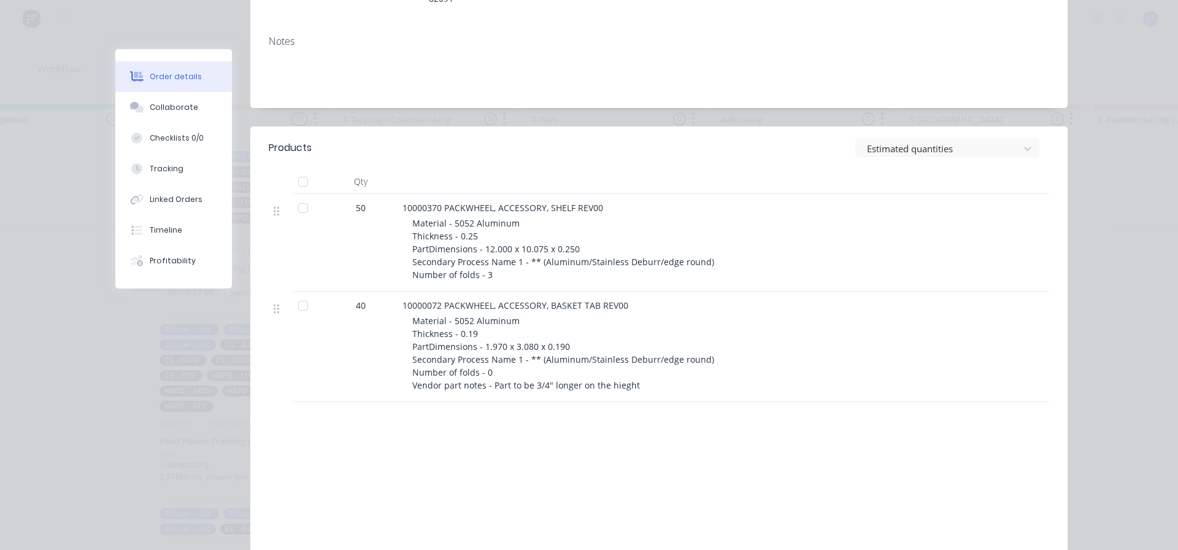
scroll to position [0, 0]
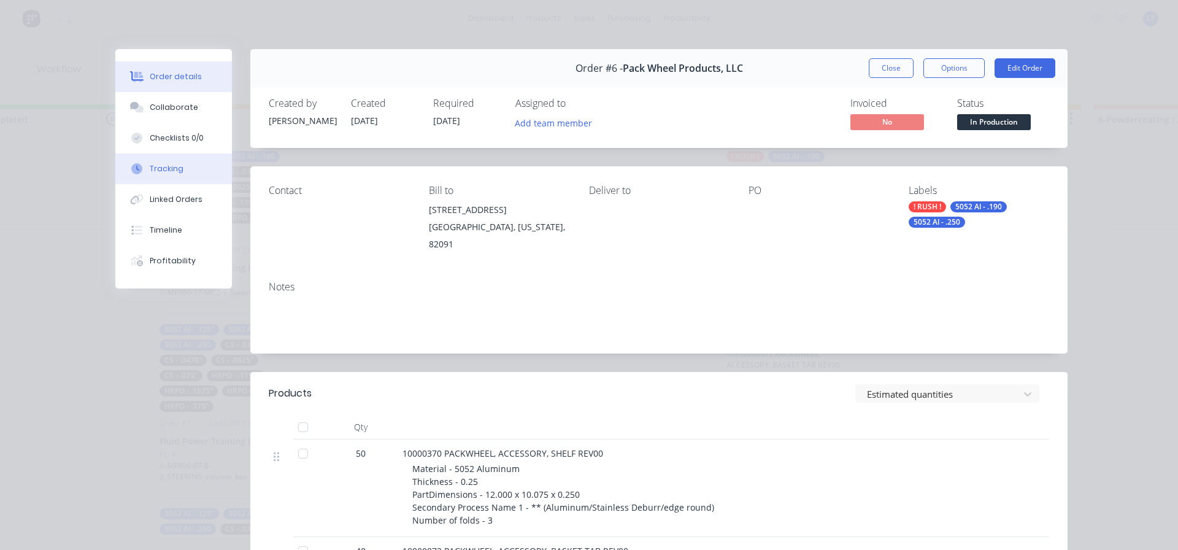
click at [155, 172] on div "Tracking" at bounding box center [167, 168] width 34 height 11
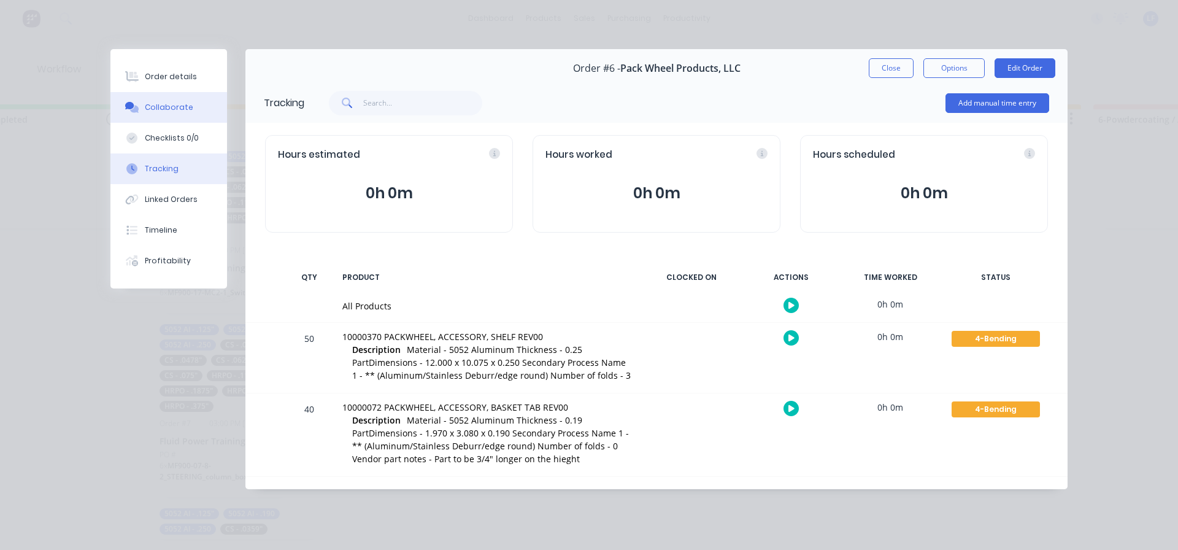
click at [180, 106] on div "Collaborate" at bounding box center [169, 107] width 48 height 11
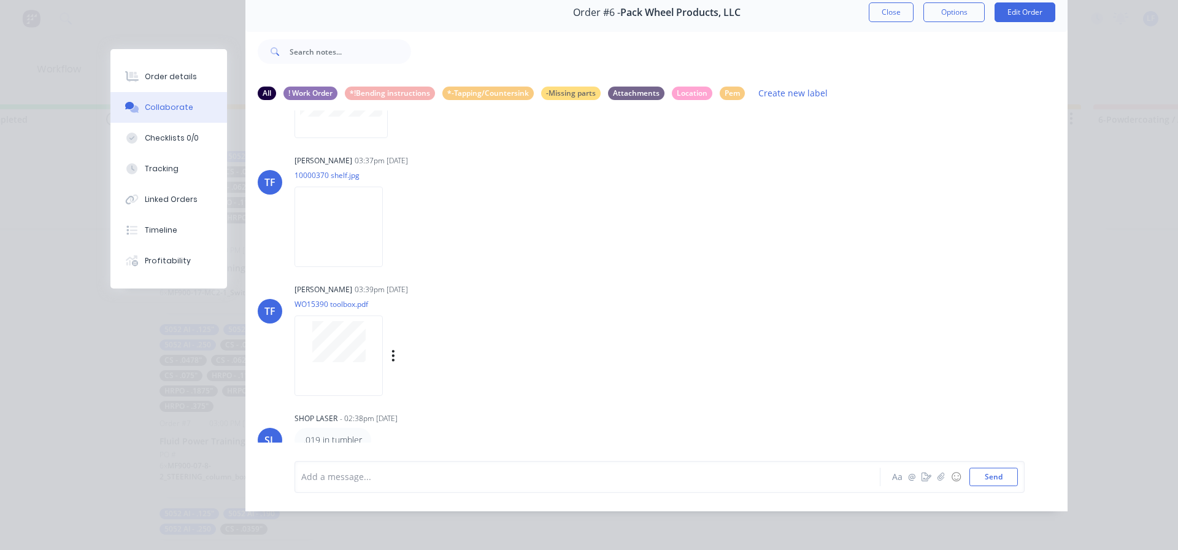
scroll to position [236, 0]
click at [307, 433] on p ".019 in tumbler" at bounding box center [333, 439] width 58 height 12
click at [334, 433] on p ".019 in tumbler" at bounding box center [333, 439] width 58 height 12
click at [354, 433] on p ".019 in tumbler" at bounding box center [333, 439] width 58 height 12
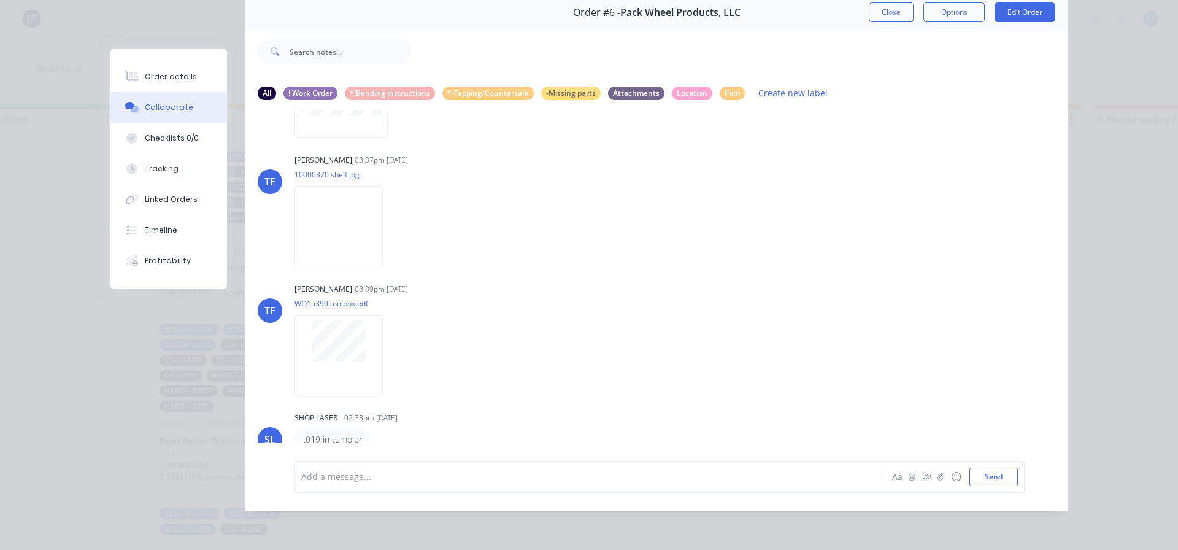
click at [330, 415] on div "SHOP LASER - 02:38pm 07/10/25 .019 in tumbler" at bounding box center [485, 430] width 383 height 43
click at [335, 412] on div "SHOP LASER - 02:38pm 07/10/25" at bounding box center [485, 417] width 383 height 11
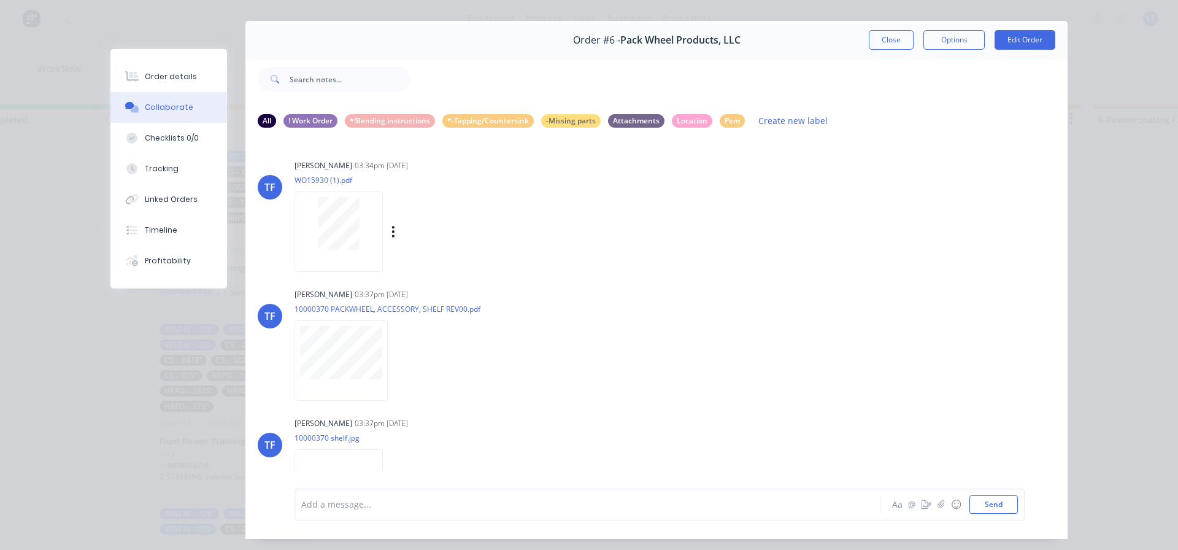
scroll to position [0, 0]
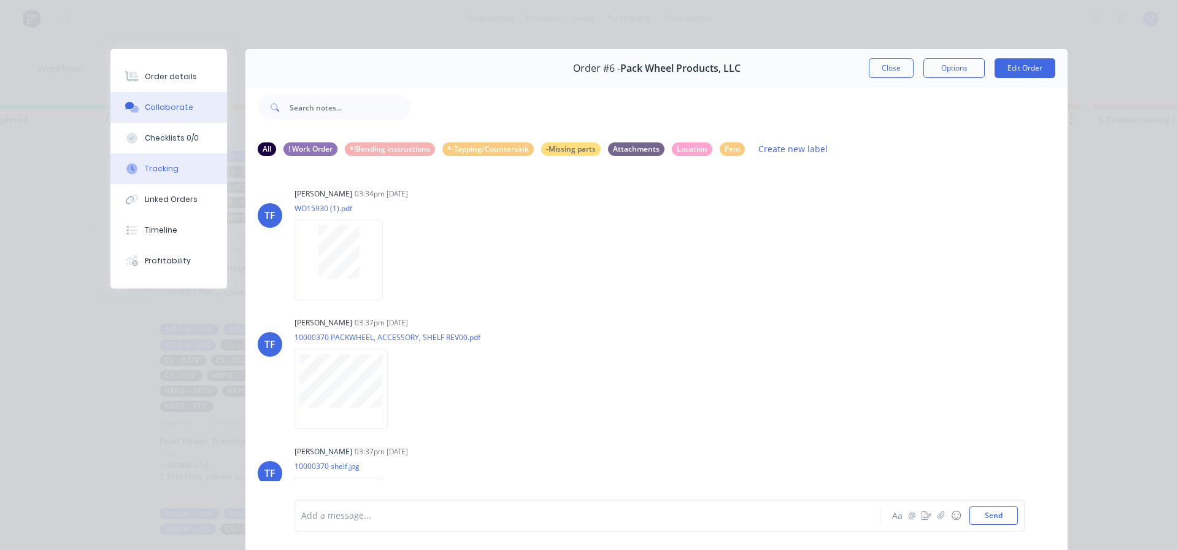
click at [159, 169] on div "Tracking" at bounding box center [162, 168] width 34 height 11
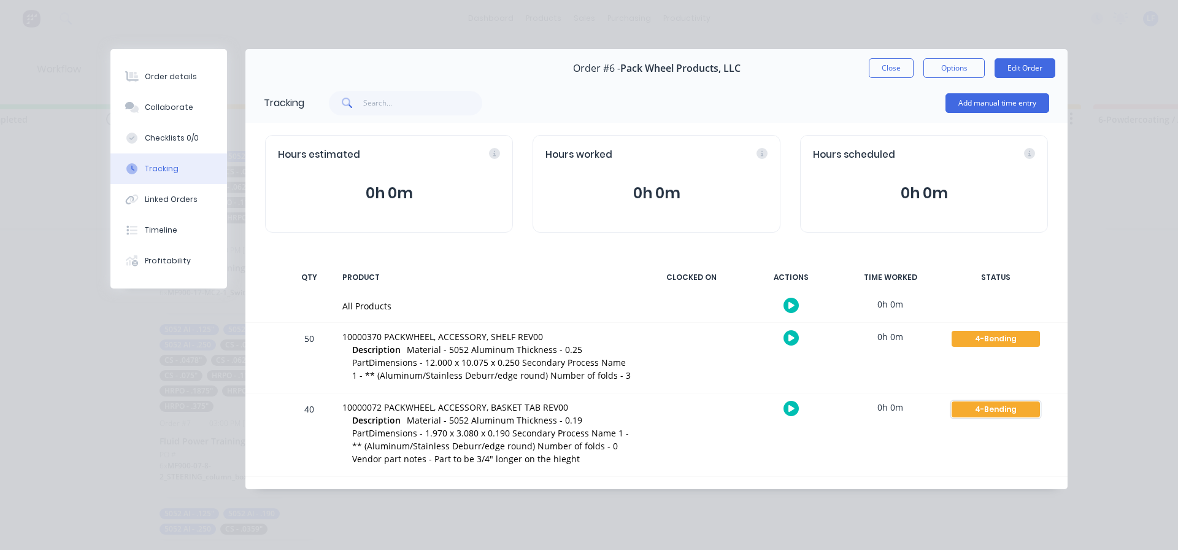
click at [988, 402] on div "4-Bending" at bounding box center [995, 409] width 88 height 16
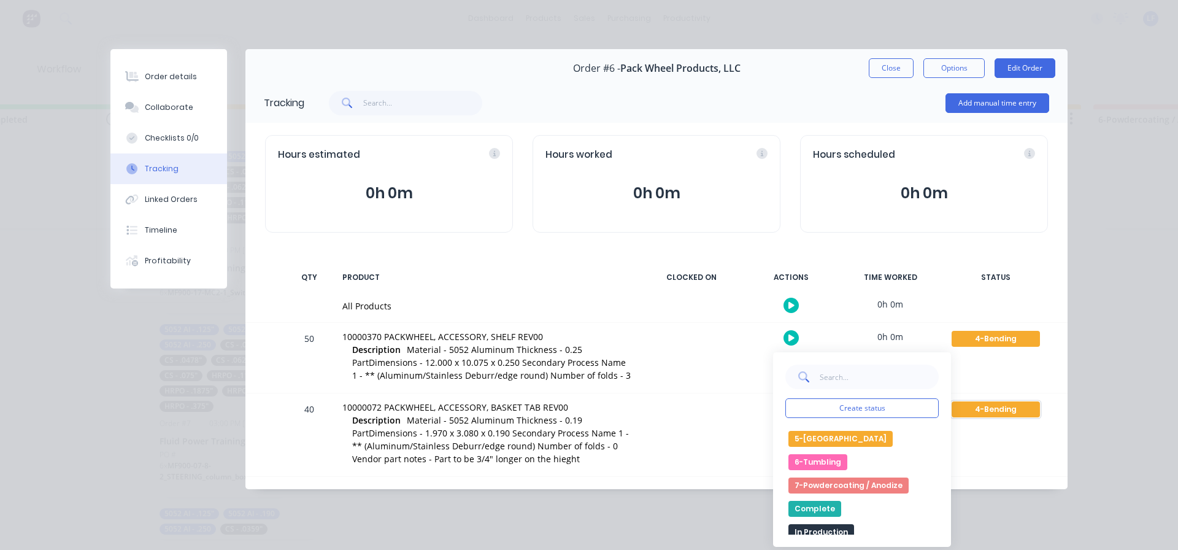
scroll to position [136, 0]
click at [823, 459] on button "6-Tumbling" at bounding box center [817, 463] width 59 height 16
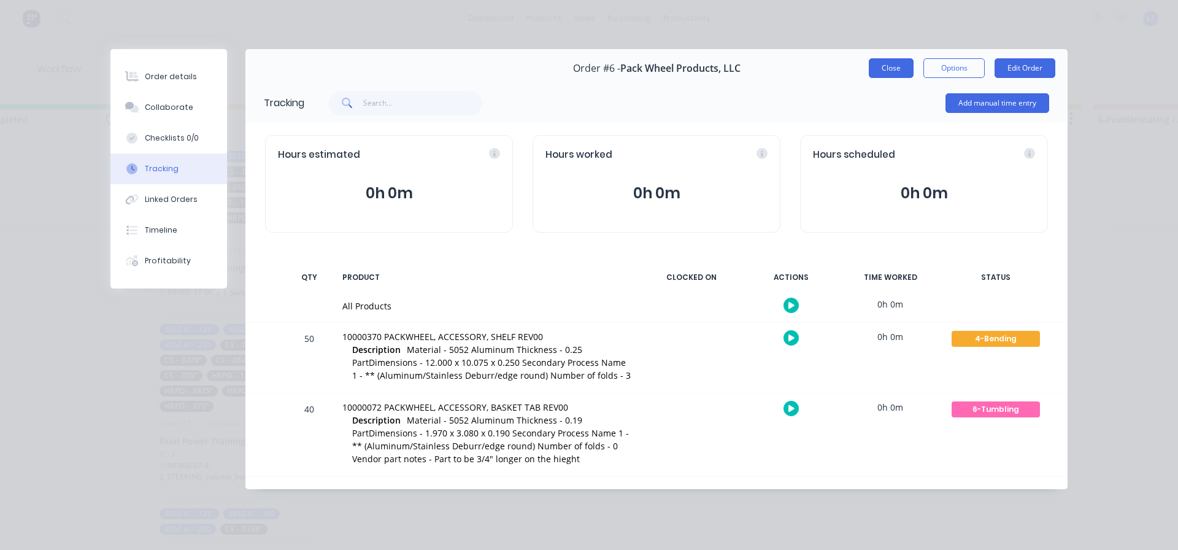
click at [885, 64] on button "Close" at bounding box center [891, 68] width 45 height 20
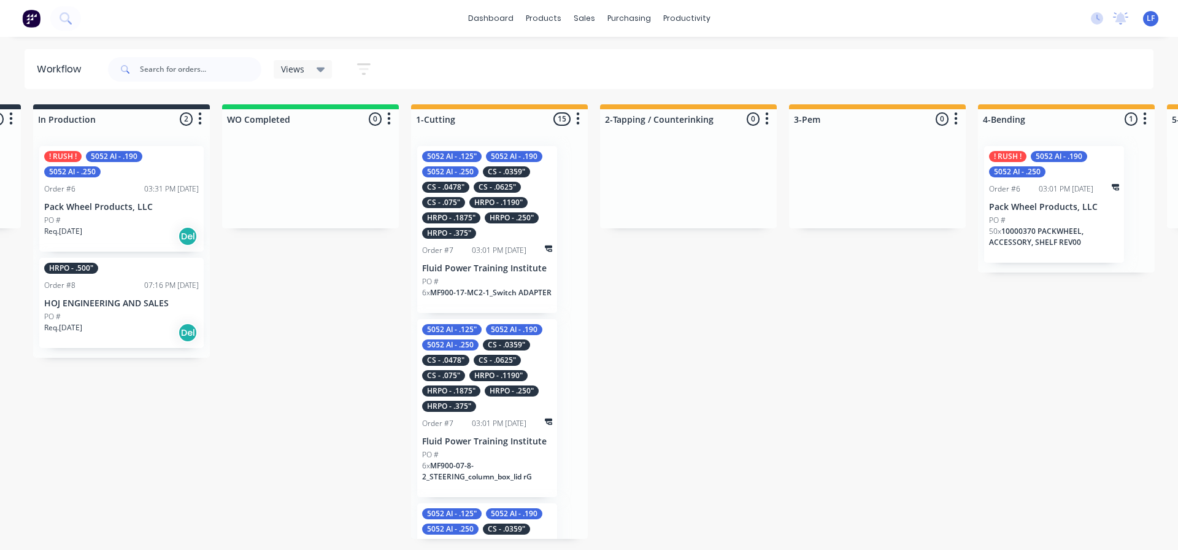
scroll to position [0, 575]
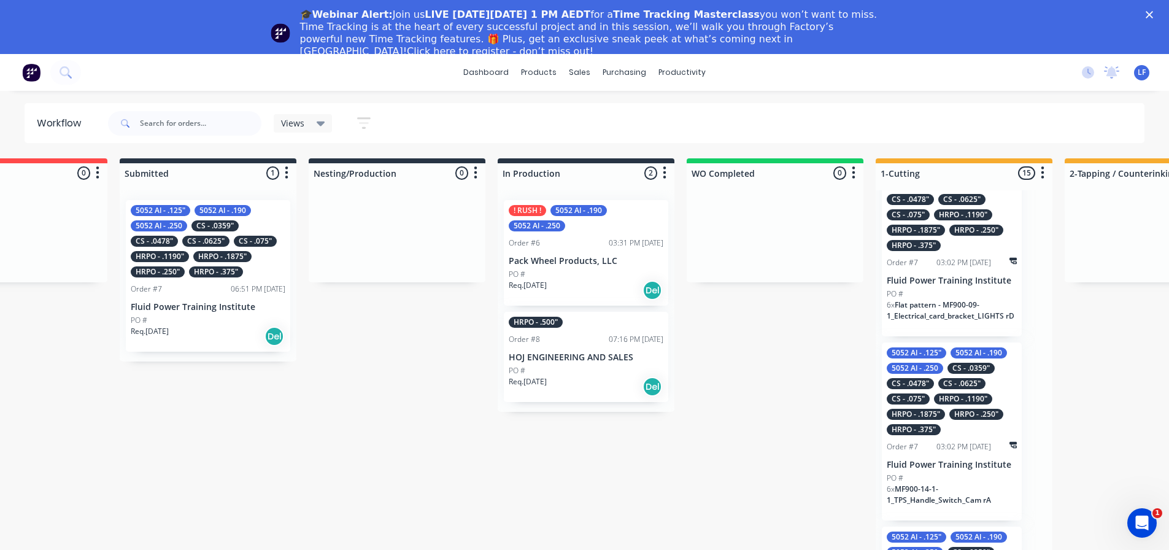
scroll to position [1104, 0]
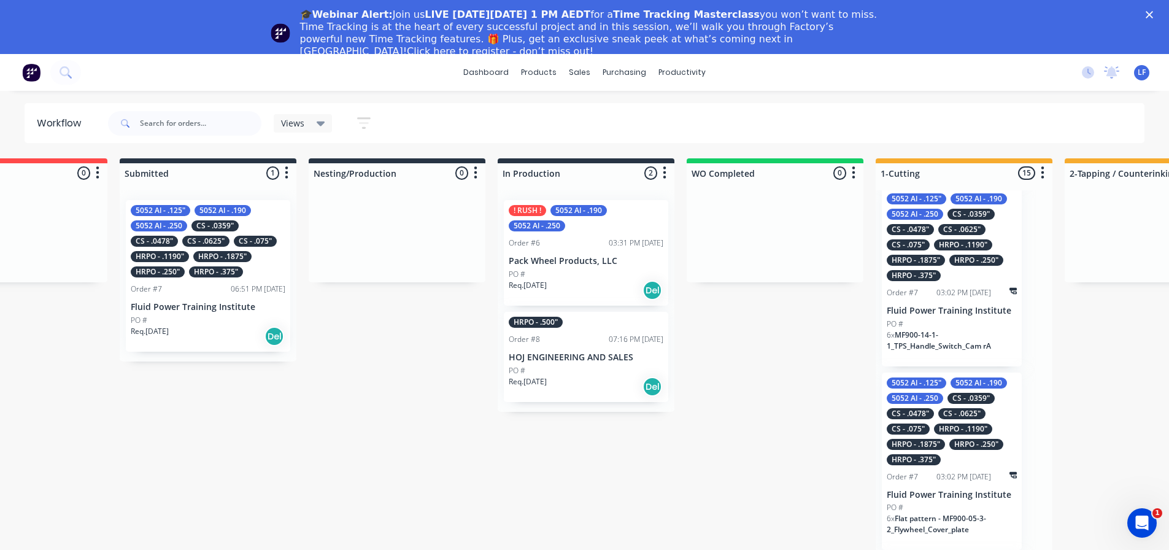
click at [564, 261] on p "Pack Wheel Products, LLC" at bounding box center [586, 261] width 155 height 10
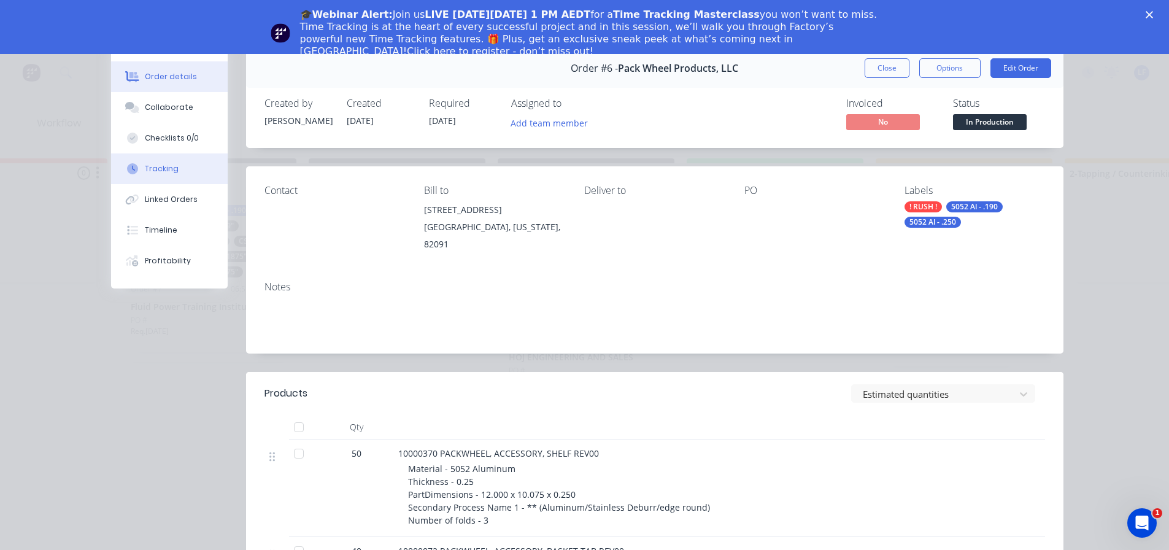
click at [161, 169] on div "Tracking" at bounding box center [162, 168] width 34 height 11
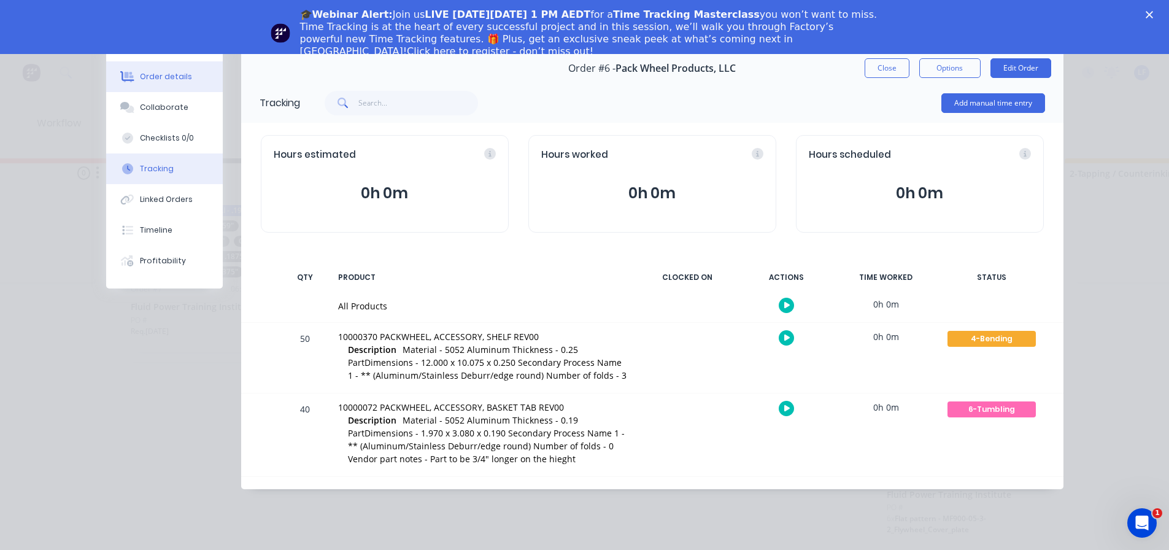
click at [152, 76] on div "Order details" at bounding box center [166, 76] width 52 height 11
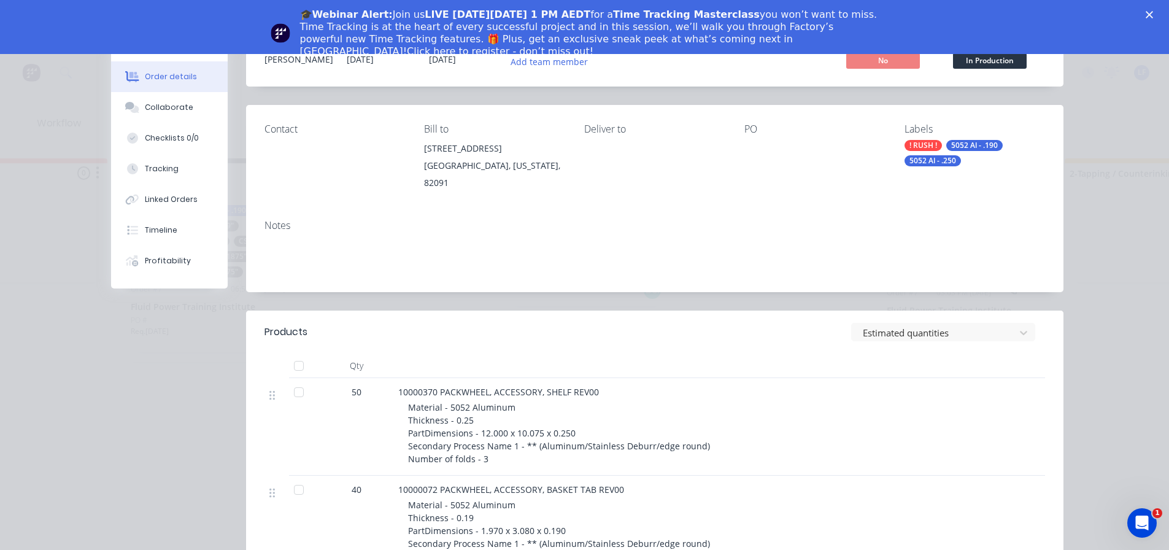
scroll to position [0, 0]
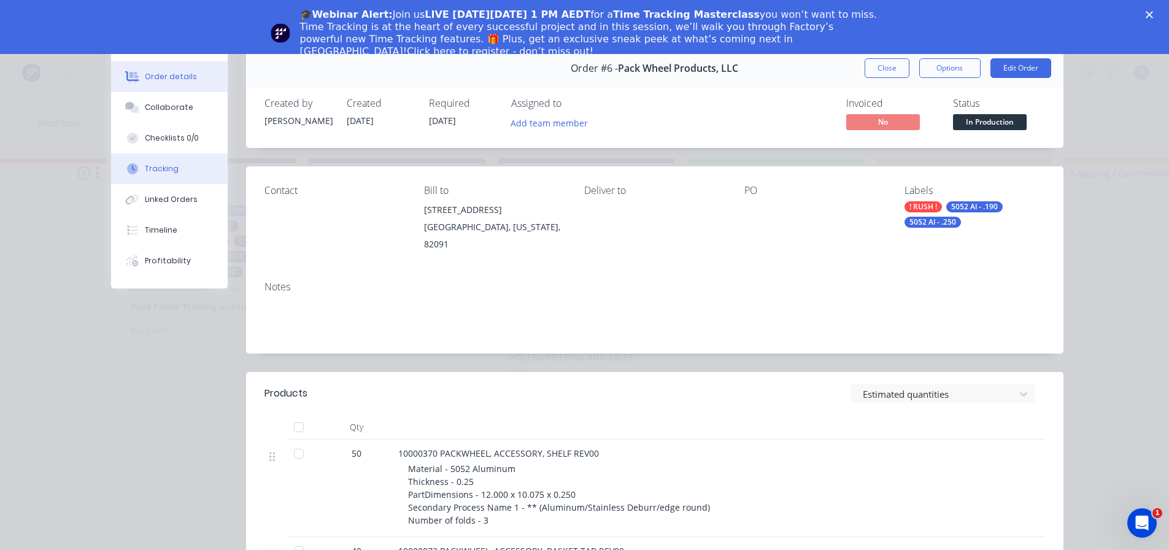
click at [153, 172] on div "Tracking" at bounding box center [162, 168] width 34 height 11
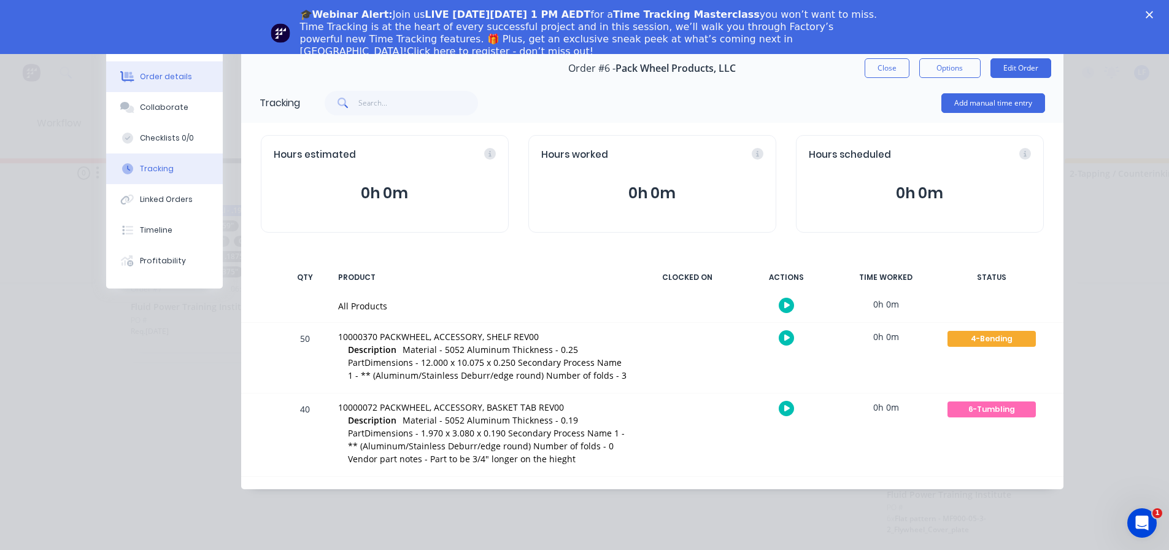
click at [167, 76] on div "Order details" at bounding box center [166, 76] width 52 height 11
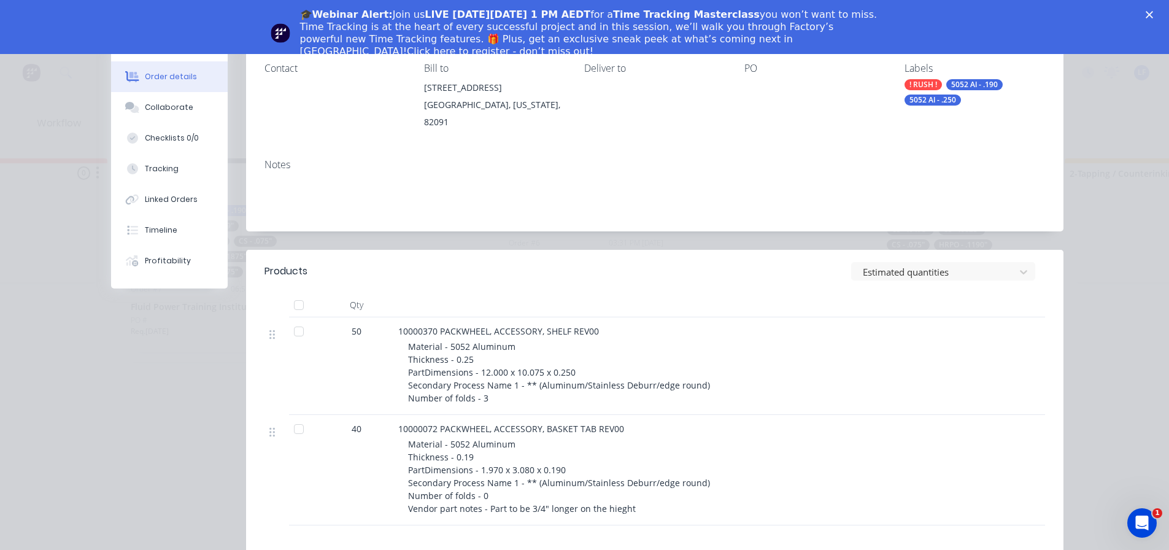
scroll to position [123, 0]
click at [293, 320] on div at bounding box center [298, 330] width 25 height 25
click at [296, 416] on div at bounding box center [298, 428] width 25 height 25
click at [291, 416] on div at bounding box center [298, 428] width 25 height 25
click at [294, 321] on div at bounding box center [298, 330] width 25 height 25
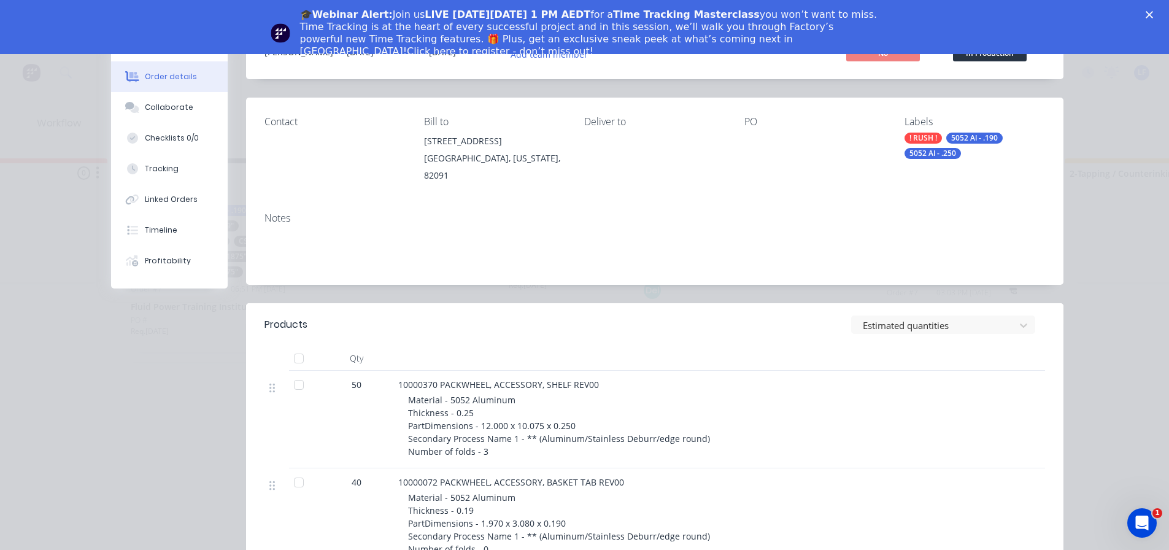
scroll to position [0, 0]
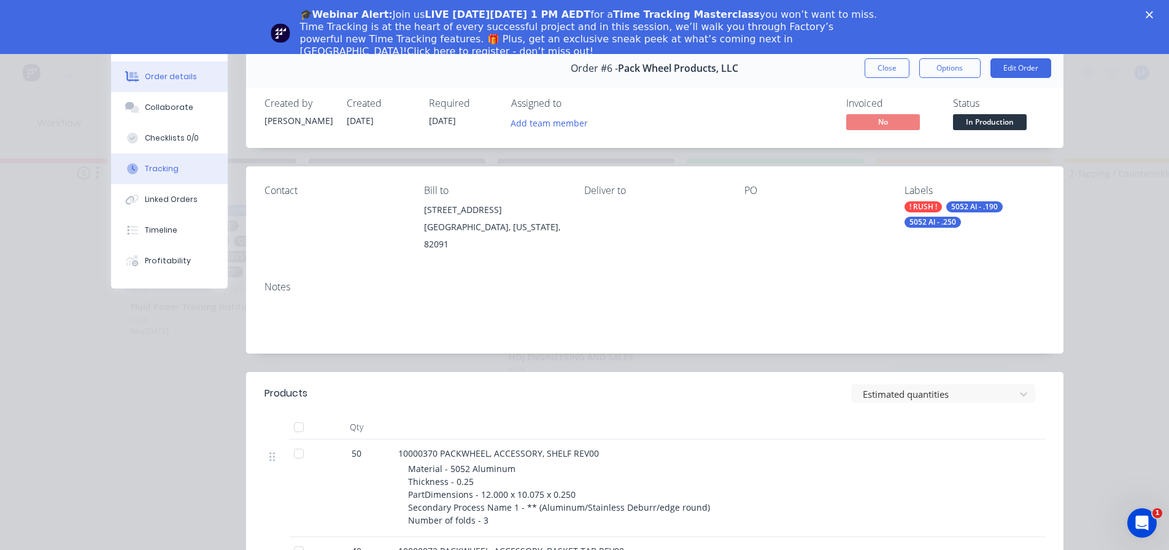
click at [152, 168] on div "Tracking" at bounding box center [162, 168] width 34 height 11
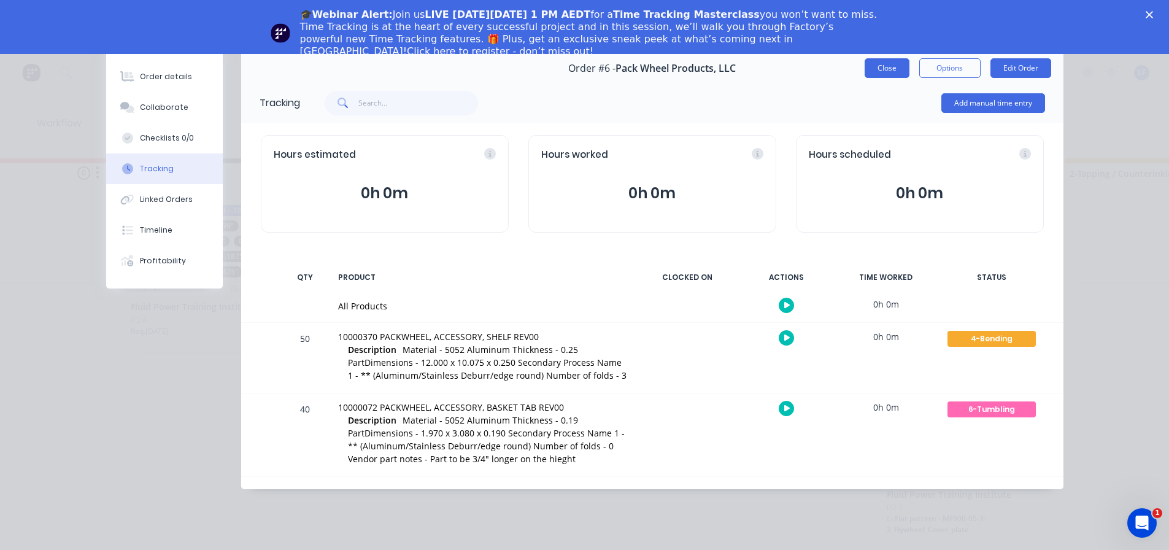
click at [891, 68] on button "Close" at bounding box center [886, 68] width 45 height 20
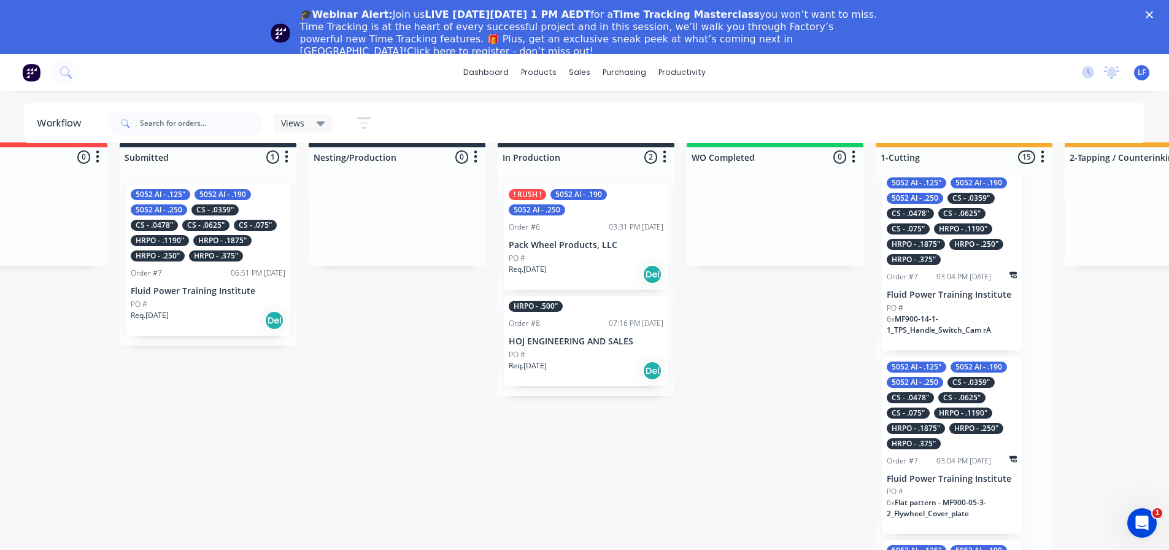
scroll to position [0, 96]
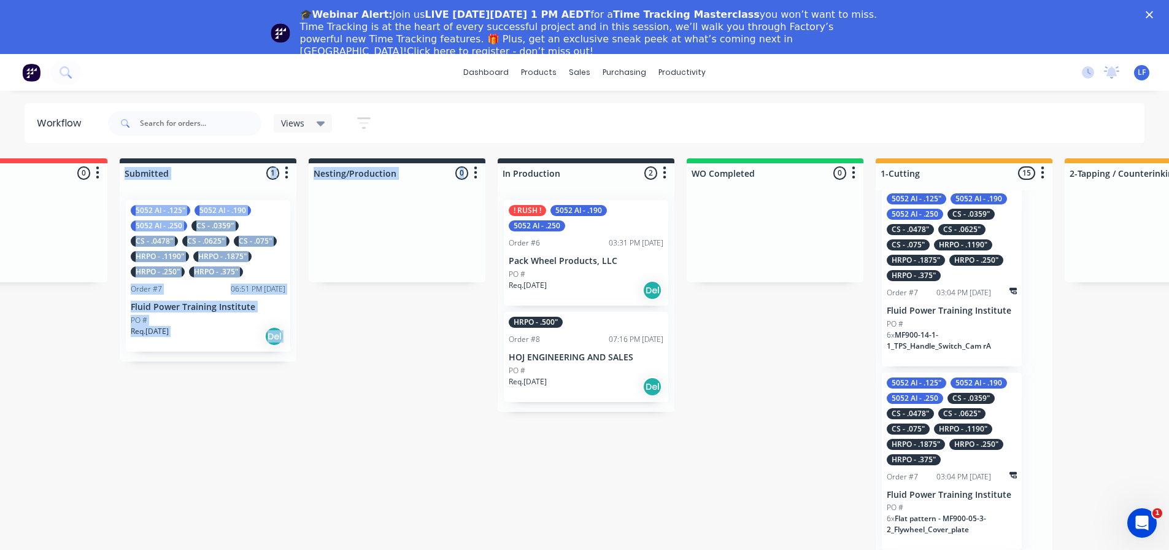
drag, startPoint x: 185, startPoint y: 174, endPoint x: 380, endPoint y: 211, distance: 199.2
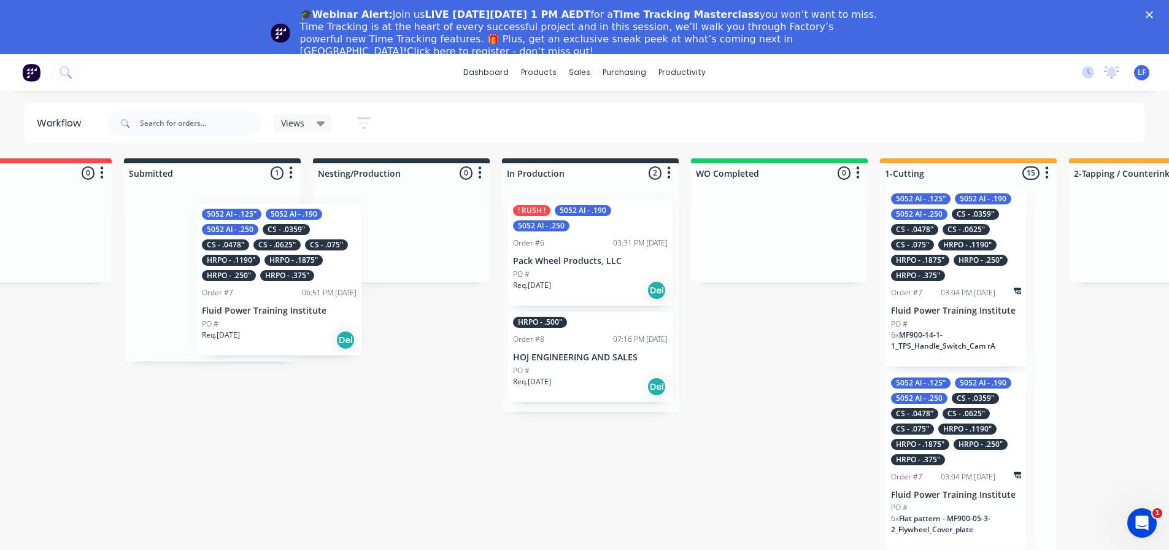
scroll to position [0, 89]
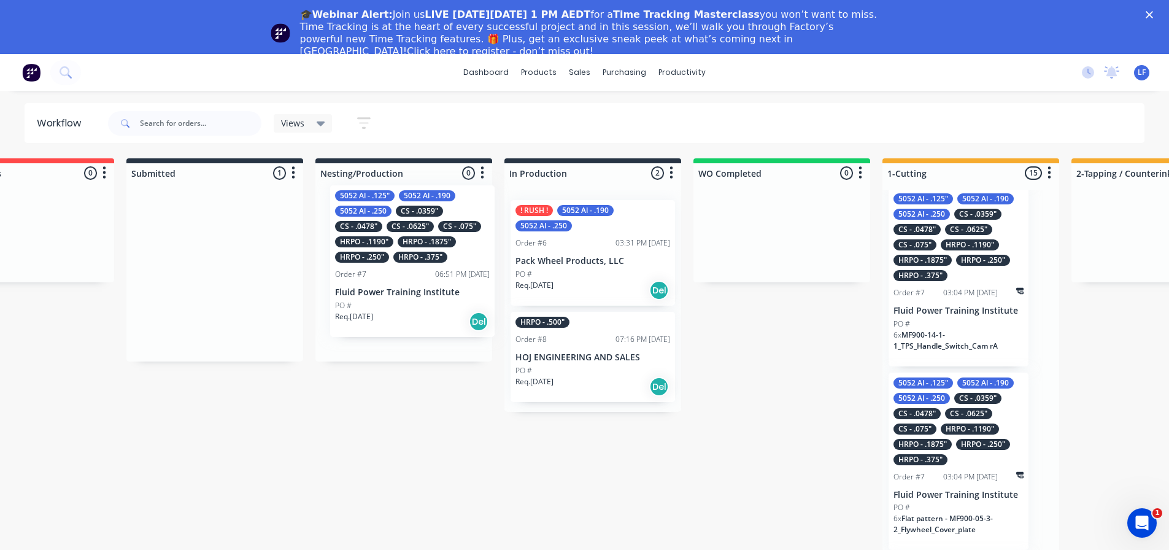
drag, startPoint x: 250, startPoint y: 234, endPoint x: 459, endPoint y: 221, distance: 209.0
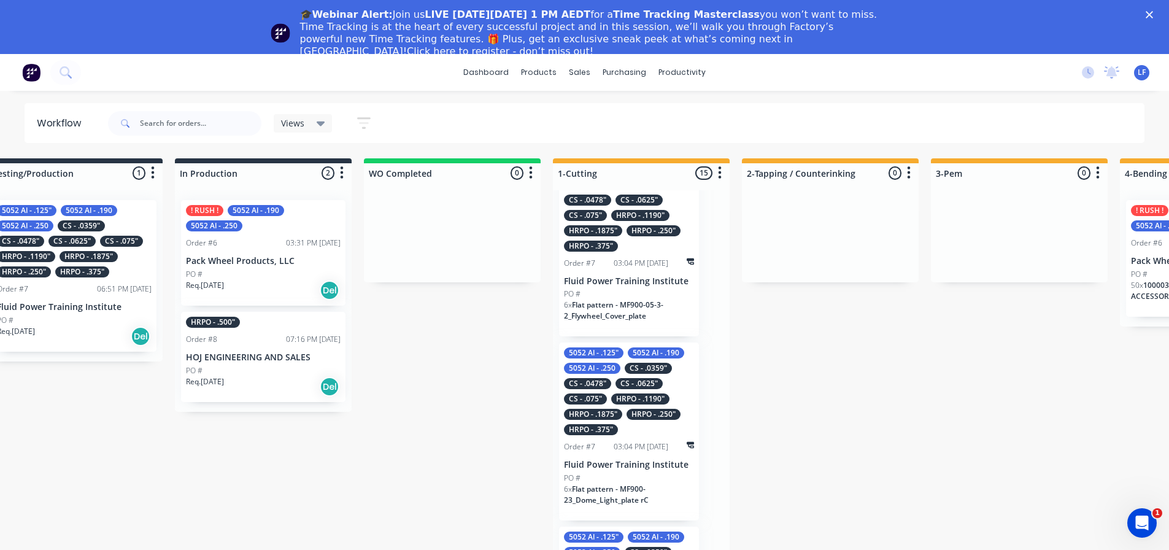
scroll to position [0, 237]
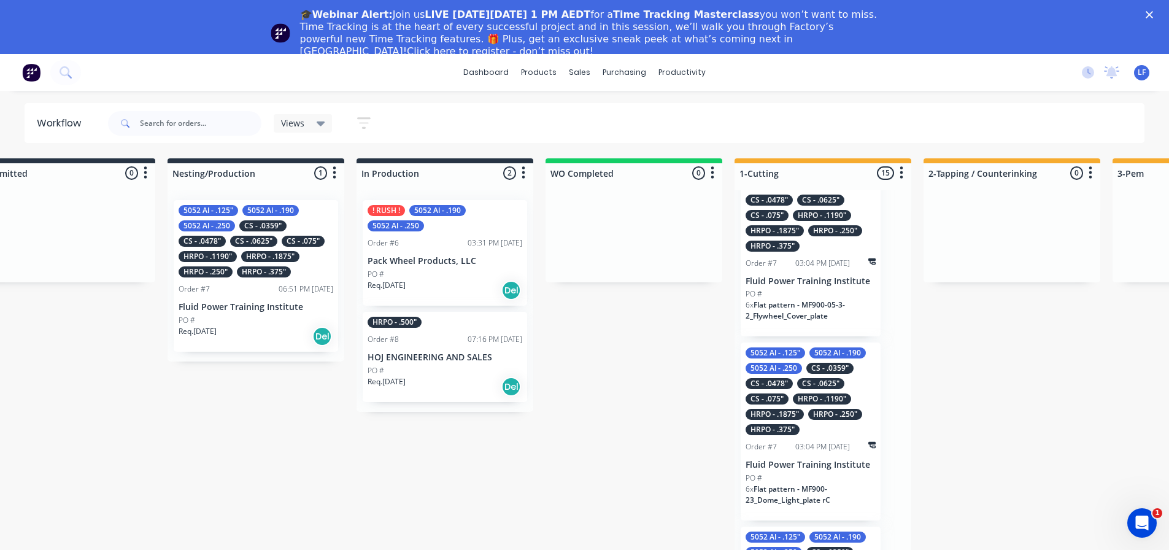
click at [364, 121] on icon "button" at bounding box center [363, 122] width 13 height 15
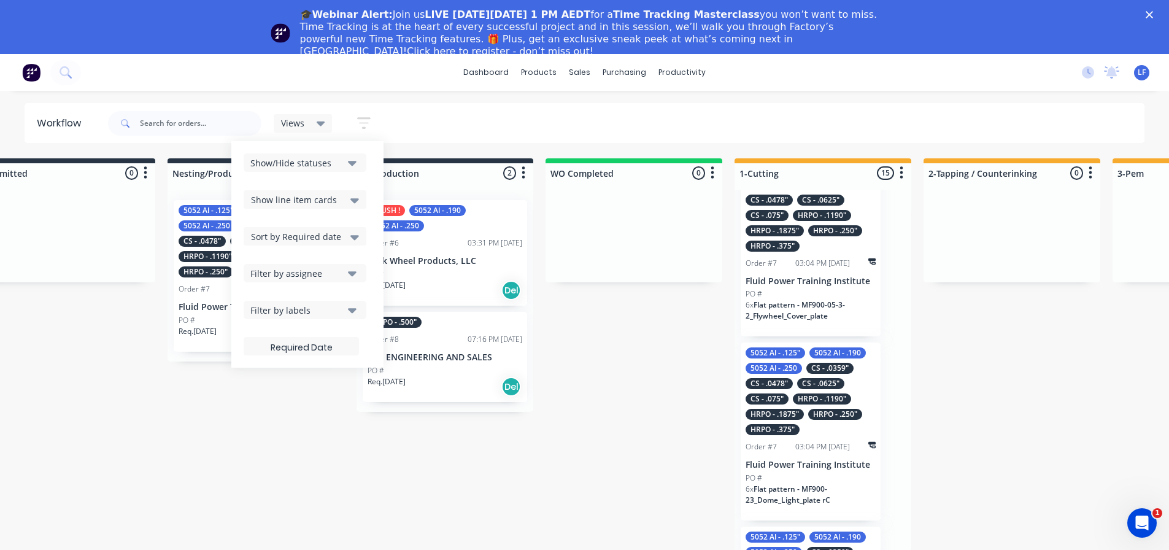
click at [328, 312] on div "Filter by labels" at bounding box center [296, 310] width 93 height 13
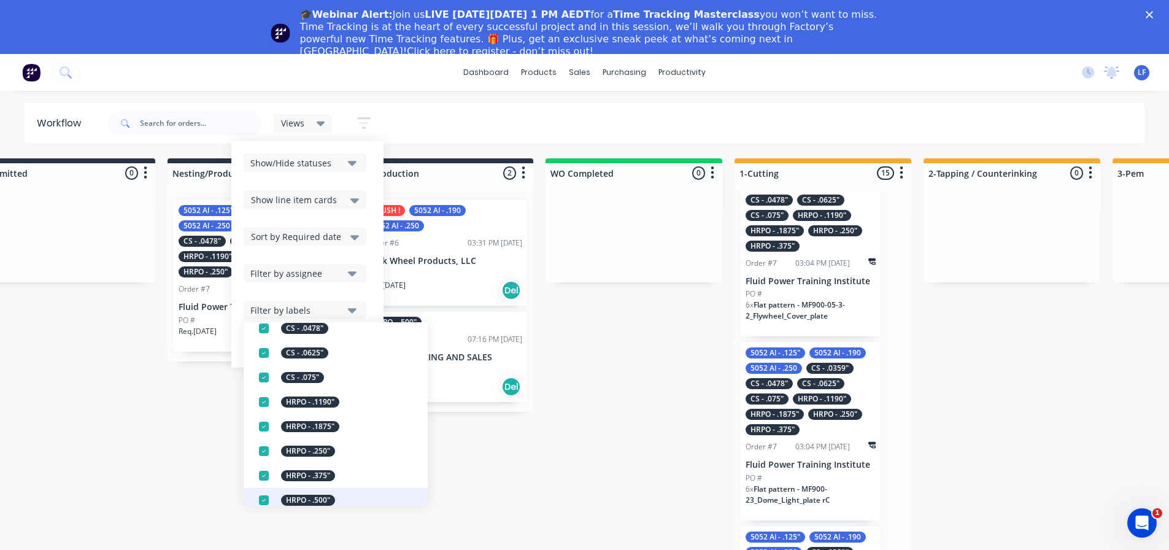
scroll to position [307, 0]
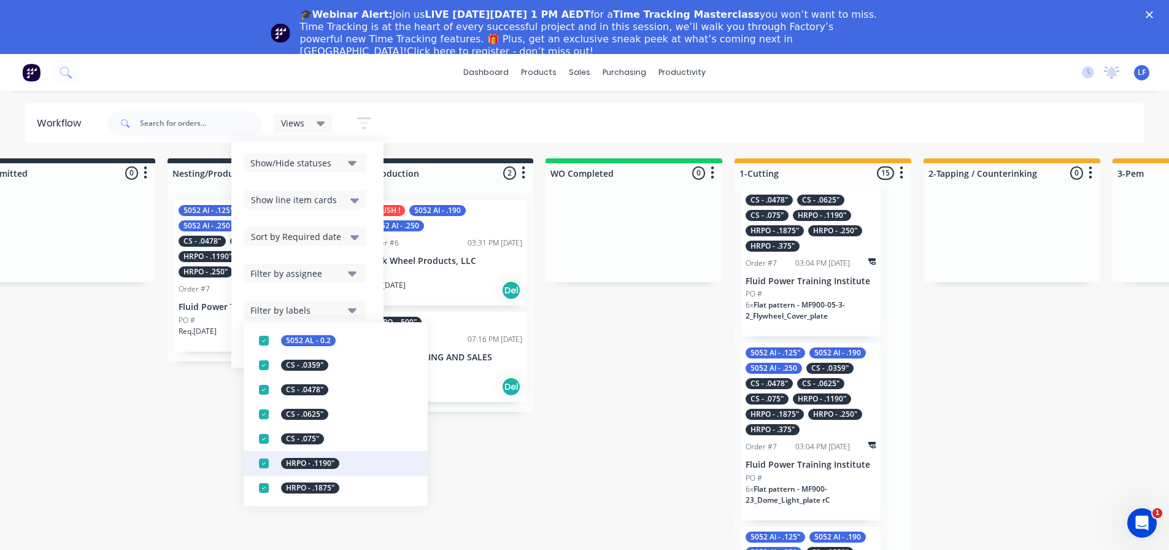
click at [326, 463] on div "HRPO - .1190"" at bounding box center [310, 463] width 58 height 11
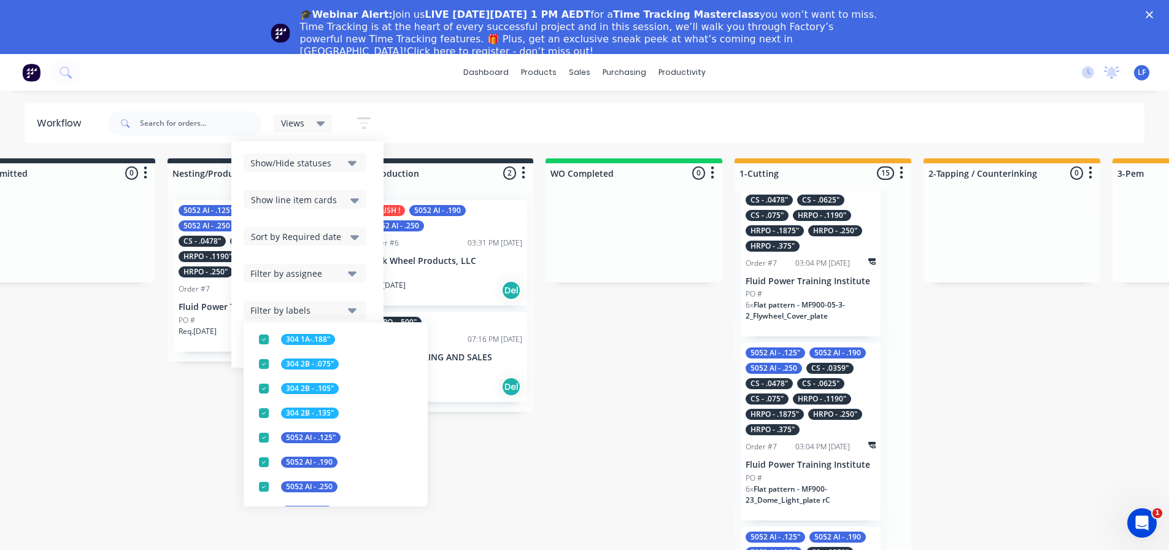
scroll to position [0, 0]
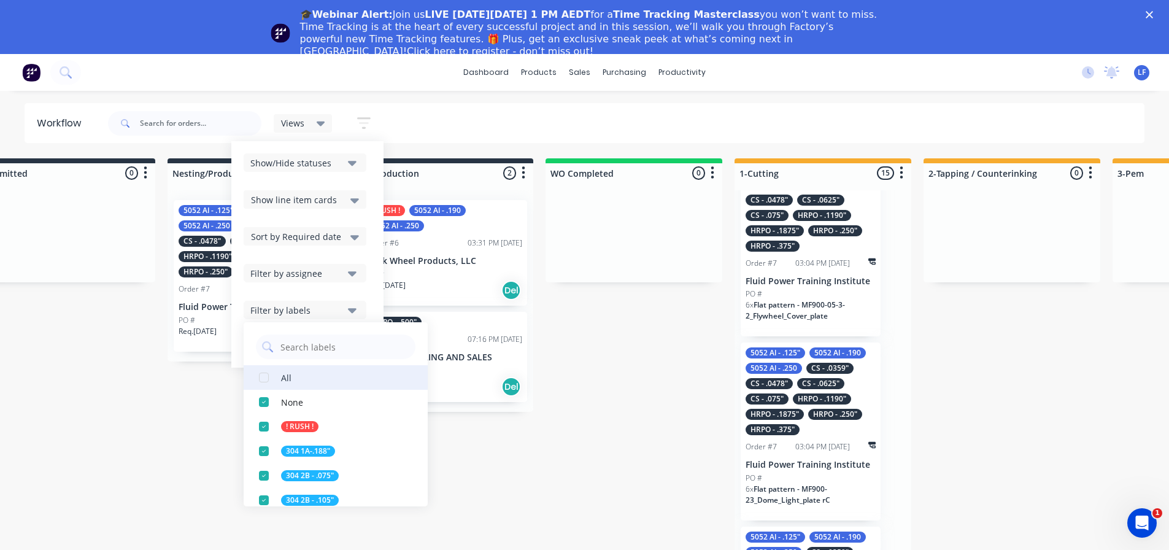
click at [262, 374] on div "button" at bounding box center [264, 377] width 25 height 25
click at [260, 378] on div "button" at bounding box center [264, 377] width 25 height 25
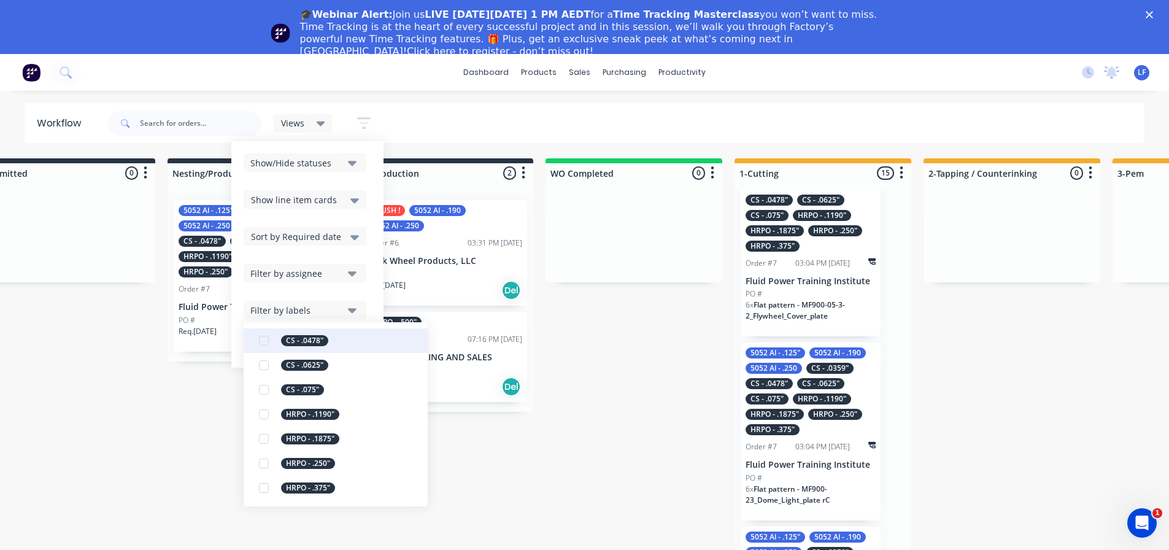
scroll to position [368, 0]
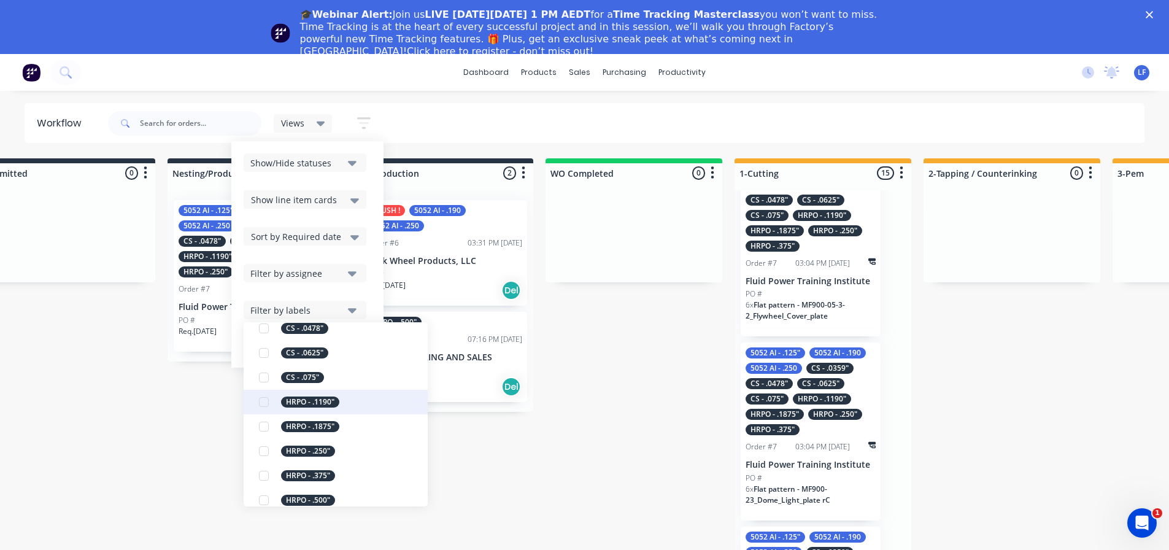
click at [265, 402] on div "button" at bounding box center [264, 402] width 25 height 25
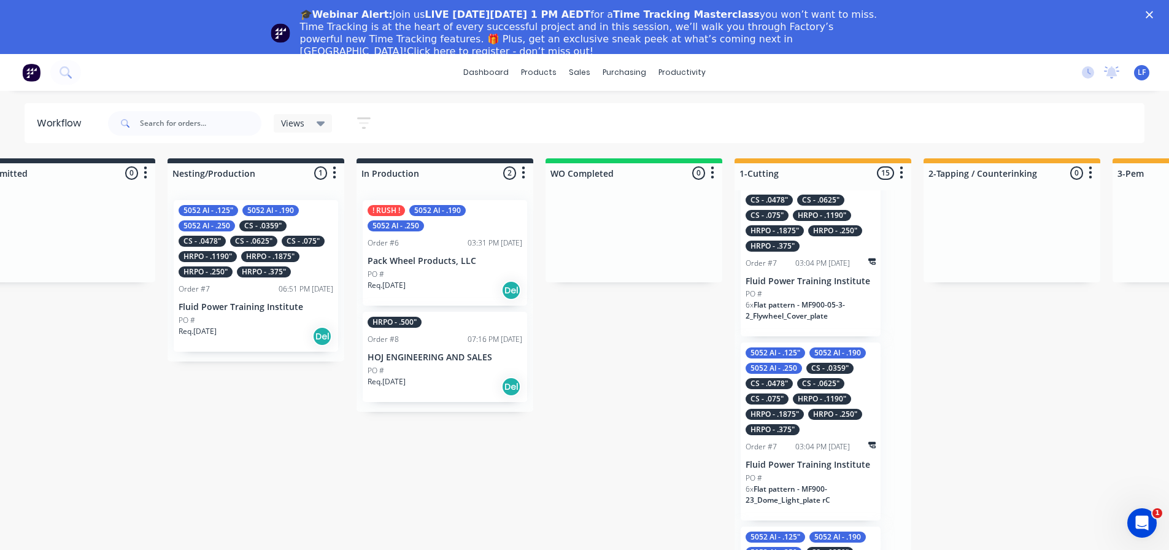
click at [488, 461] on div "!Missing parts 0 Sort By Created date Required date Order number Customer name …" at bounding box center [1132, 375] width 2757 height 434
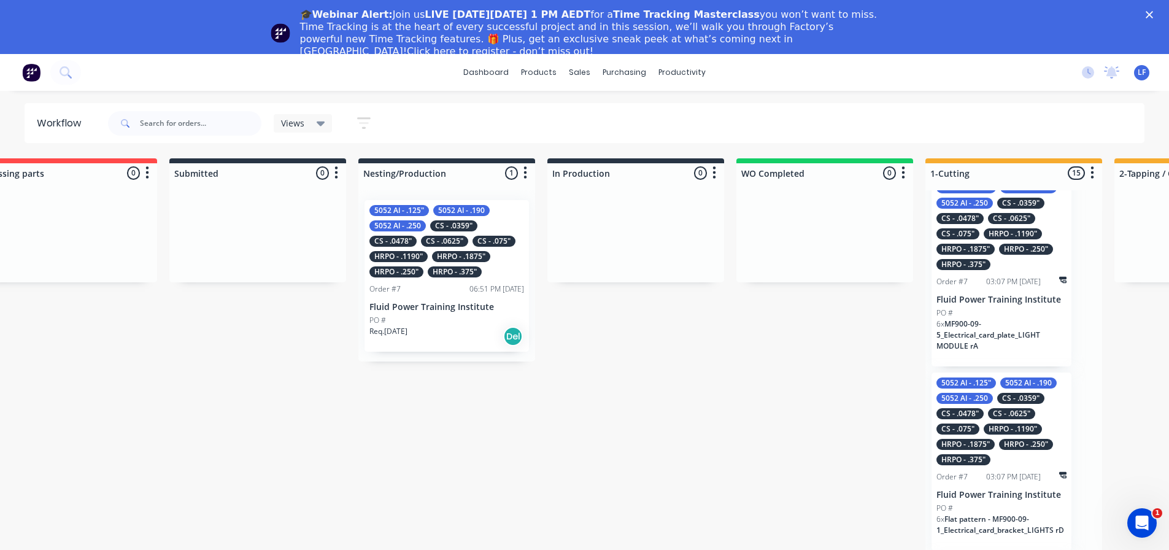
scroll to position [0, 34]
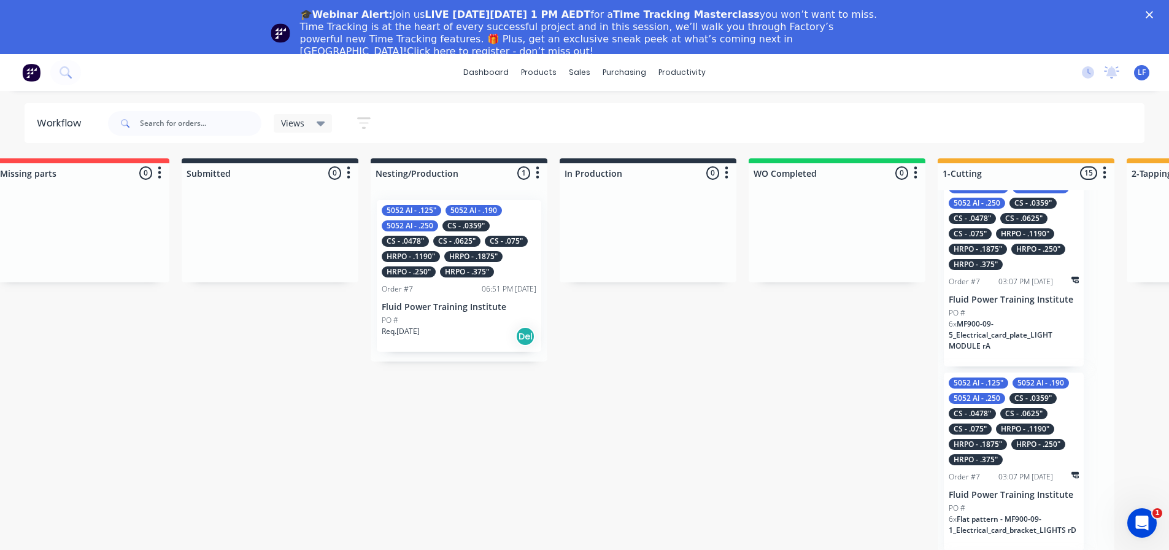
click at [453, 269] on div "HRPO - .375"" at bounding box center [467, 271] width 54 height 11
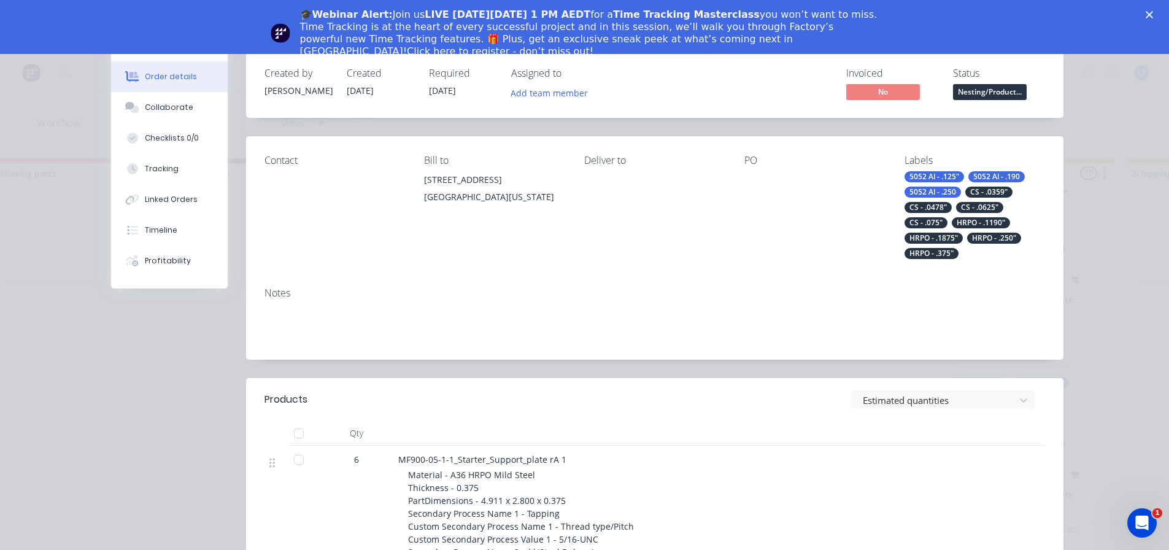
scroll to position [0, 0]
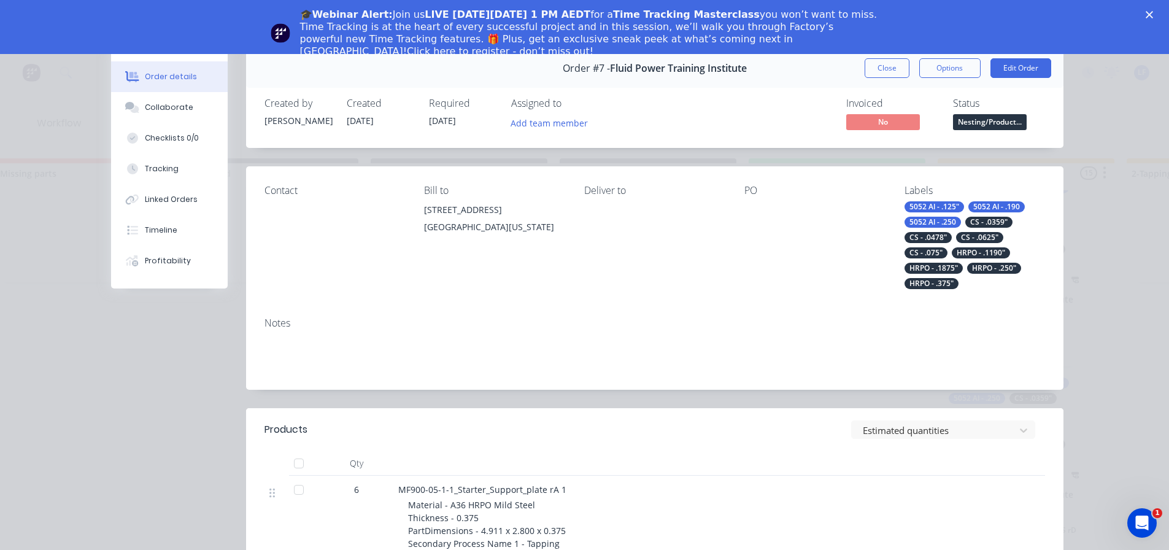
click at [882, 64] on button "Close" at bounding box center [886, 68] width 45 height 20
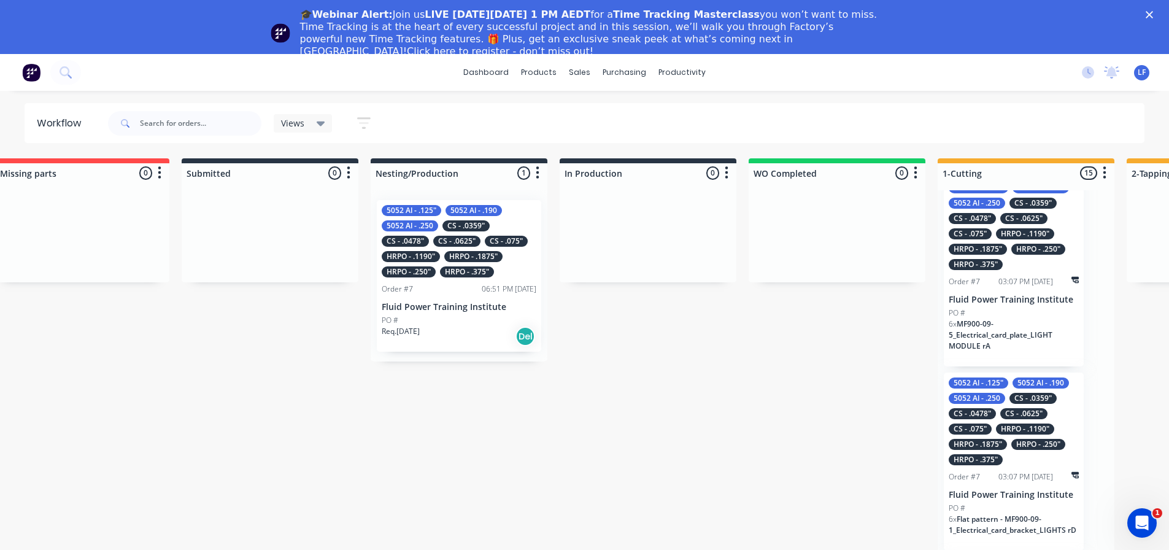
click at [447, 239] on div "CS - .0625"" at bounding box center [456, 241] width 47 height 11
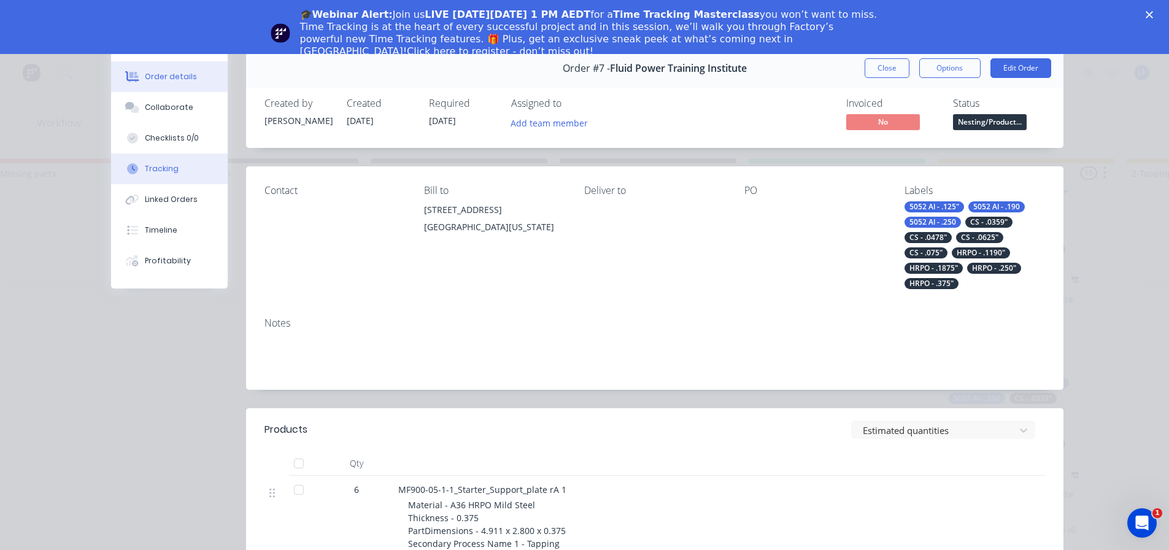
click at [174, 166] on button "Tracking" at bounding box center [169, 168] width 117 height 31
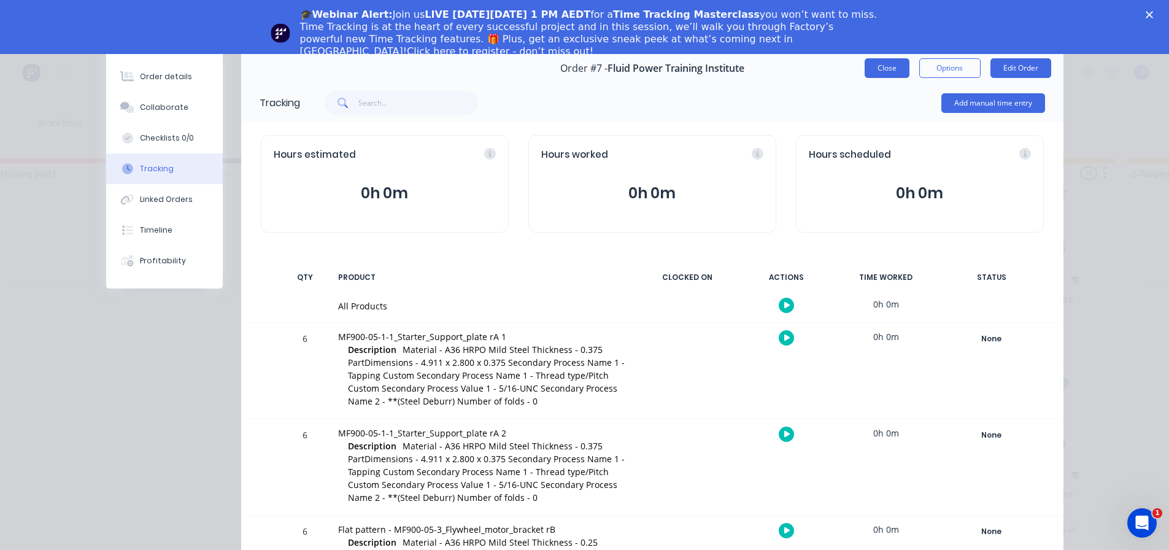
click at [877, 68] on button "Close" at bounding box center [886, 68] width 45 height 20
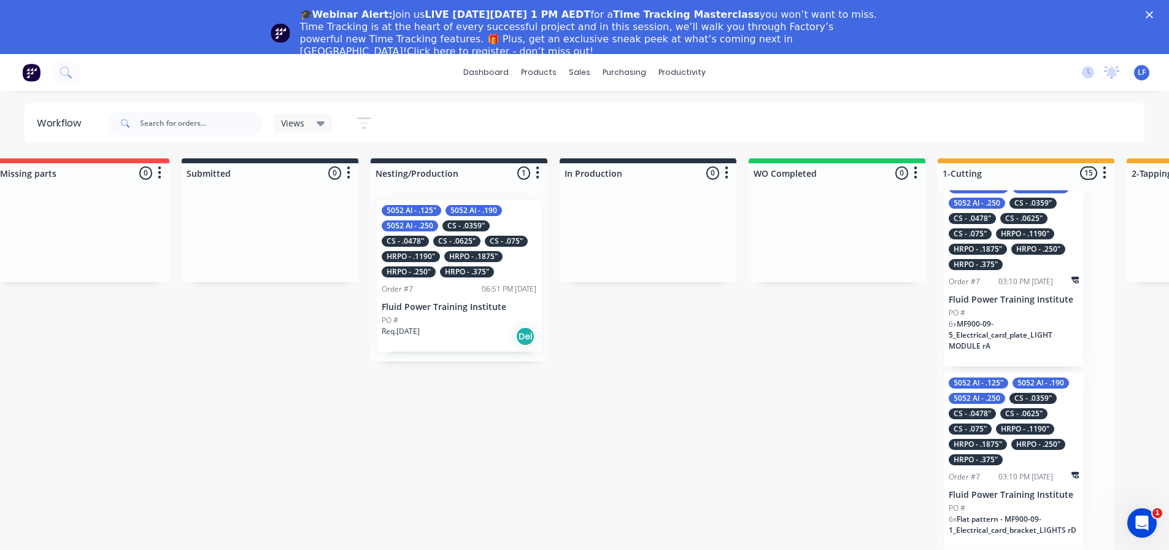
click at [366, 123] on icon "button" at bounding box center [364, 123] width 10 height 2
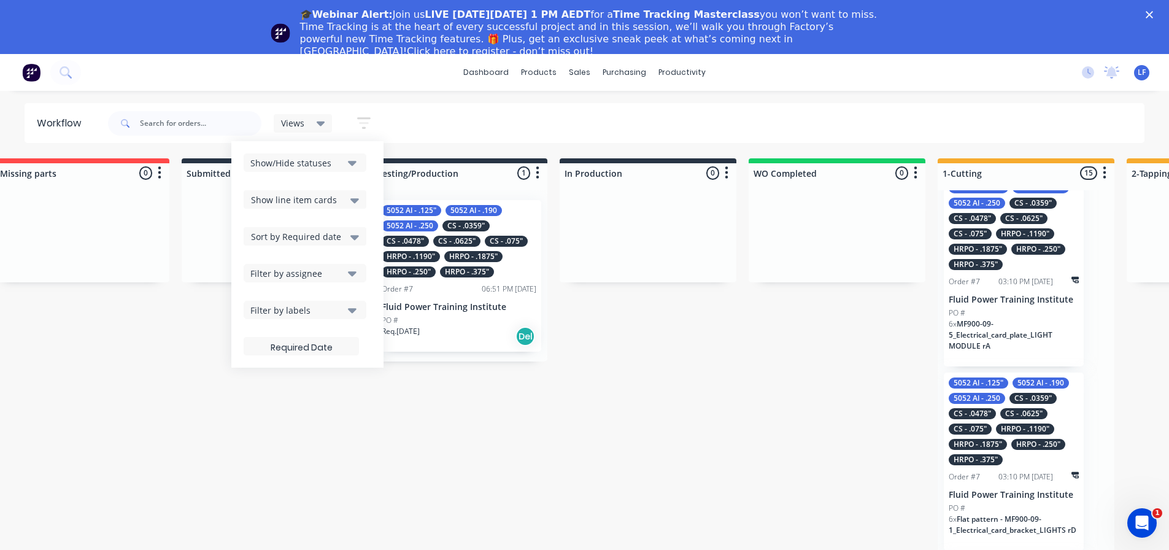
click at [353, 310] on icon "button" at bounding box center [352, 310] width 9 height 5
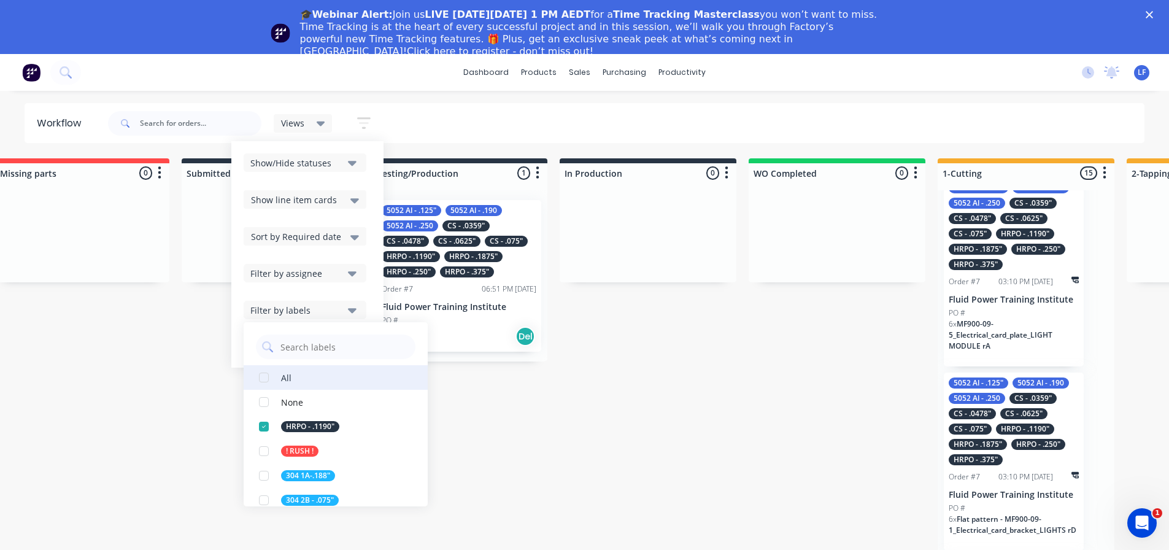
click at [264, 377] on div "button" at bounding box center [264, 377] width 25 height 25
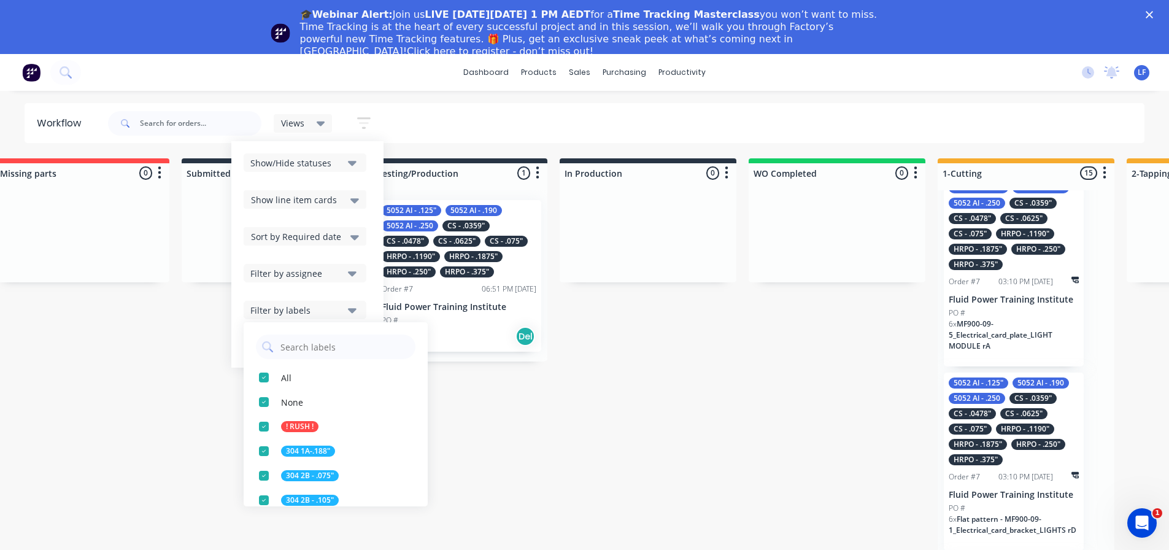
drag, startPoint x: 537, startPoint y: 410, endPoint x: 549, endPoint y: 408, distance: 11.9
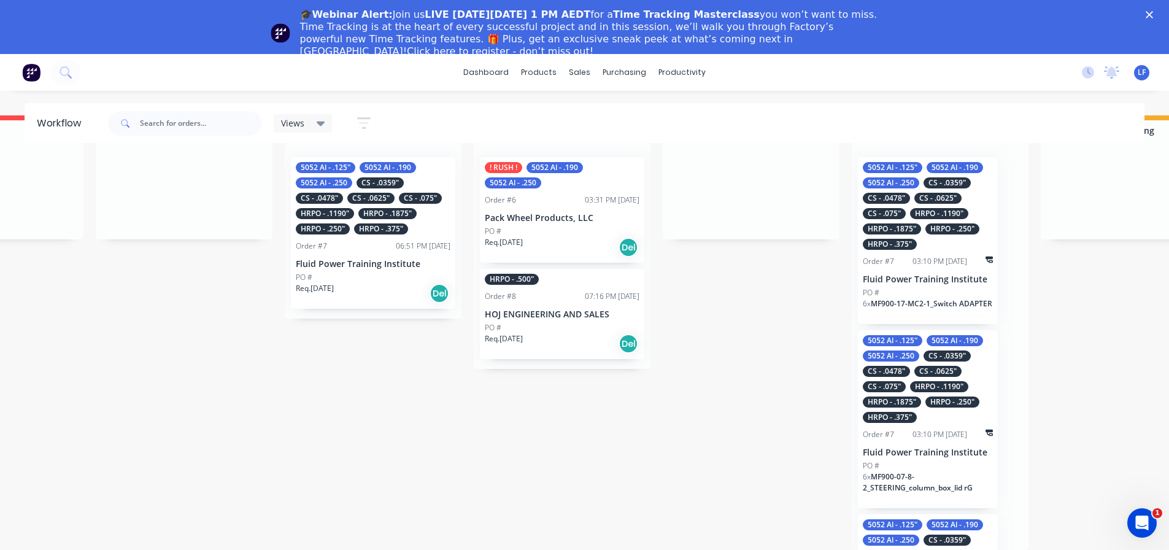
scroll to position [52, 120]
